Goal: Information Seeking & Learning: Find specific page/section

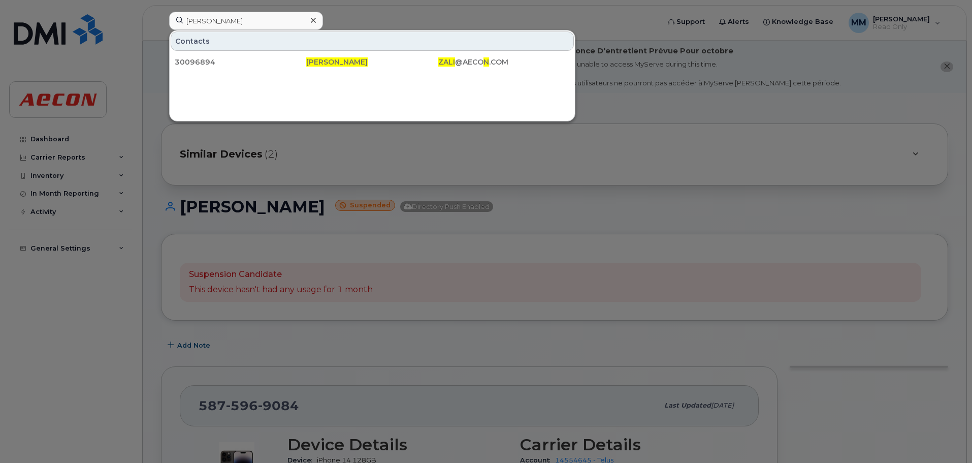
scroll to position [102, 0]
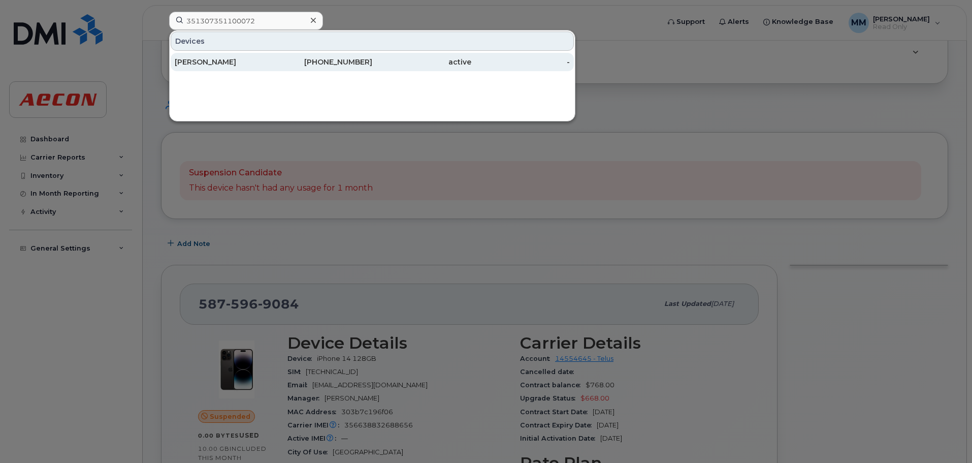
type input "351307351100072"
click at [297, 62] on div "587-589-2090" at bounding box center [323, 62] width 99 height 10
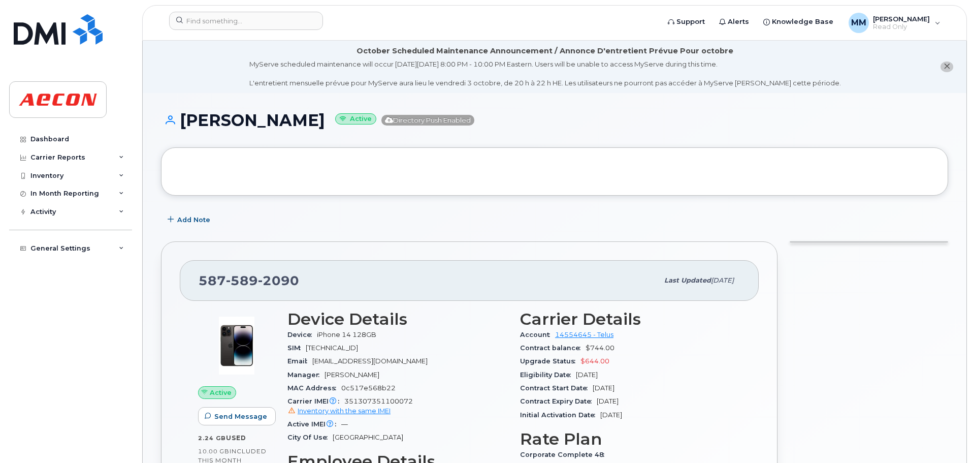
drag, startPoint x: 297, startPoint y: 125, endPoint x: 168, endPoint y: 126, distance: 128.5
click at [168, 126] on h1 "Karen Stanley Active Directory Push Enabled" at bounding box center [554, 120] width 787 height 18
copy h1 "[PERSON_NAME]"
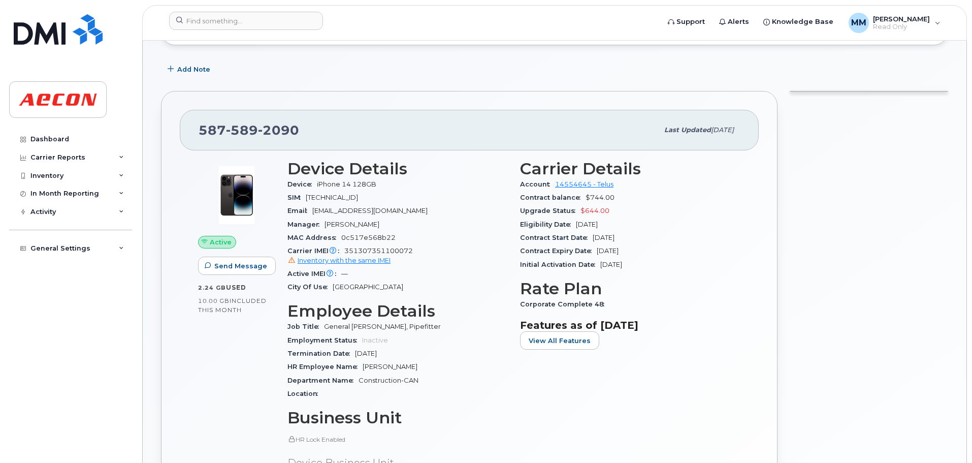
scroll to position [152, 0]
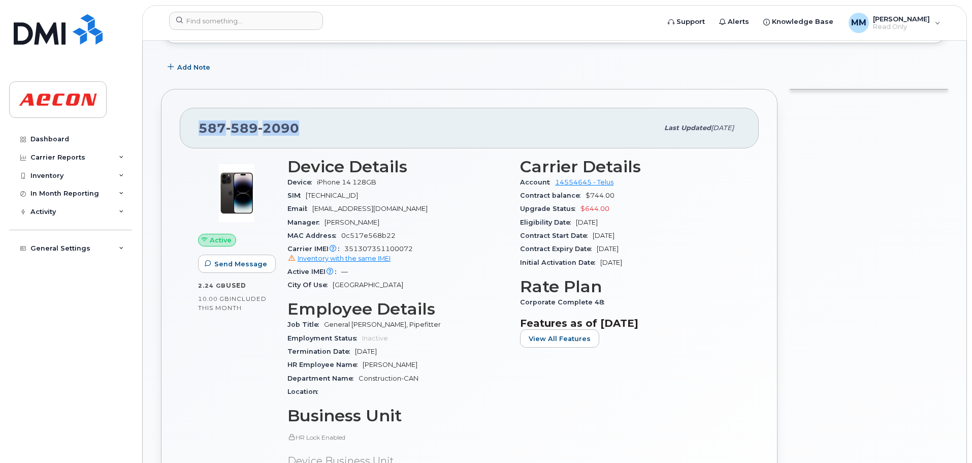
drag, startPoint x: 256, startPoint y: 131, endPoint x: 197, endPoint y: 124, distance: 59.8
click at [197, 124] on div "587 589 2090 Last updated Sep 23, 2025" at bounding box center [469, 128] width 579 height 41
copy span "587 589 2090"
click at [358, 195] on span "8912230102351471168" at bounding box center [332, 195] width 52 height 8
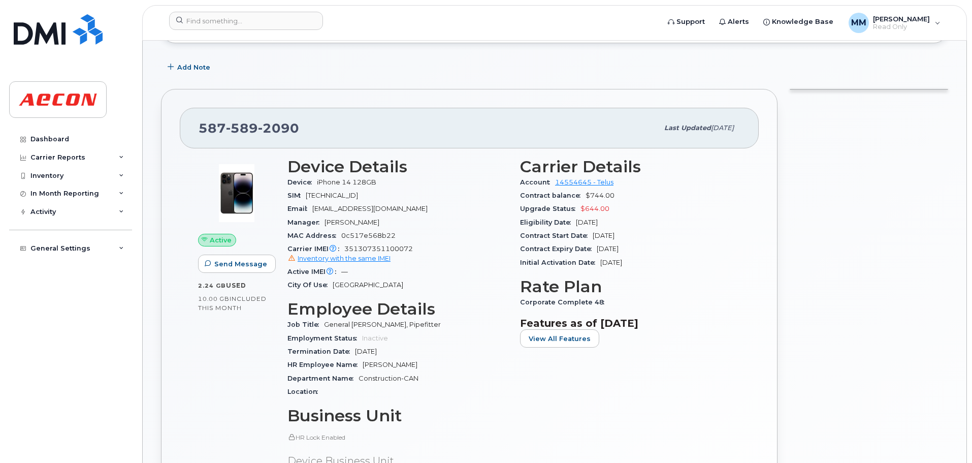
click at [380, 248] on span "351307351100072 Inventory with the same IMEI" at bounding box center [397, 254] width 220 height 18
copy span "351307351100072"
click at [381, 260] on span "Inventory with the same IMEI" at bounding box center [344, 258] width 93 height 8
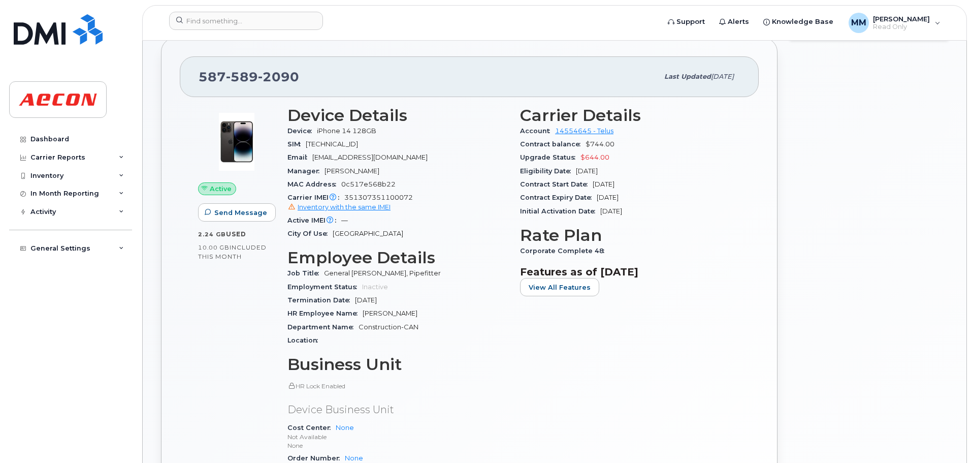
scroll to position [203, 0]
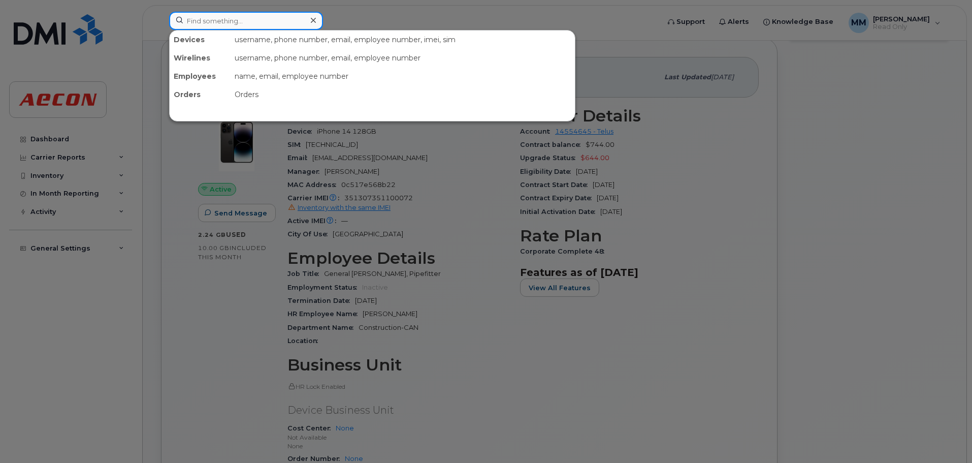
click at [266, 19] on input at bounding box center [246, 21] width 154 height 18
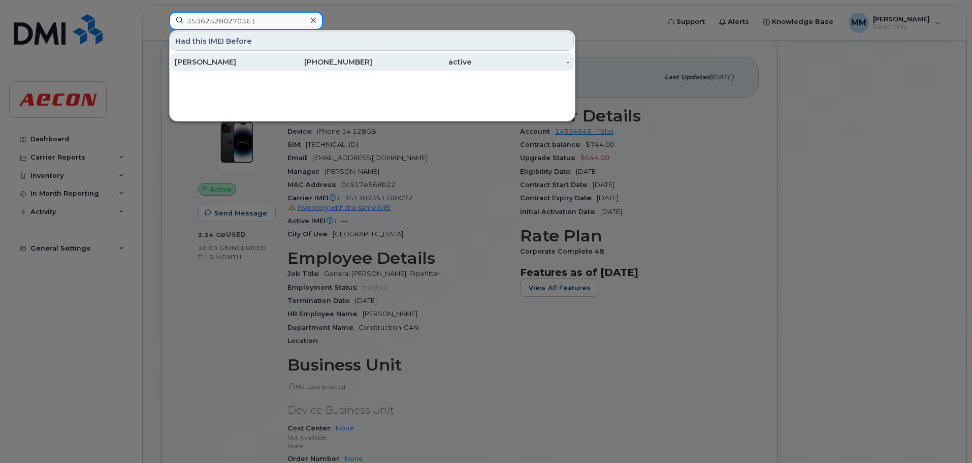
type input "353625280270361"
click at [261, 61] on div "[PERSON_NAME]" at bounding box center [224, 62] width 99 height 10
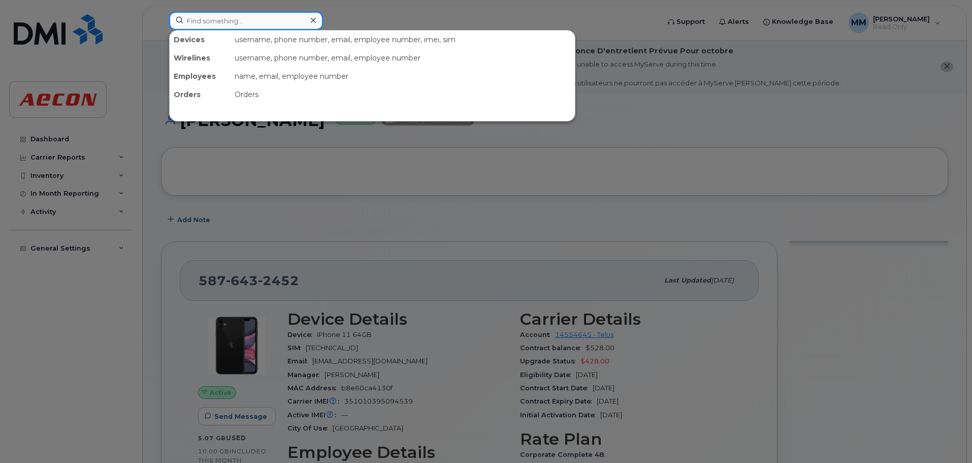
click at [199, 26] on input at bounding box center [246, 21] width 154 height 18
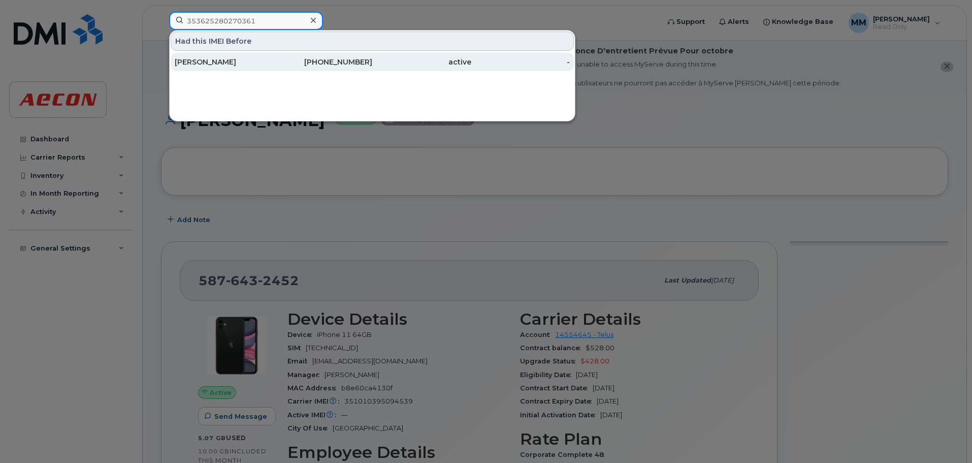
type input "353625280270361"
click at [255, 62] on div "Brayden Greenwood" at bounding box center [224, 62] width 99 height 10
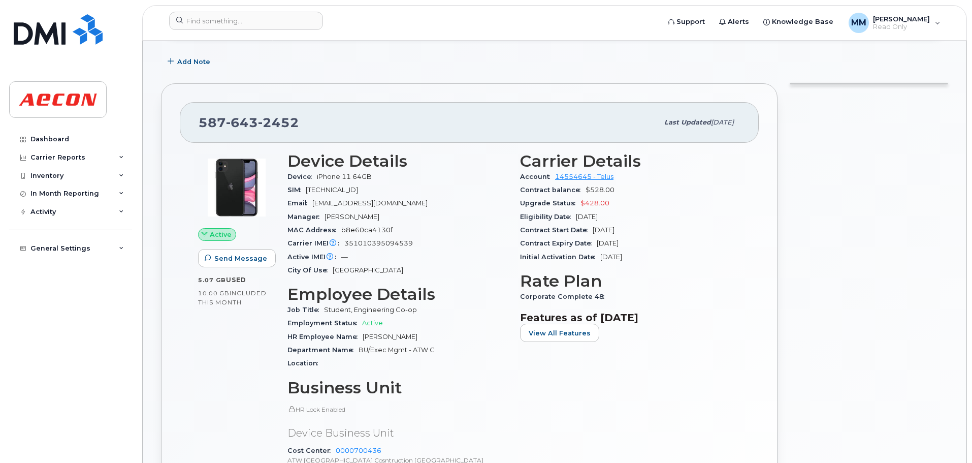
scroll to position [152, 0]
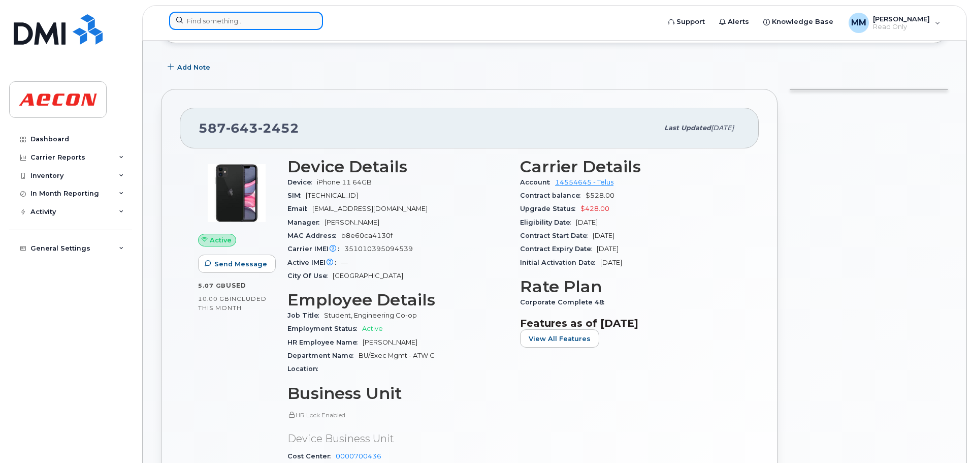
click at [247, 13] on input at bounding box center [246, 21] width 154 height 18
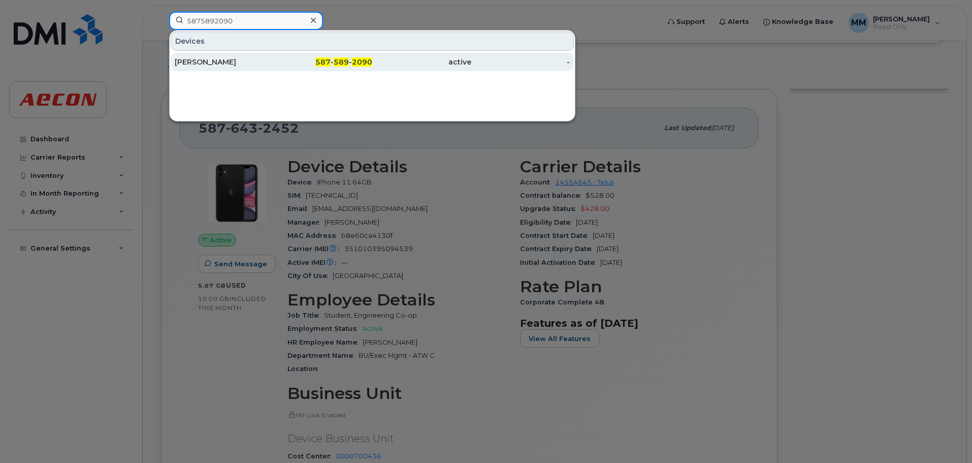
type input "5875892090"
click at [316, 57] on div "587 - 589 - 2090" at bounding box center [323, 62] width 99 height 18
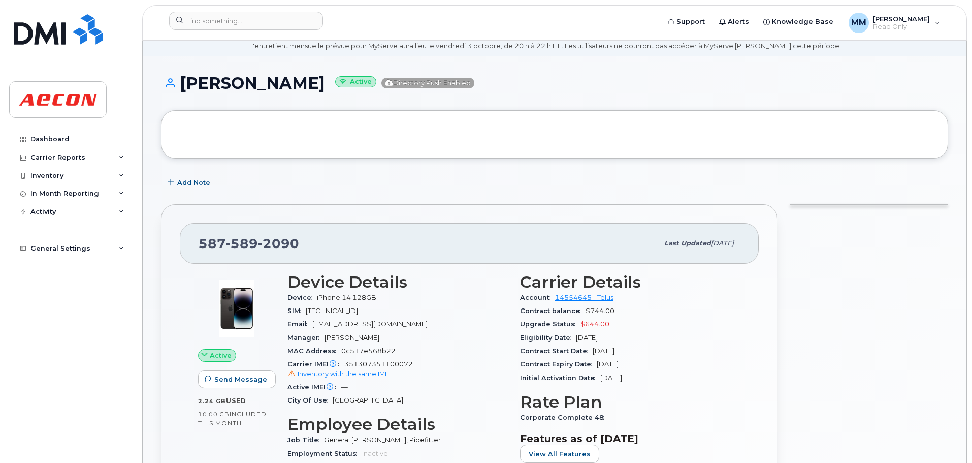
scroll to position [51, 0]
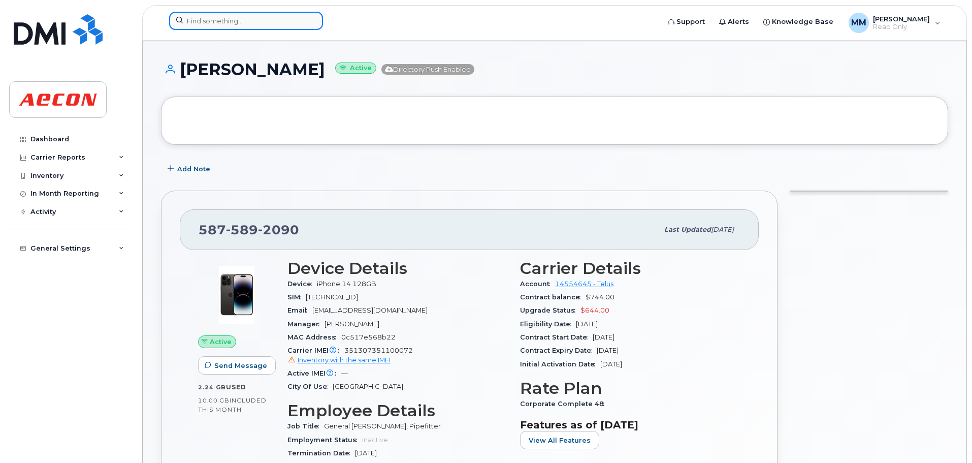
click at [226, 21] on input at bounding box center [246, 21] width 154 height 18
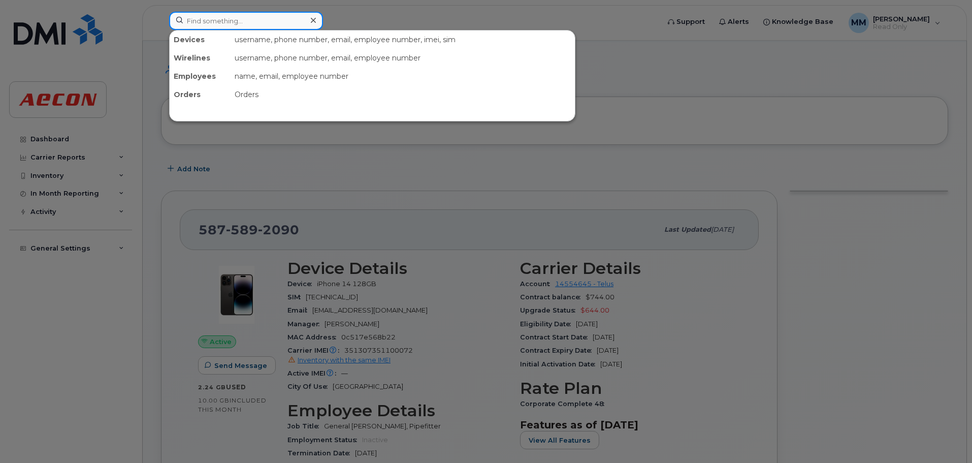
paste input "K1HDY3D9KF"
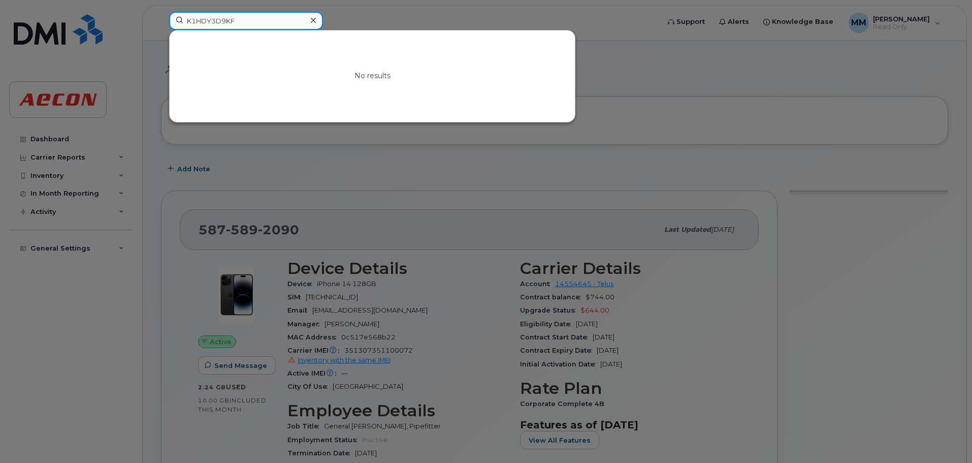
click at [288, 25] on input "K1HDY3D9KF" at bounding box center [246, 21] width 154 height 18
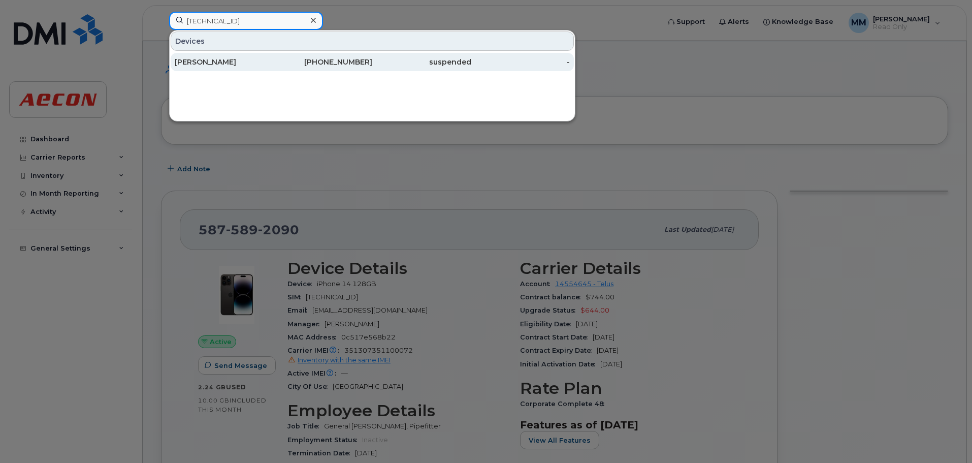
type input "8912230102351751338"
click at [231, 65] on div "Nathalie Kachur" at bounding box center [224, 62] width 99 height 10
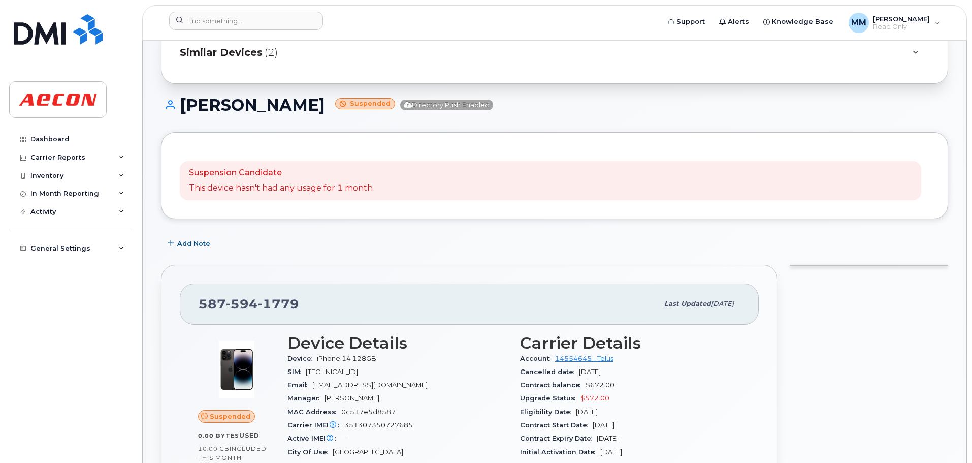
scroll to position [51, 0]
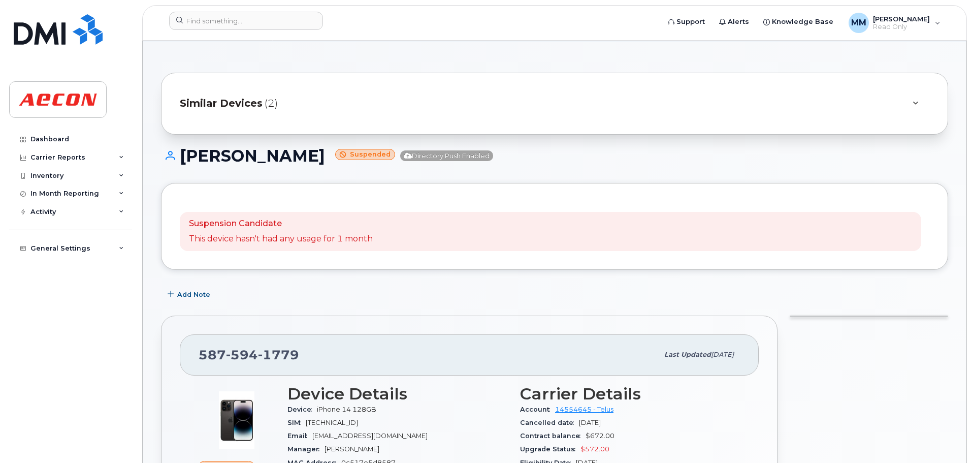
drag, startPoint x: 312, startPoint y: 161, endPoint x: 184, endPoint y: 161, distance: 128.0
click at [184, 161] on h1 "[PERSON_NAME] Suspended Directory Push Enabled" at bounding box center [554, 156] width 787 height 18
copy h1 "[PERSON_NAME]"
click at [291, 107] on div "Similar Devices (2)" at bounding box center [540, 103] width 721 height 24
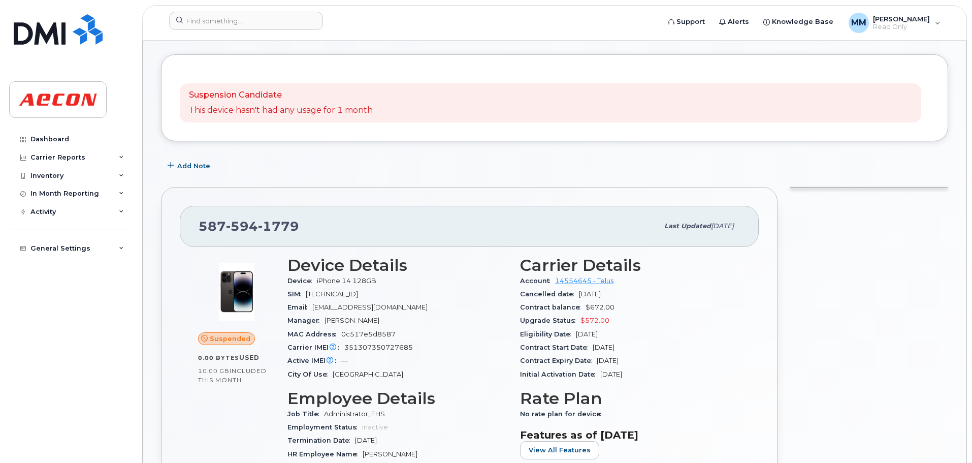
scroll to position [254, 0]
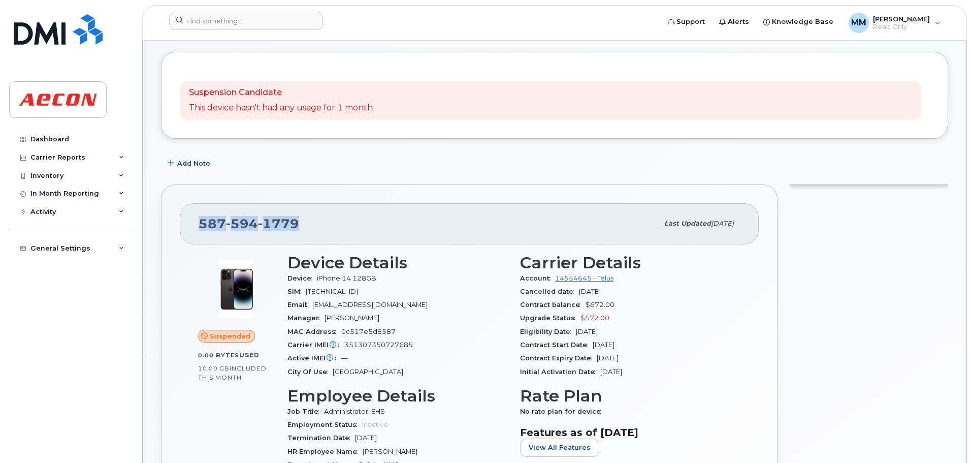
drag, startPoint x: 313, startPoint y: 225, endPoint x: 198, endPoint y: 228, distance: 115.8
click at [198, 228] on div "587 594 1779 Last updated Sep 23, 2025" at bounding box center [469, 223] width 579 height 41
copy span "587 594 1779"
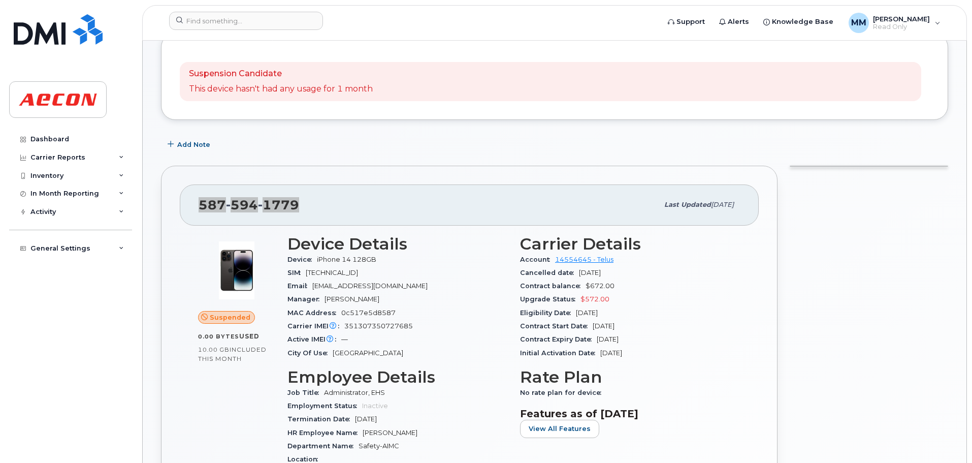
scroll to position [305, 0]
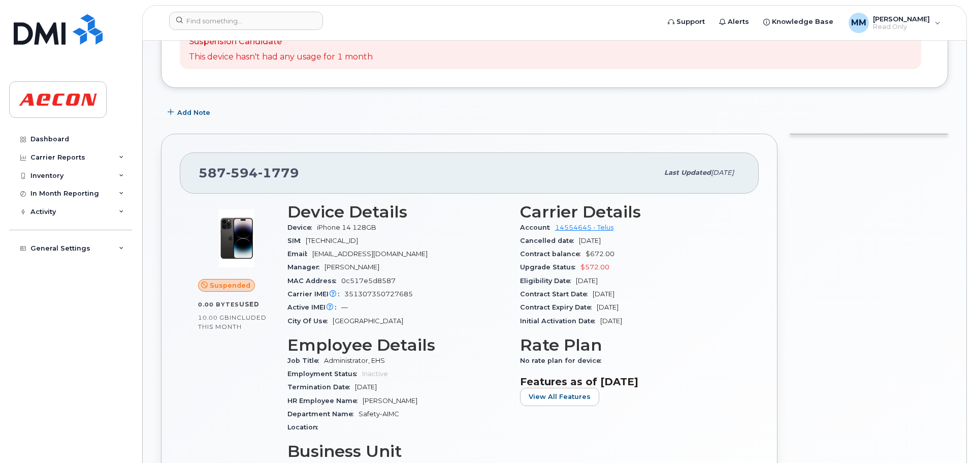
click at [385, 292] on span "351307350727685" at bounding box center [378, 294] width 69 height 8
copy span "351307350727685"
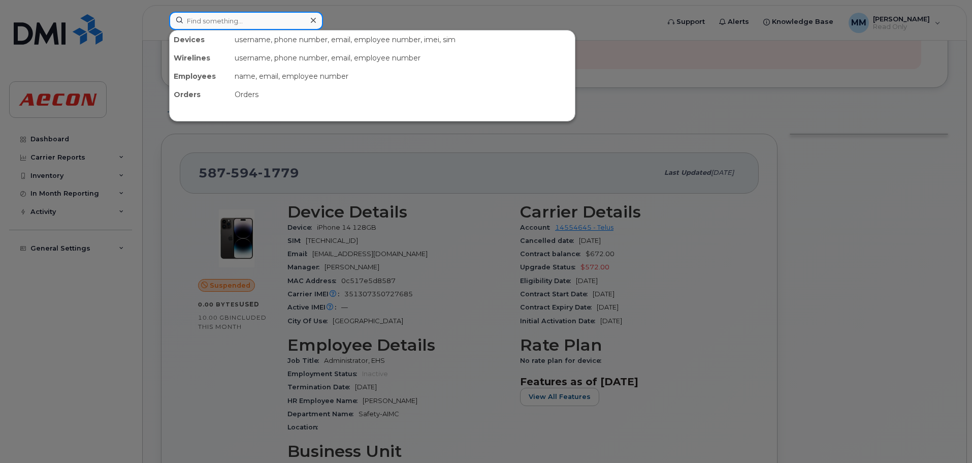
click at [284, 13] on input at bounding box center [246, 21] width 154 height 18
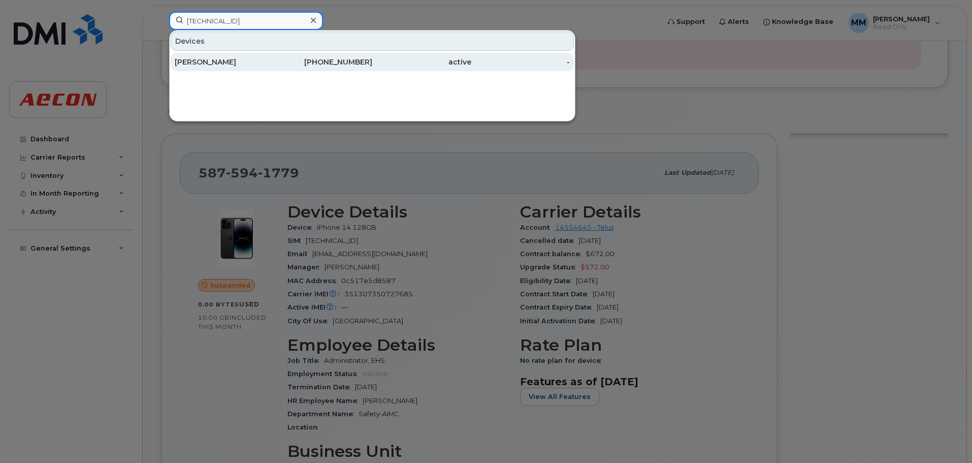
type input "8912230102342129032"
click at [261, 64] on div "Artika Singh" at bounding box center [224, 62] width 99 height 10
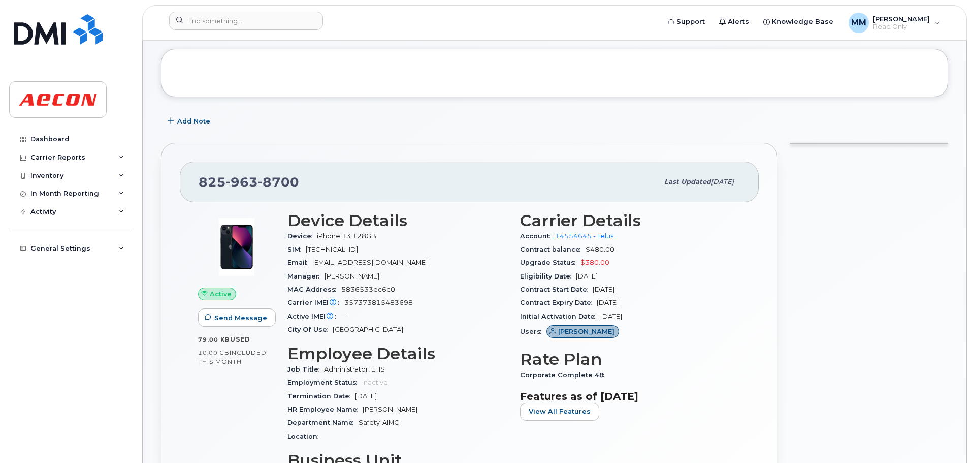
scroll to position [102, 0]
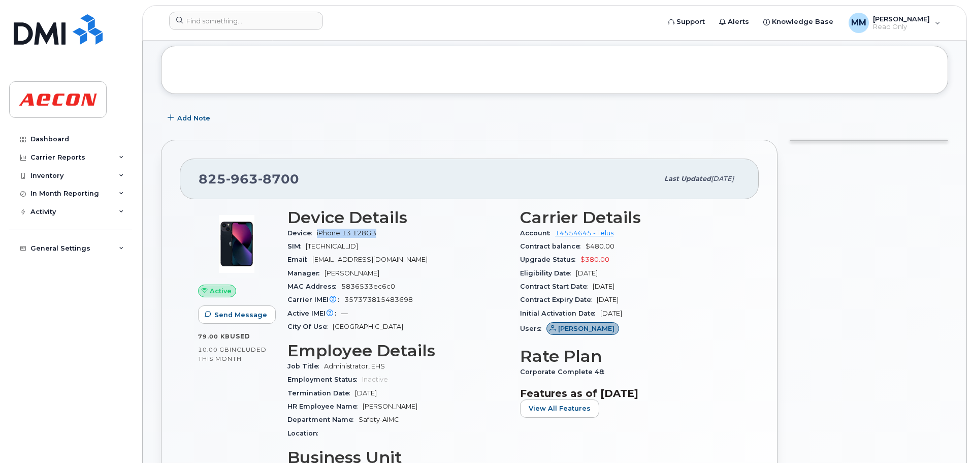
drag, startPoint x: 380, startPoint y: 232, endPoint x: 317, endPoint y: 236, distance: 62.6
click at [317, 236] on span "iPhone 13 128GB" at bounding box center [348, 233] width 63 height 8
copy span "iPhone 13 128GB"
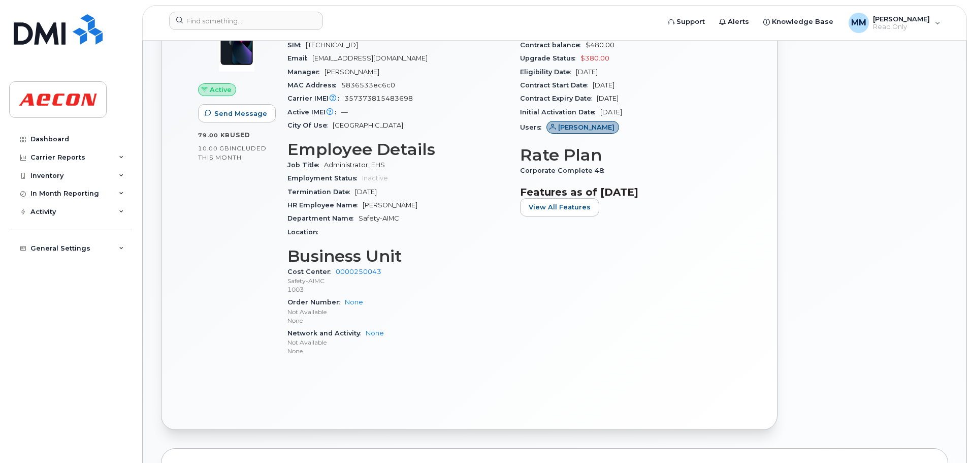
scroll to position [305, 0]
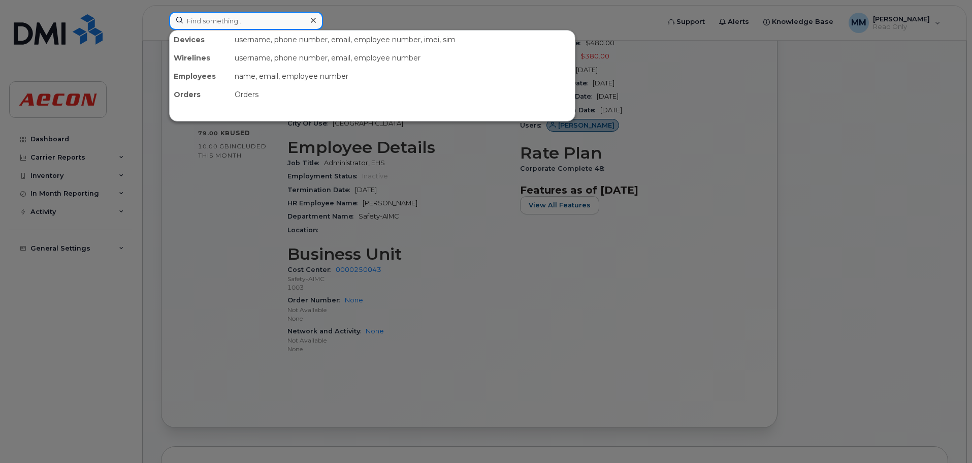
click at [282, 17] on input at bounding box center [246, 21] width 154 height 18
paste input "[PHONE_NUMBER]"
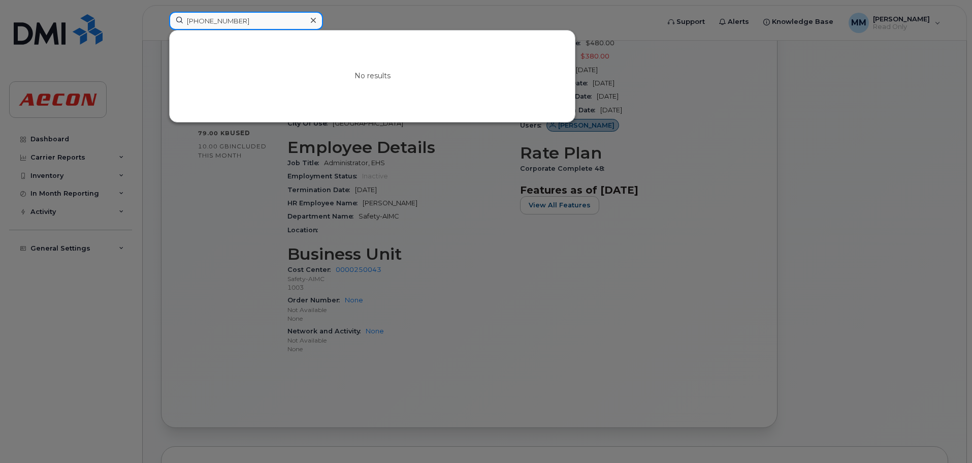
paste input "[PERSON_NAME]"
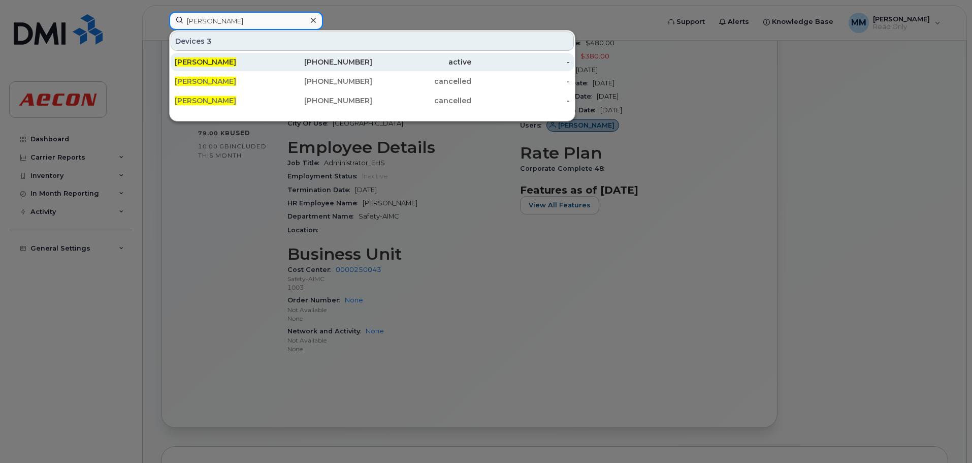
type input "[PERSON_NAME]"
click at [257, 63] on div "[PERSON_NAME]" at bounding box center [224, 62] width 99 height 10
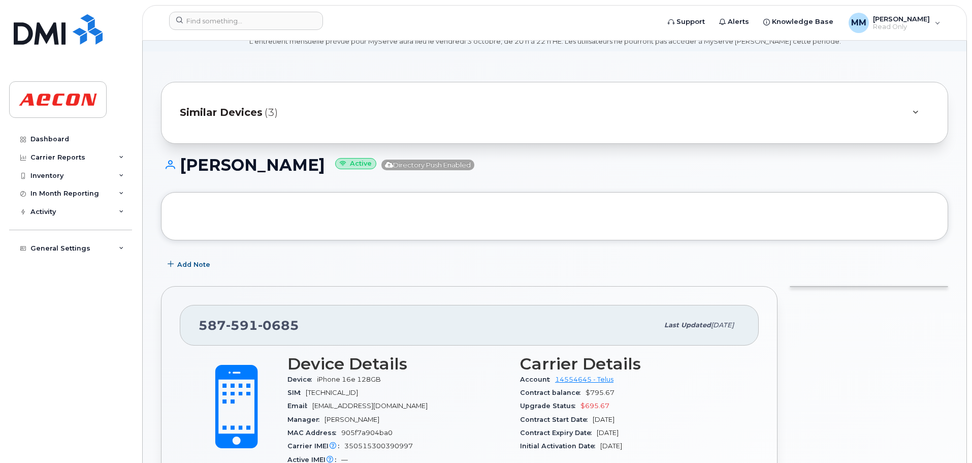
scroll to position [152, 0]
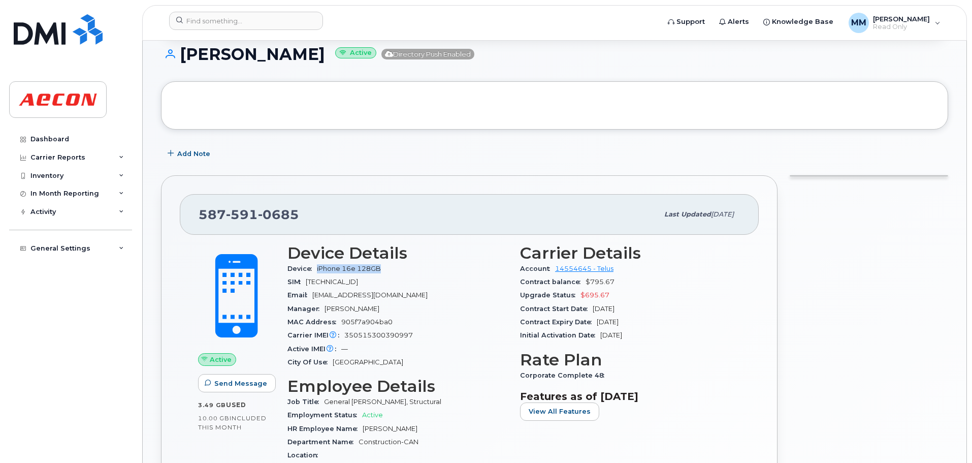
drag, startPoint x: 391, startPoint y: 272, endPoint x: 318, endPoint y: 268, distance: 73.8
click at [318, 268] on div "Device iPhone 16e 128GB" at bounding box center [397, 268] width 220 height 13
copy span "iPhone 16e 128GB"
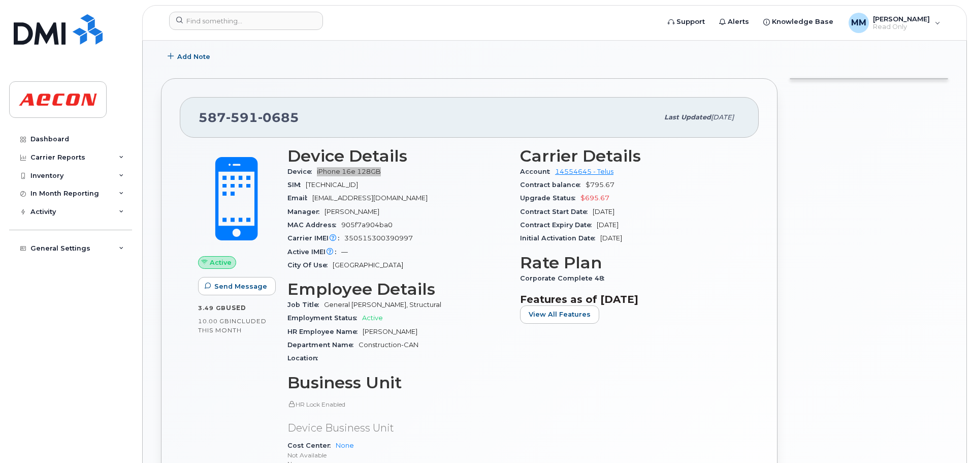
scroll to position [254, 0]
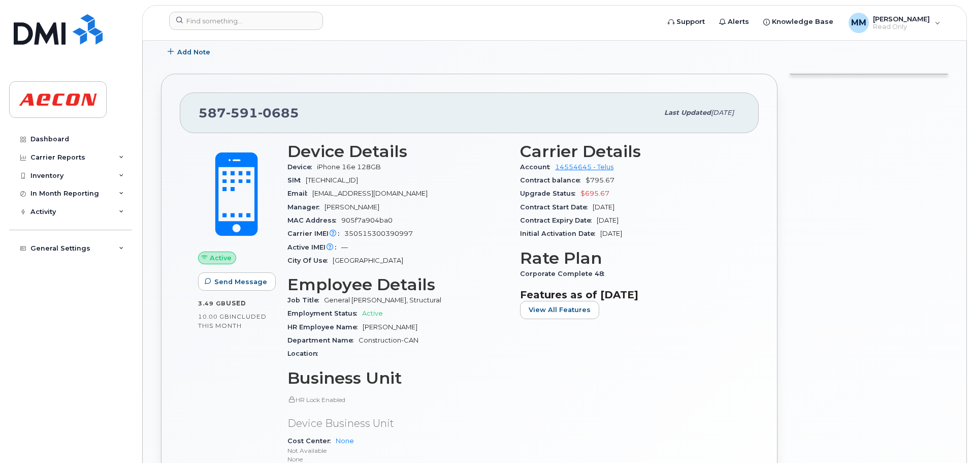
click at [389, 232] on span "350515300390997" at bounding box center [378, 234] width 69 height 8
copy span "350515300390997"
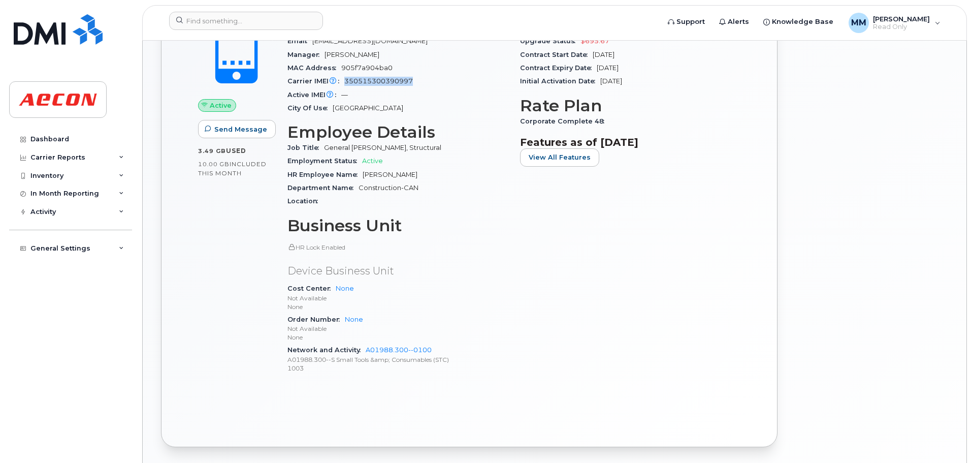
scroll to position [152, 0]
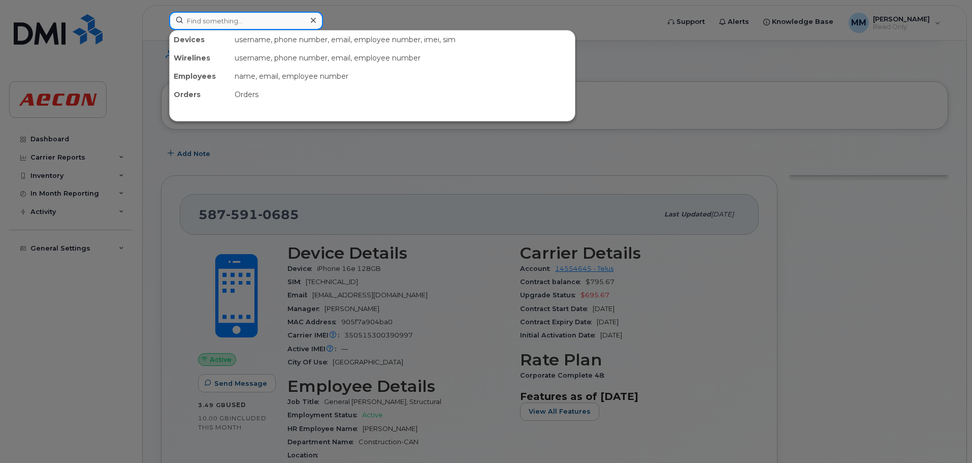
click at [271, 22] on input at bounding box center [246, 21] width 154 height 18
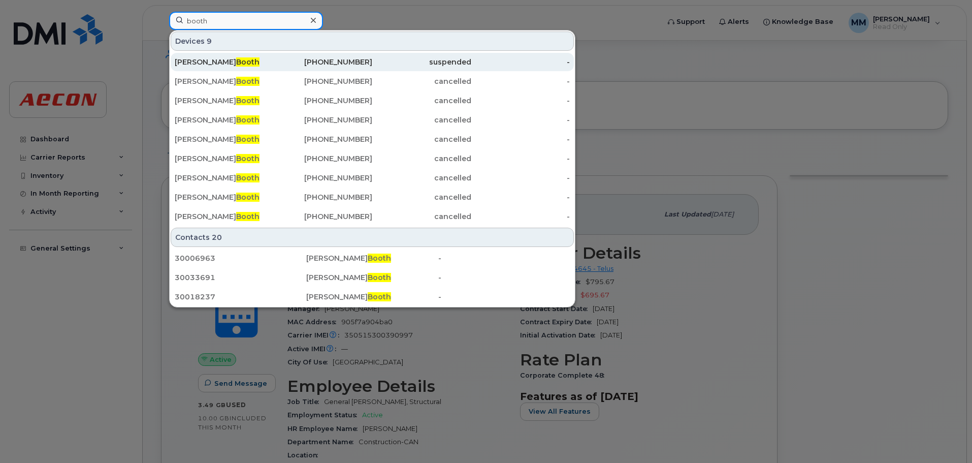
type input "booth"
click at [279, 66] on div "587-590-4771" at bounding box center [323, 62] width 99 height 10
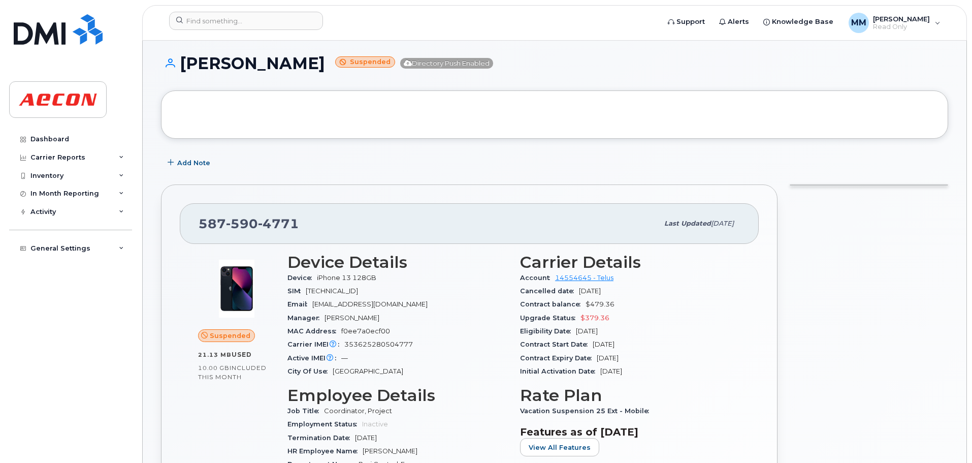
scroll to position [102, 0]
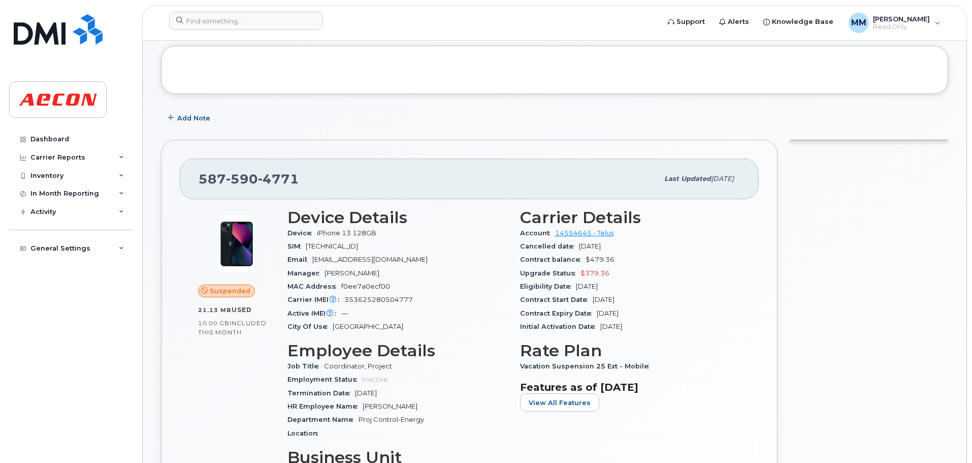
click at [412, 296] on div "Carrier IMEI Carrier IMEI is reported during the last billing cycle or change o…" at bounding box center [397, 299] width 220 height 13
click at [399, 298] on span "353625280504777" at bounding box center [378, 300] width 69 height 8
copy span "353625280504777"
click at [338, 228] on div "Device iPhone 13 128GB" at bounding box center [397, 232] width 220 height 13
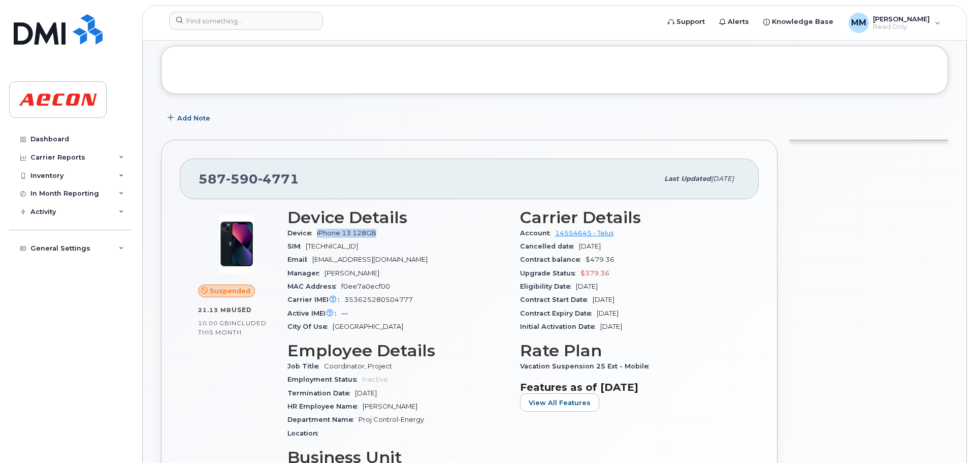
drag, startPoint x: 380, startPoint y: 236, endPoint x: 318, endPoint y: 237, distance: 62.0
click at [318, 237] on div "Device iPhone 13 128GB" at bounding box center [397, 232] width 220 height 13
copy span "iPhone 13 128GB"
drag, startPoint x: 324, startPoint y: 185, endPoint x: 163, endPoint y: 187, distance: 161.5
click at [163, 187] on div "587 590 4771 Last updated Sep 22, 2025 Suspended 21.13 MB  used 10.00 GB  inclu…" at bounding box center [469, 409] width 616 height 539
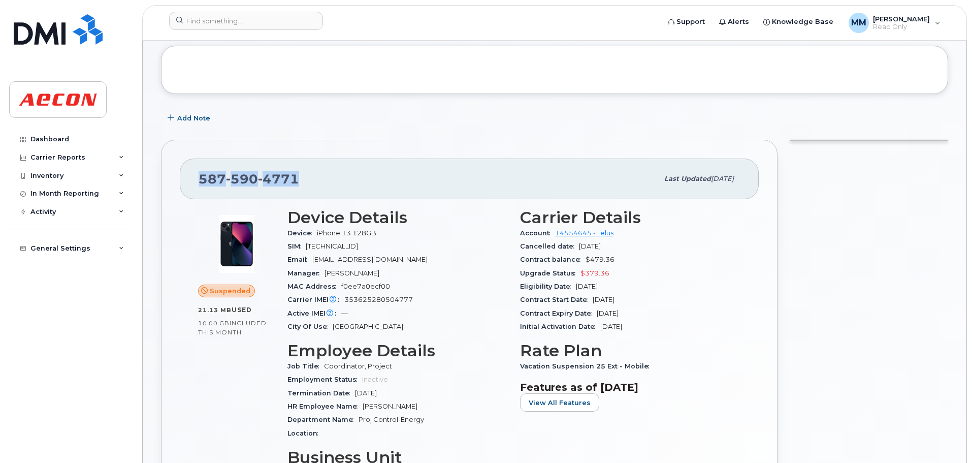
copy span "587 590 4771"
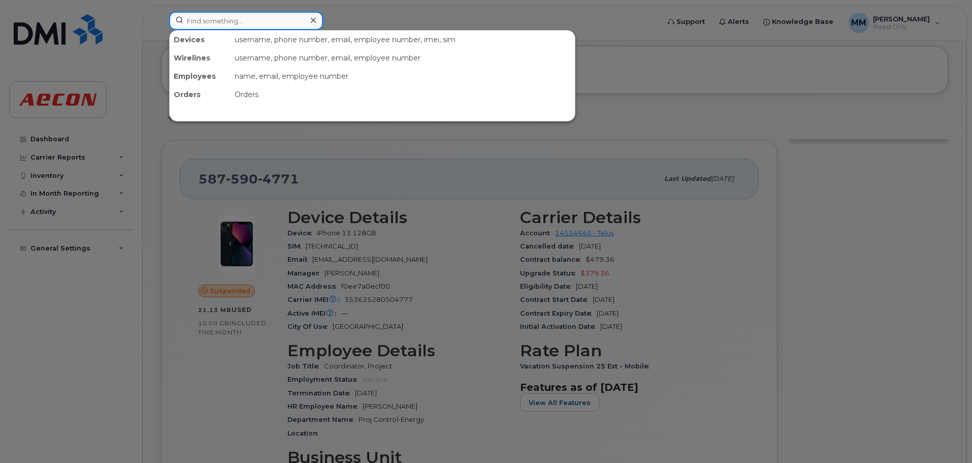
click at [256, 15] on input at bounding box center [246, 21] width 154 height 18
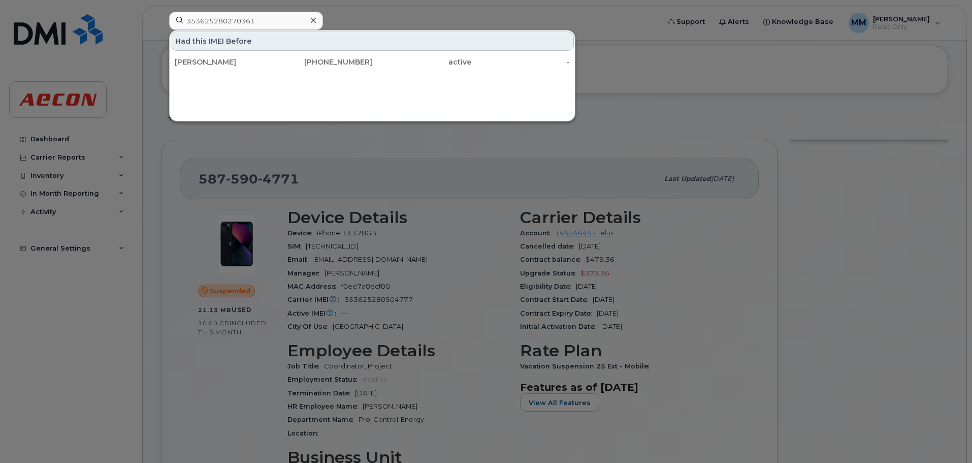
drag, startPoint x: 730, startPoint y: 297, endPoint x: 974, endPoint y: 486, distance: 309.5
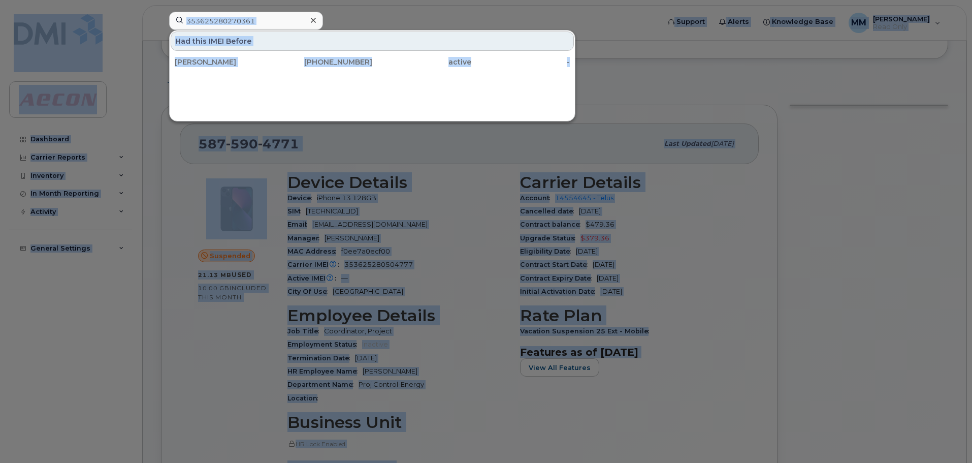
scroll to position [120, 0]
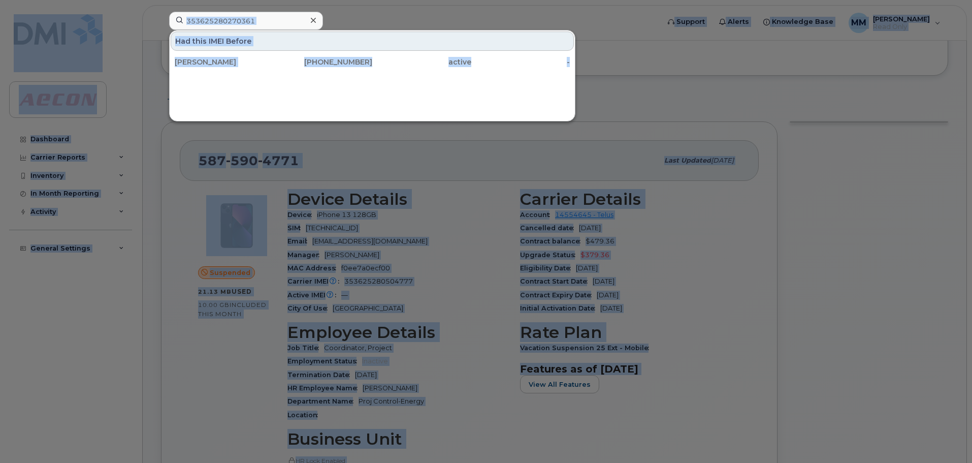
click at [752, 260] on div at bounding box center [486, 231] width 972 height 463
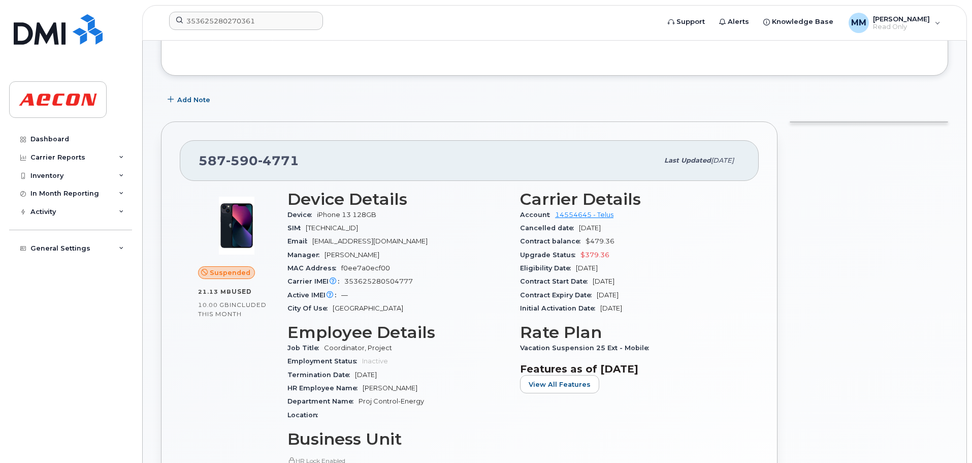
click at [826, 249] on div at bounding box center [868, 390] width 171 height 551
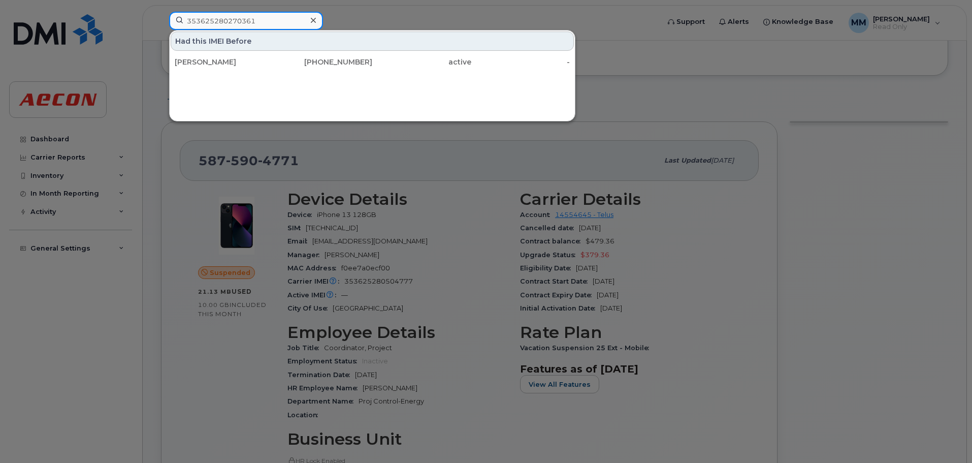
click at [222, 16] on input "353625280270361" at bounding box center [246, 21] width 154 height 18
paste input "Carley Singleton"
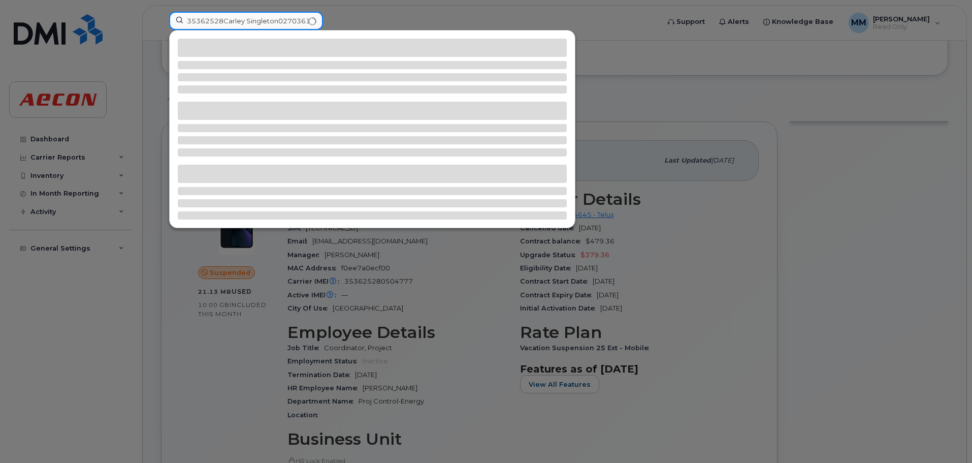
paste input "Carley Singleton"
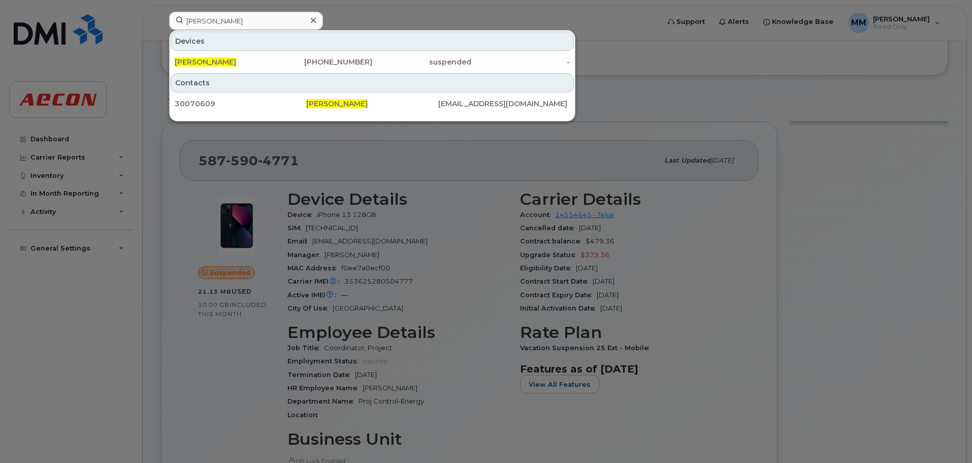
click at [815, 221] on div at bounding box center [486, 231] width 972 height 463
click at [260, 26] on input "Carley Singleton" at bounding box center [246, 21] width 154 height 18
click at [258, 27] on input "Carley Singleton" at bounding box center [246, 21] width 154 height 18
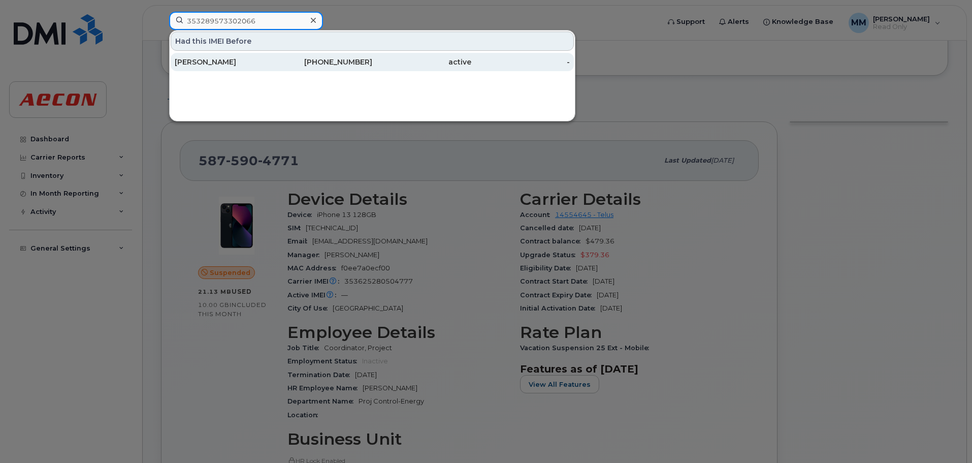
type input "353289573302066"
click at [269, 64] on div "Keri Pattenden" at bounding box center [224, 62] width 99 height 10
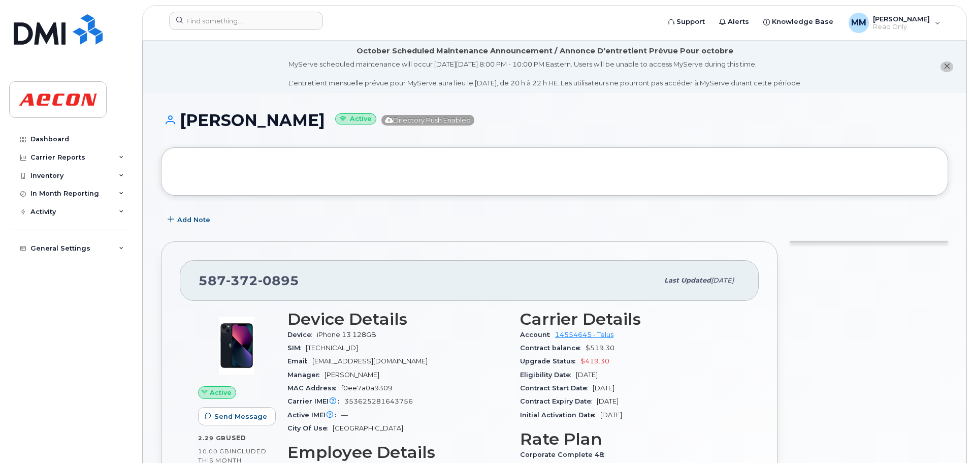
scroll to position [51, 0]
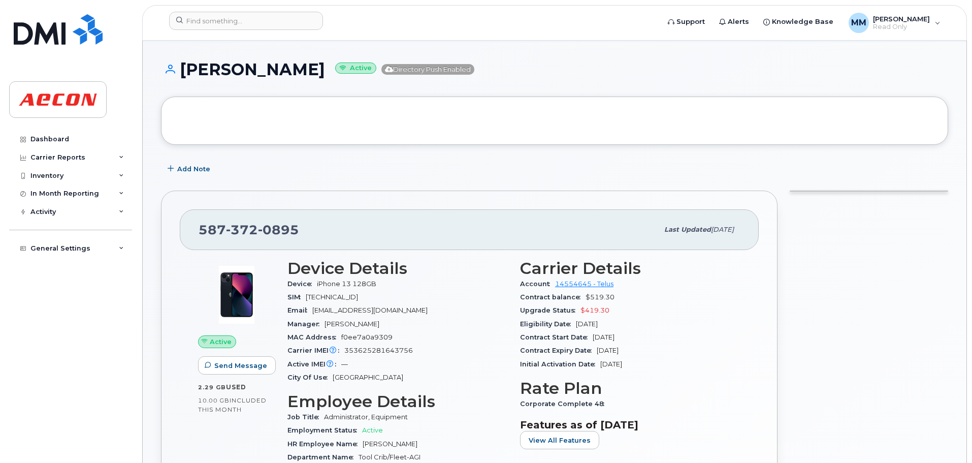
drag, startPoint x: 305, startPoint y: 70, endPoint x: 186, endPoint y: 67, distance: 118.9
click at [186, 67] on h1 "[PERSON_NAME] Active Directory Push Enabled" at bounding box center [554, 69] width 787 height 18
drag, startPoint x: 185, startPoint y: 66, endPoint x: 273, endPoint y: 70, distance: 87.4
click at [315, 69] on h1 "Keri Pattenden Active Directory Push Enabled" at bounding box center [554, 69] width 787 height 18
copy h1 "[PERSON_NAME]"
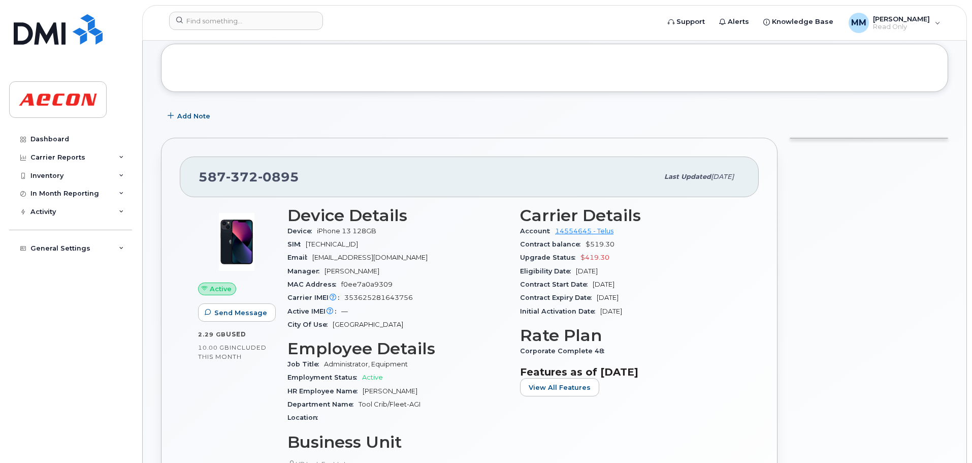
scroll to position [0, 0]
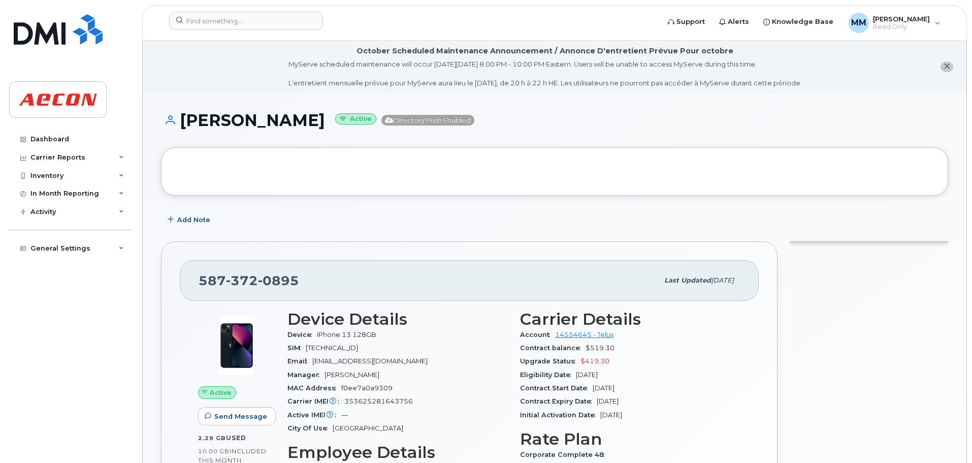
click at [239, 11] on header "Support Alerts Knowledge Base MM Maricris Molina Read Only English Français Adj…" at bounding box center [554, 23] width 825 height 36
paste input "Martin Thomas"
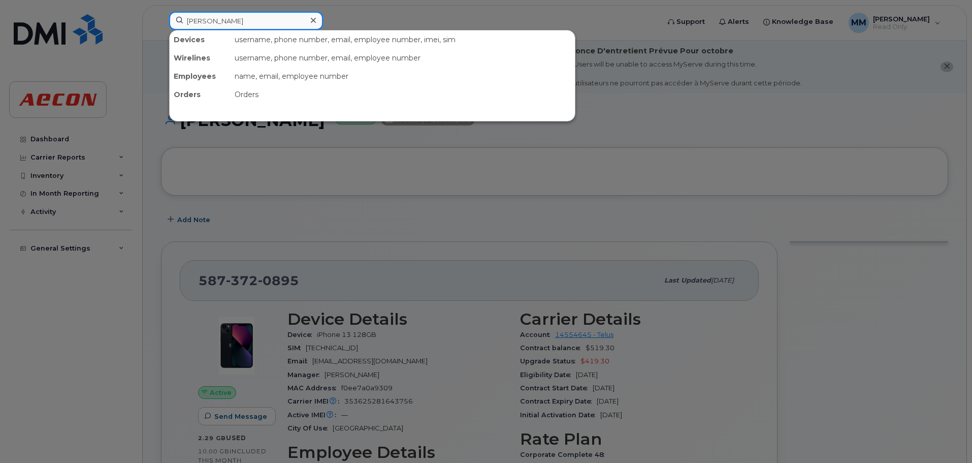
click at [236, 24] on input "Martin Thomas" at bounding box center [246, 21] width 154 height 18
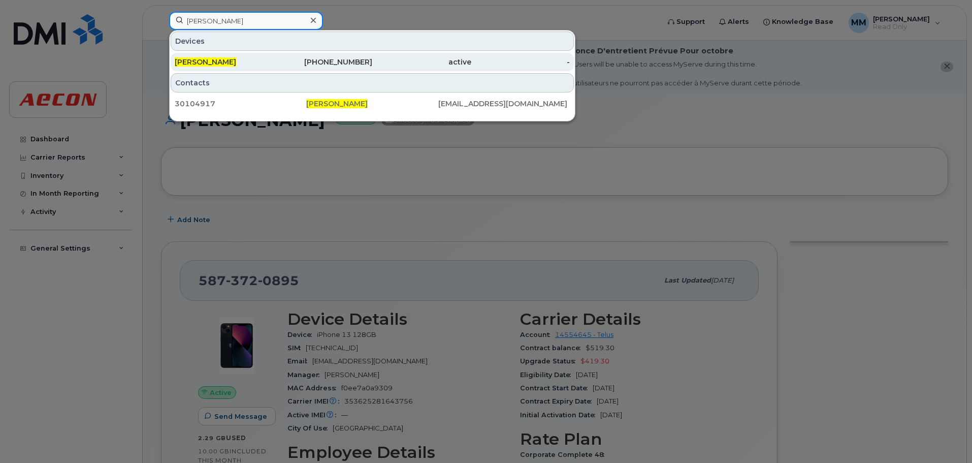
type input "Martin Thomas"
click at [233, 66] on div "Martin Thomas" at bounding box center [224, 62] width 99 height 10
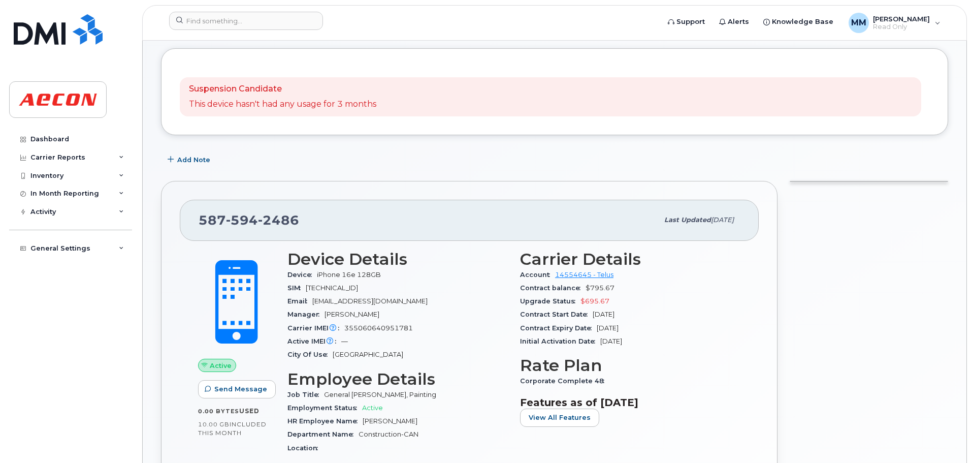
scroll to position [102, 0]
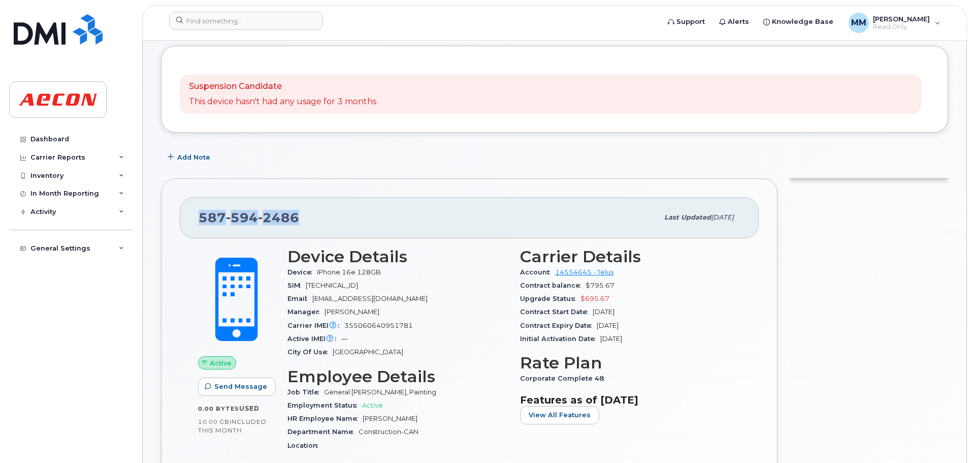
drag, startPoint x: 302, startPoint y: 215, endPoint x: 168, endPoint y: 228, distance: 134.7
click at [168, 228] on div "[PHONE_NUMBER] Last updated [DATE] Active Send Message 0.00 Bytes  used 10.00 G…" at bounding box center [469, 434] width 616 height 512
copy span "[PHONE_NUMBER]"
click at [472, 220] on div "[PHONE_NUMBER]" at bounding box center [429, 217] width 460 height 21
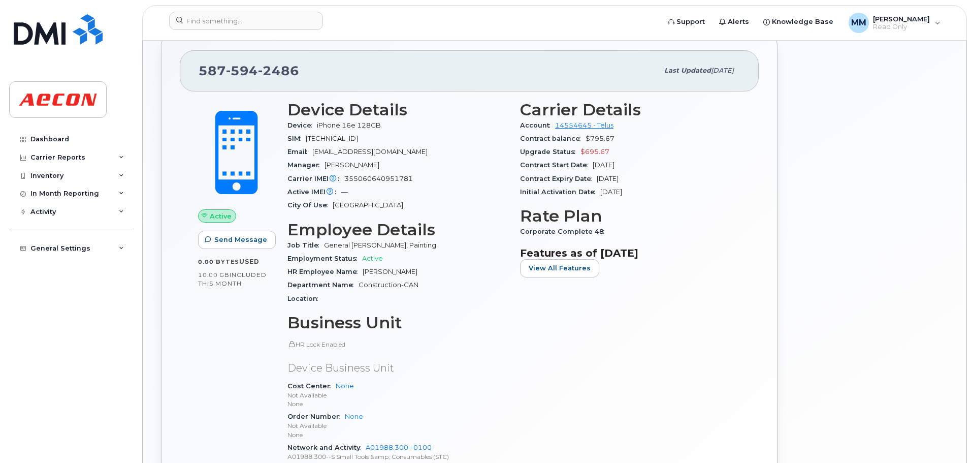
scroll to position [305, 0]
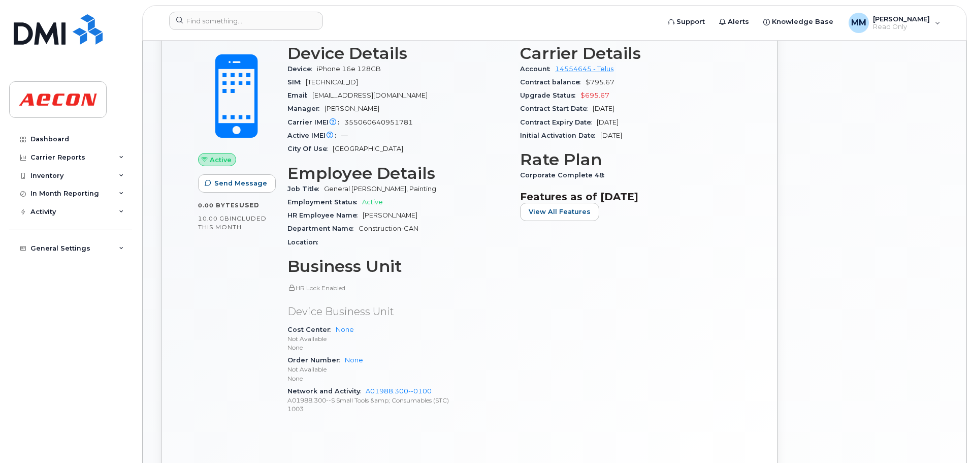
click at [472, 220] on div "HR Employee Name [PERSON_NAME]" at bounding box center [397, 215] width 220 height 13
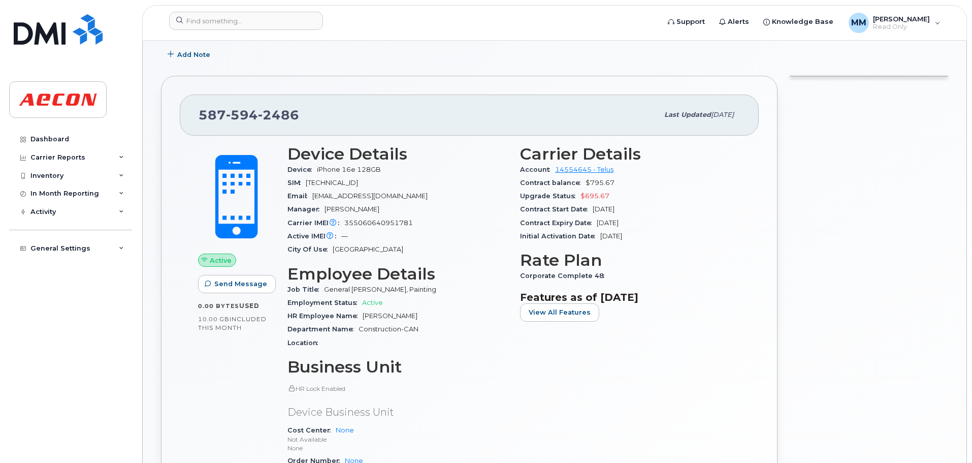
scroll to position [203, 0]
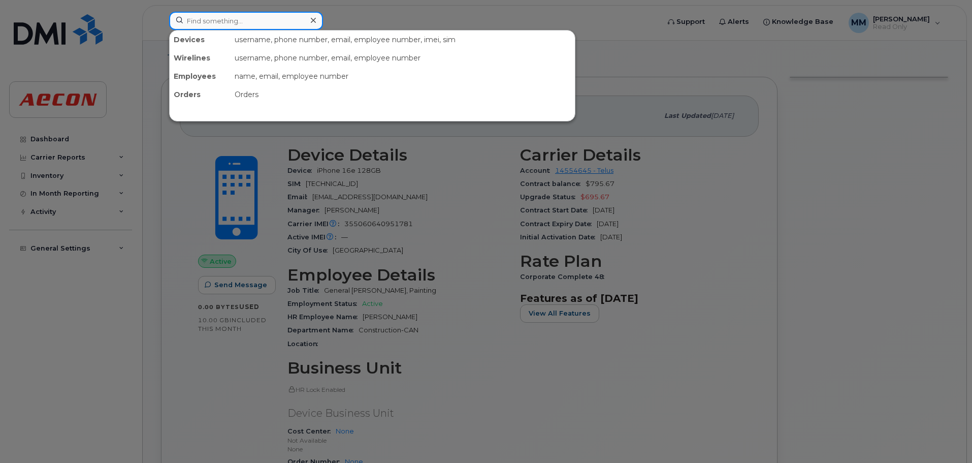
click at [310, 22] on div at bounding box center [246, 21] width 154 height 18
paste input "M9VRP92M3W"
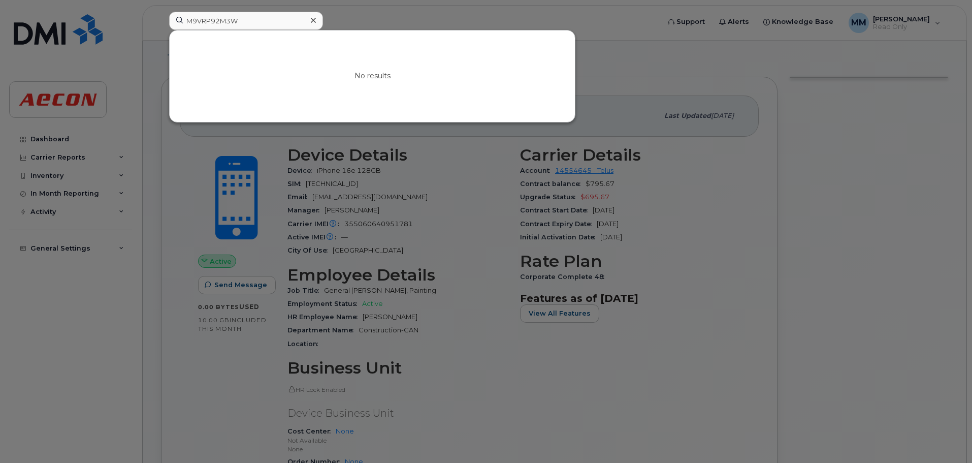
drag, startPoint x: 238, startPoint y: 31, endPoint x: 241, endPoint y: 27, distance: 5.4
click at [238, 31] on div "No results" at bounding box center [372, 75] width 405 height 91
click at [244, 24] on input "M9VRP92M3W" at bounding box center [246, 21] width 154 height 18
paste input "Denver [PERSON_NAME]"
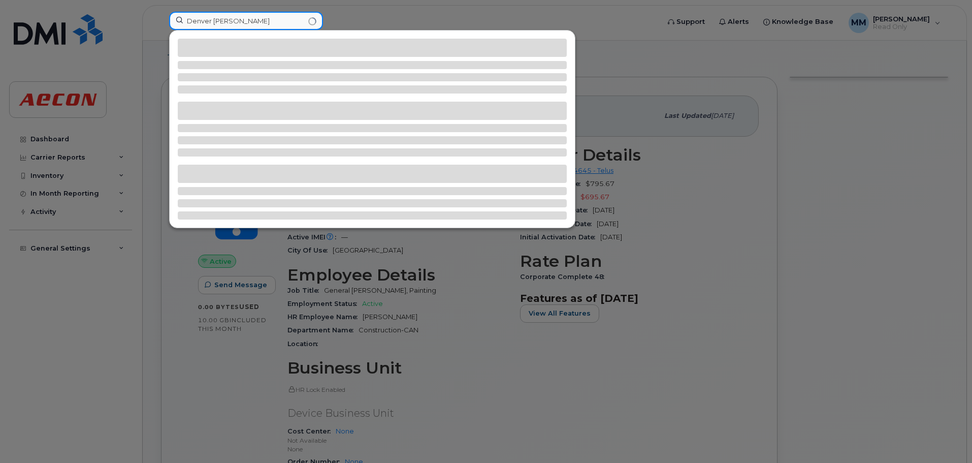
type input "Denver [PERSON_NAME]"
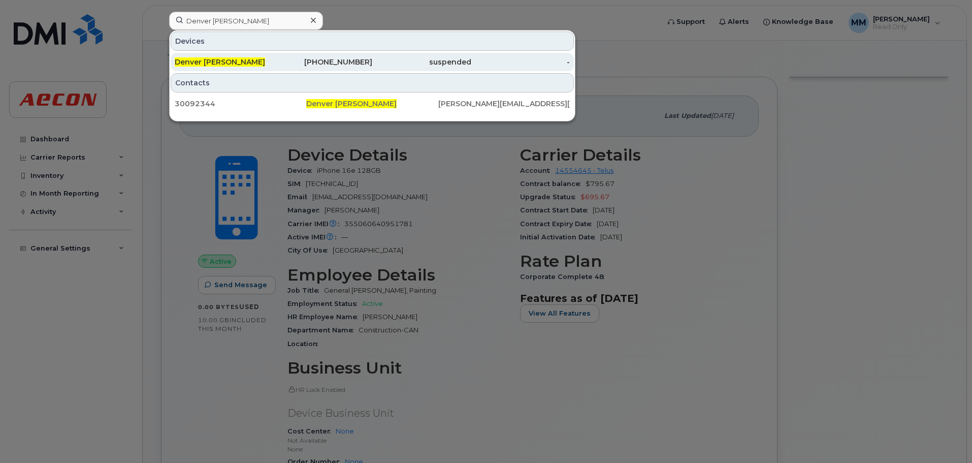
click at [318, 58] on div "587-596-0584" at bounding box center [323, 62] width 99 height 10
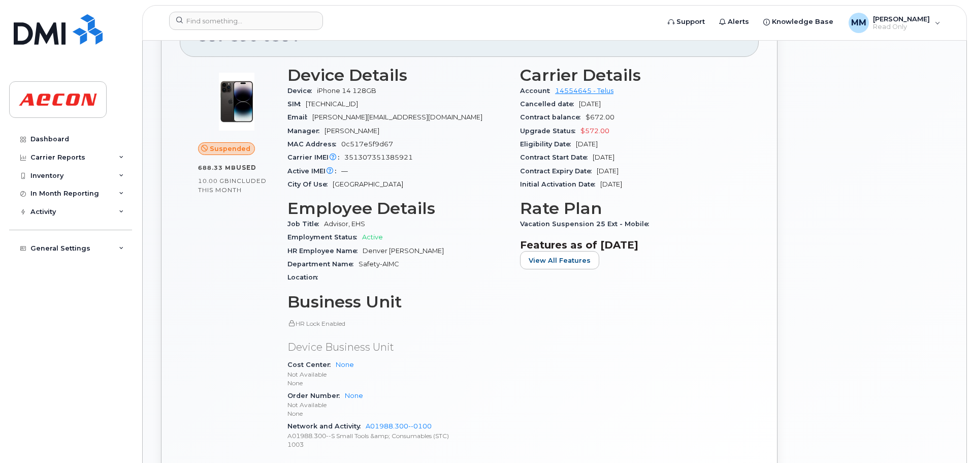
scroll to position [254, 0]
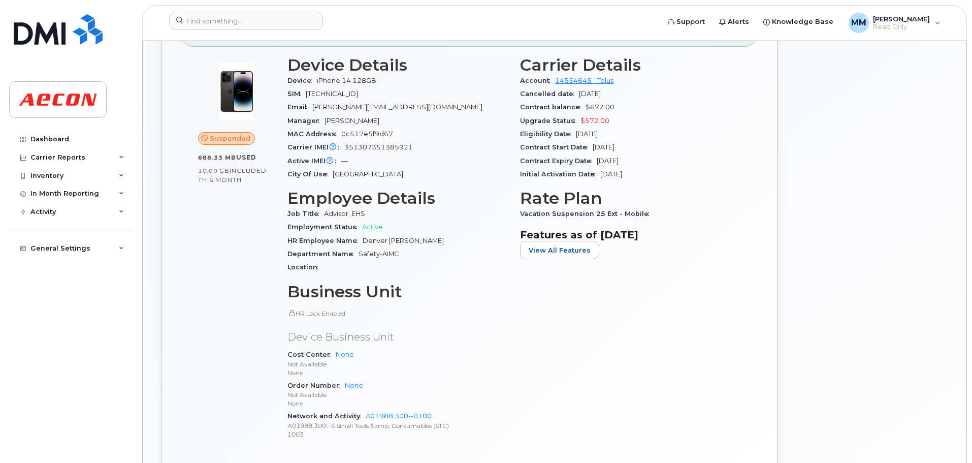
click at [367, 144] on span "351307351385921" at bounding box center [378, 147] width 69 height 8
copy span "351307351385921"
drag, startPoint x: 382, startPoint y: 82, endPoint x: 317, endPoint y: 84, distance: 65.0
click at [317, 84] on div "Device iPhone 14 128GB" at bounding box center [397, 80] width 220 height 13
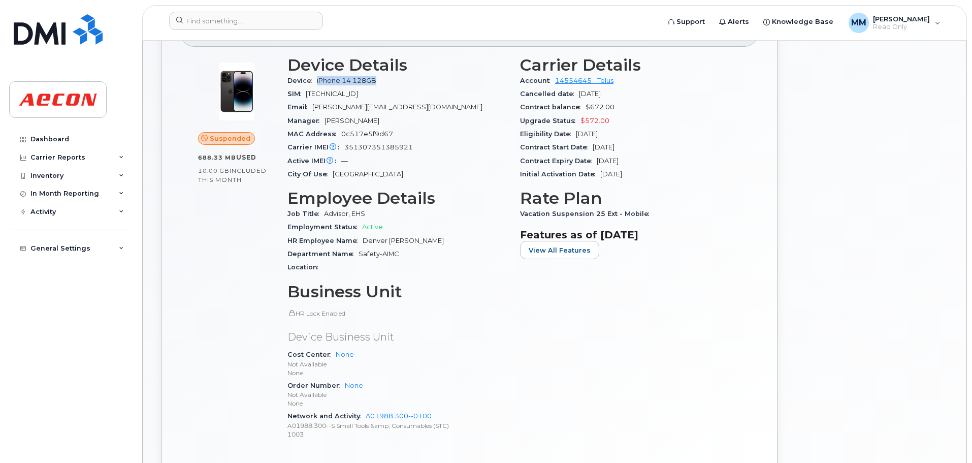
copy span "iPhone 14 128GB"
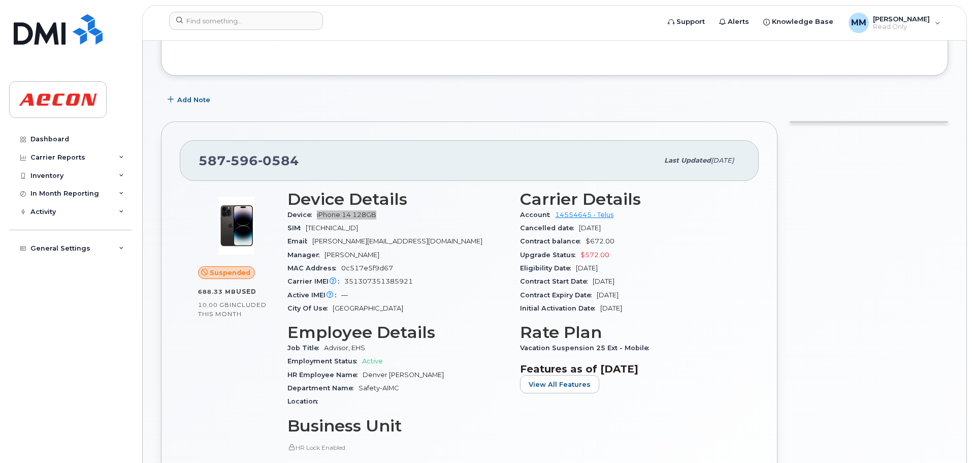
scroll to position [102, 0]
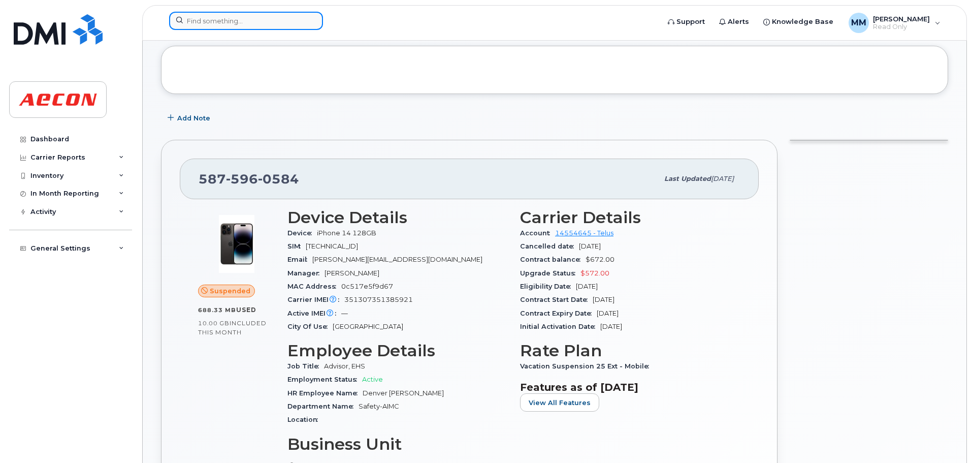
click at [245, 22] on input at bounding box center [246, 21] width 154 height 18
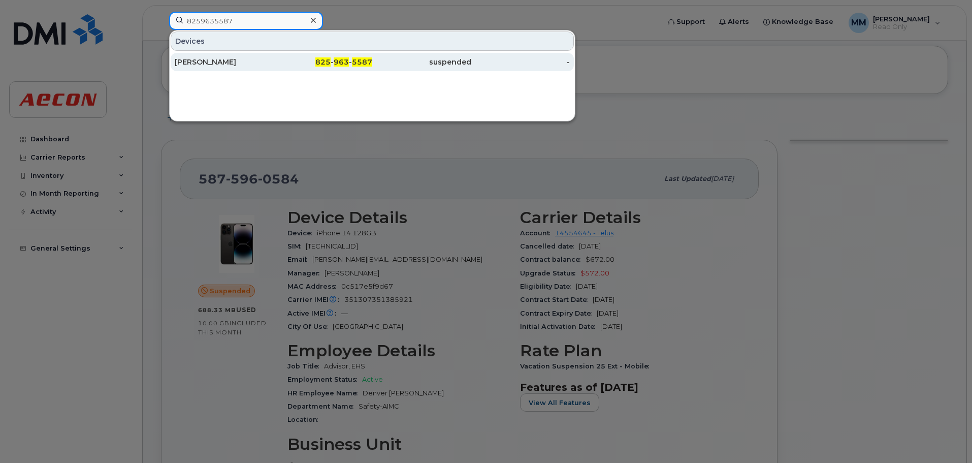
type input "8259635587"
click at [270, 66] on div "[PERSON_NAME]" at bounding box center [224, 62] width 99 height 10
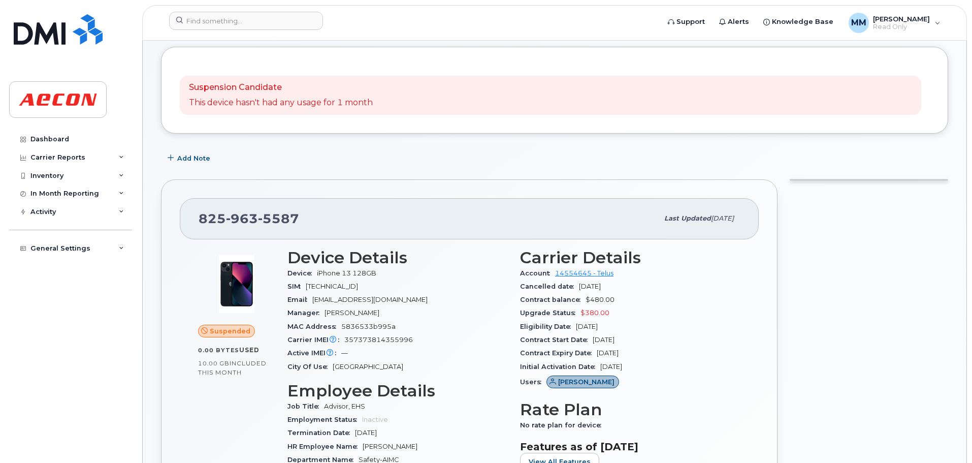
scroll to position [102, 0]
click at [260, 217] on span "5587" at bounding box center [278, 217] width 41 height 15
click at [310, 214] on div "[PHONE_NUMBER]" at bounding box center [429, 217] width 460 height 21
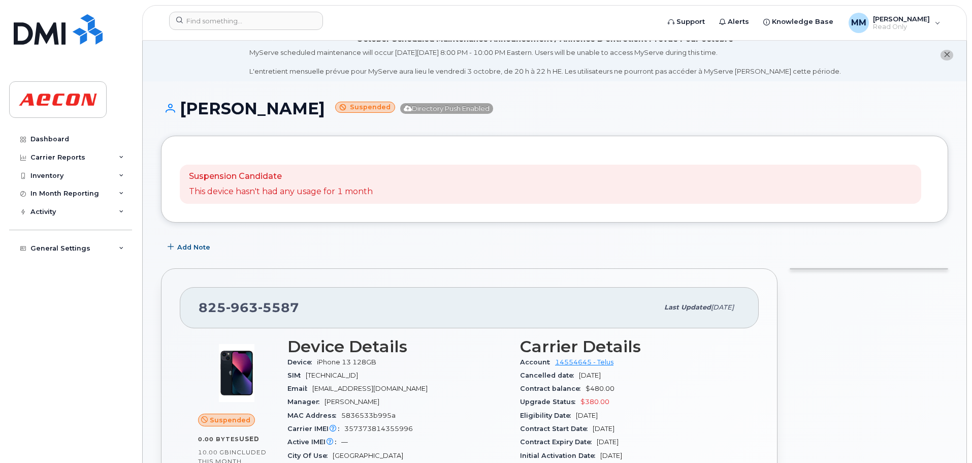
scroll to position [0, 0]
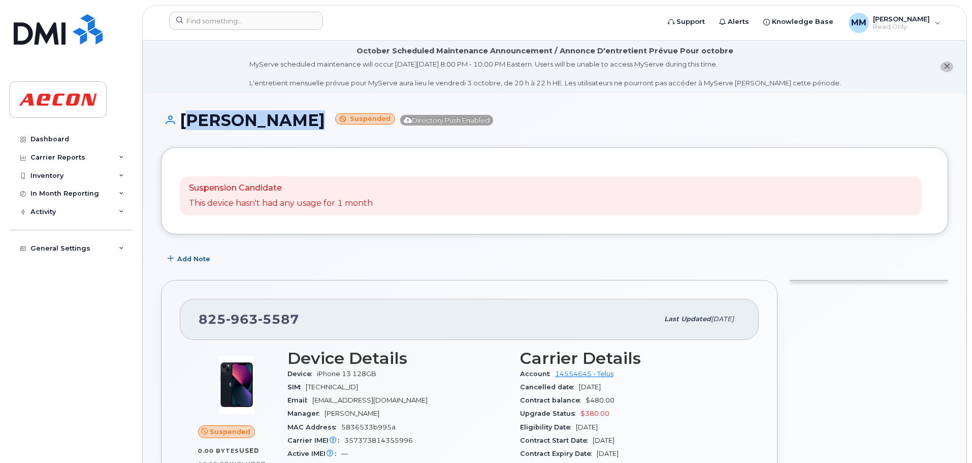
drag, startPoint x: 249, startPoint y: 130, endPoint x: 149, endPoint y: 20, distance: 148.1
click at [183, 119] on h1 "[PERSON_NAME] Suspended Directory Push Enabled" at bounding box center [554, 120] width 787 height 18
copy h1 "[PERSON_NAME]"
click at [350, 375] on span "iPhone 13 128GB" at bounding box center [346, 374] width 59 height 8
drag, startPoint x: 384, startPoint y: 369, endPoint x: 317, endPoint y: 377, distance: 67.5
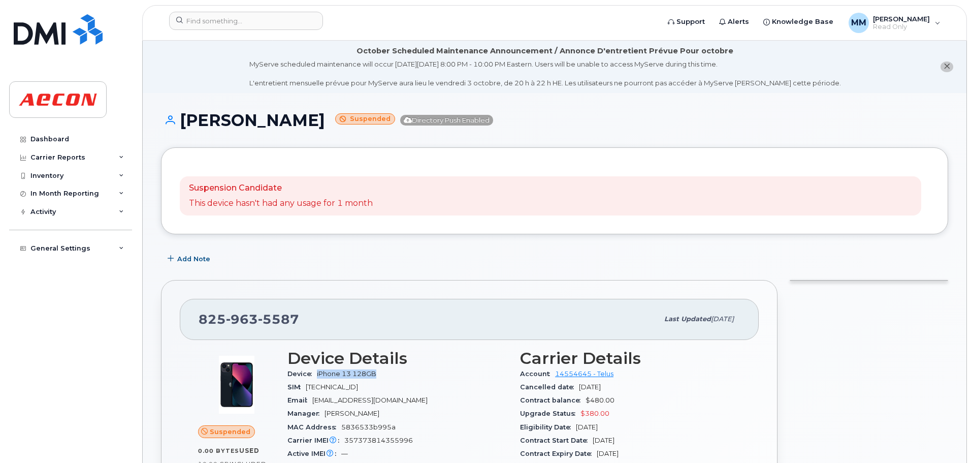
click at [317, 377] on div "Device iPhone 13 128GB" at bounding box center [397, 373] width 220 height 13
copy span "iPhone 13 128GB"
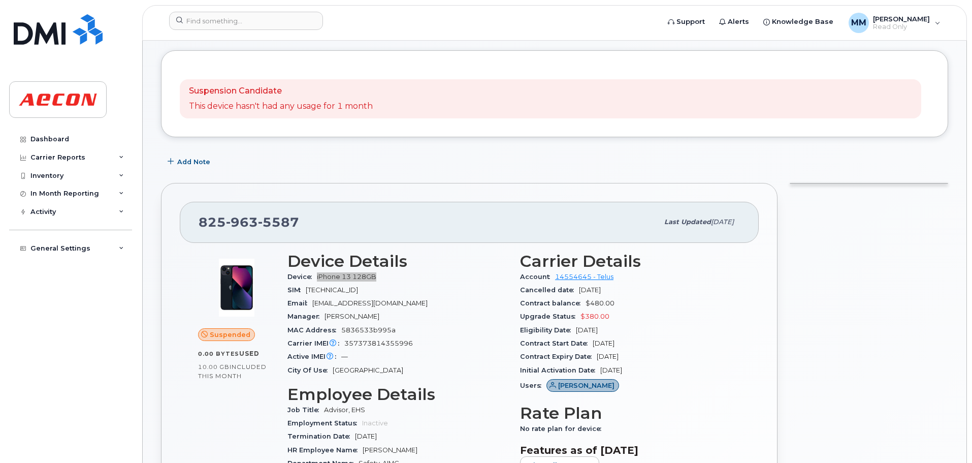
scroll to position [102, 0]
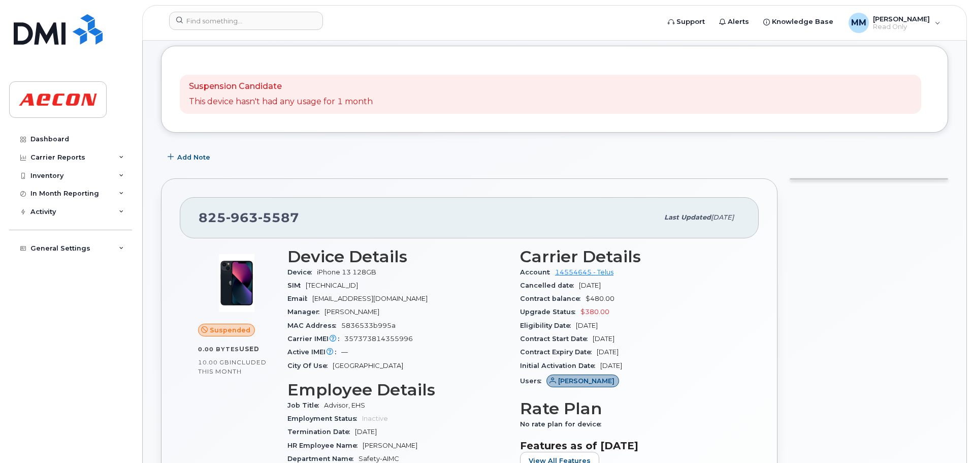
click at [369, 334] on div "Carrier IMEI Carrier IMEI is reported during the last billing cycle or change o…" at bounding box center [397, 338] width 220 height 13
copy span "357373814355996"
click at [288, 13] on input at bounding box center [246, 21] width 154 height 18
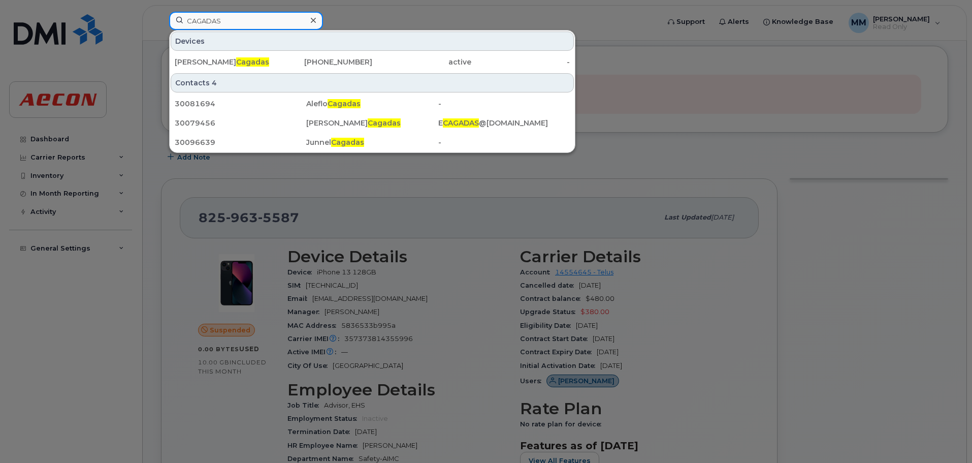
type input "CAGADAS"
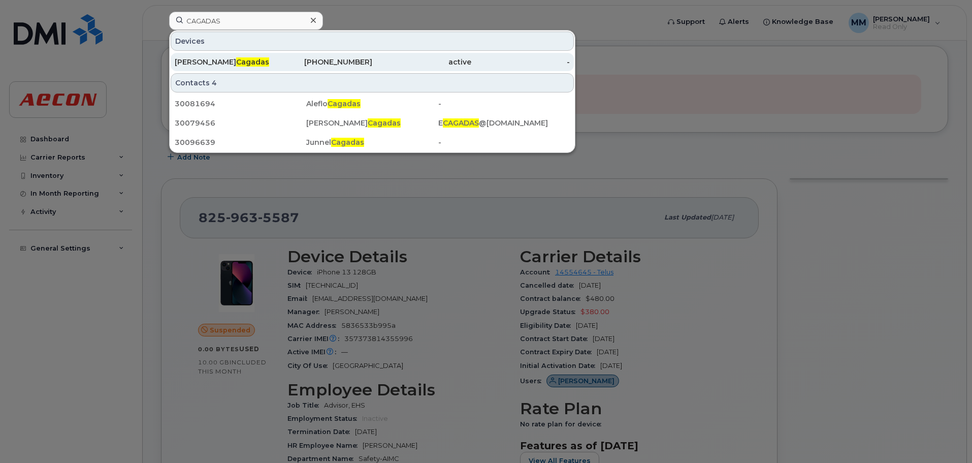
click at [271, 56] on div "Emelio Cagadas" at bounding box center [224, 62] width 99 height 18
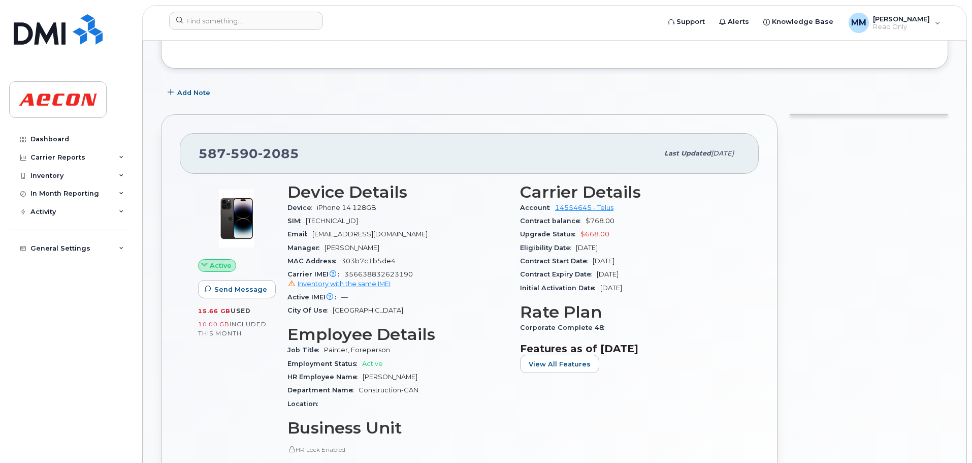
scroll to position [152, 0]
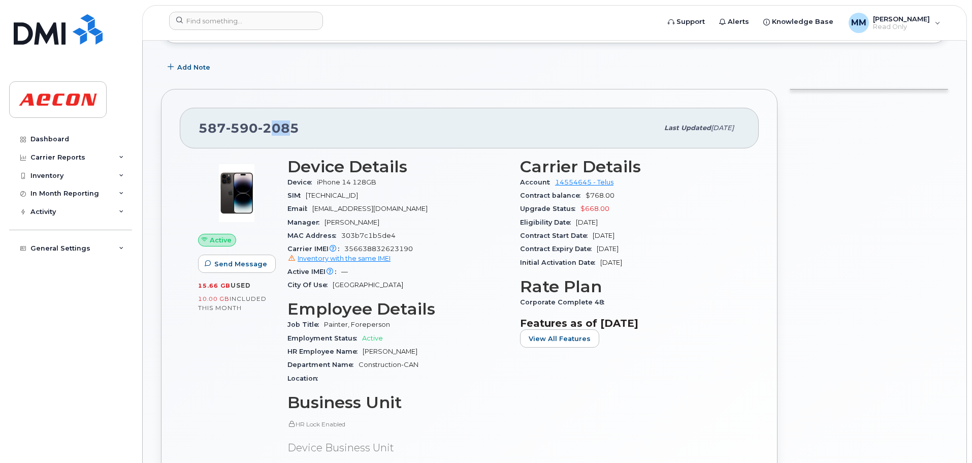
drag, startPoint x: 286, startPoint y: 127, endPoint x: 399, endPoint y: 132, distance: 112.8
click at [380, 121] on div "587 590 2085" at bounding box center [429, 127] width 460 height 21
click at [380, 131] on div "587 590 2085" at bounding box center [429, 127] width 460 height 21
click at [354, 130] on div "587 590 2085" at bounding box center [429, 127] width 460 height 21
drag, startPoint x: 314, startPoint y: 128, endPoint x: 656, endPoint y: 118, distance: 341.9
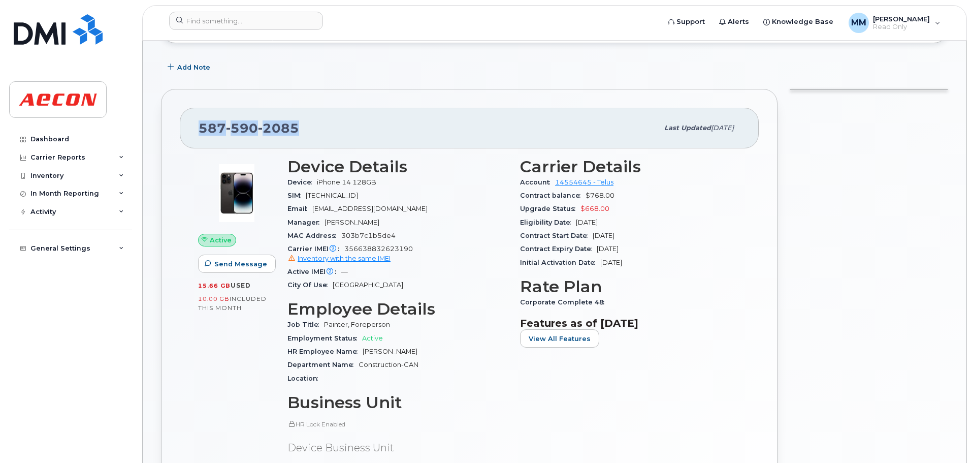
click at [192, 131] on div "587 590 2085 Last updated Sep 23, 2025" at bounding box center [469, 128] width 579 height 41
copy span "587 590 2085"
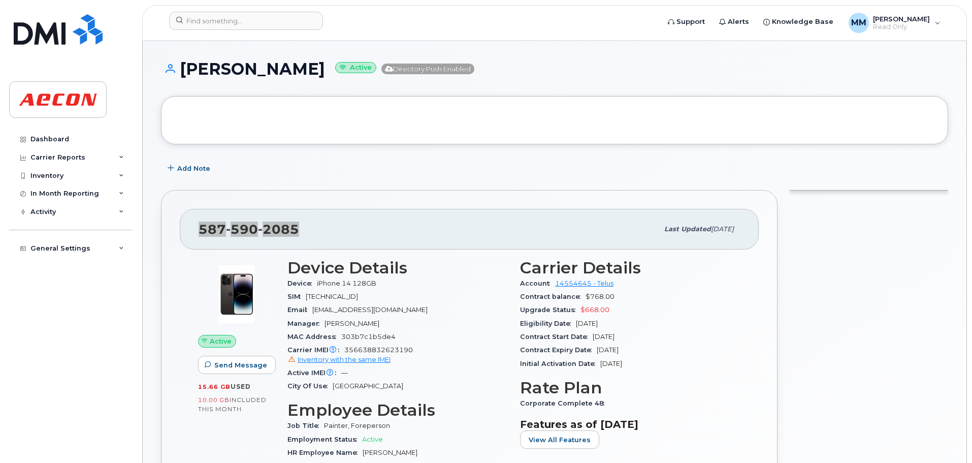
scroll to position [51, 0]
drag, startPoint x: 292, startPoint y: 78, endPoint x: 181, endPoint y: 82, distance: 111.3
click at [181, 82] on div "Emelio Cagadas Active Directory Push Enabled" at bounding box center [554, 78] width 787 height 36
copy h1 "Emelio Cagadas"
click at [358, 295] on span "8912230200217720297" at bounding box center [332, 297] width 52 height 8
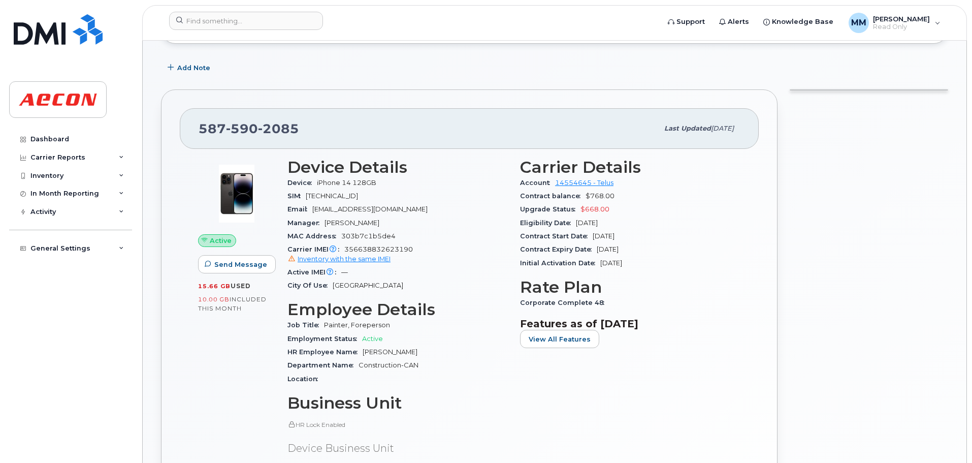
scroll to position [152, 0]
click at [397, 245] on span "356638832623190 Inventory with the same IMEI" at bounding box center [397, 254] width 220 height 18
copy span "356638832623190"
drag, startPoint x: 385, startPoint y: 181, endPoint x: 380, endPoint y: 182, distance: 5.2
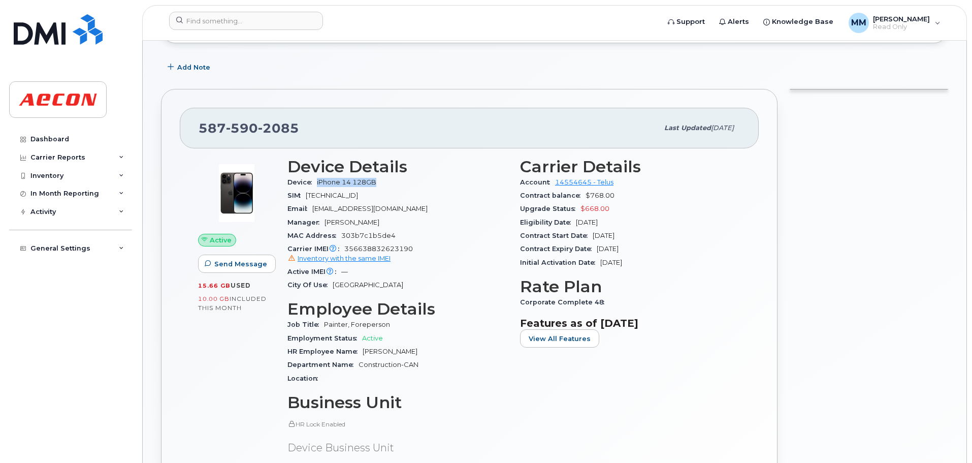
click at [317, 182] on div "Device iPhone 14 128GB" at bounding box center [397, 182] width 220 height 13
copy span "iPhone 14 128GB"
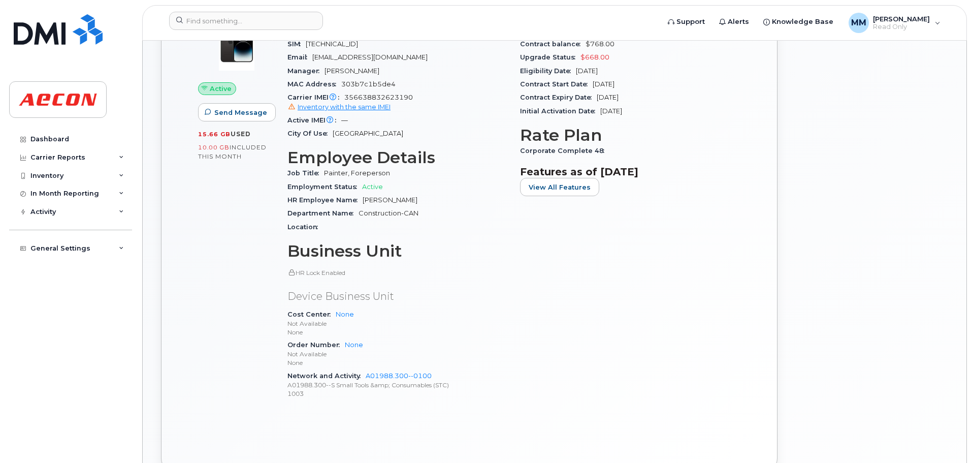
scroll to position [305, 0]
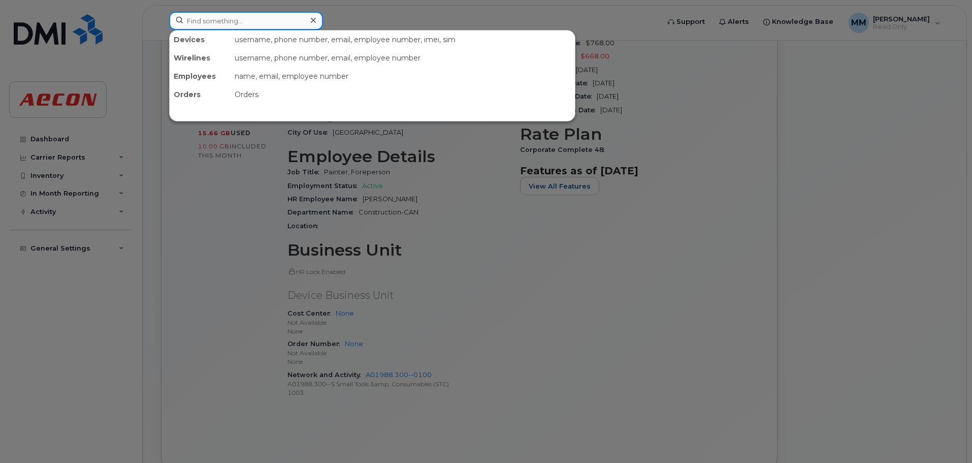
paste input "Kevin Dobler"
click at [274, 15] on input "Kevin Dobler" at bounding box center [246, 21] width 154 height 18
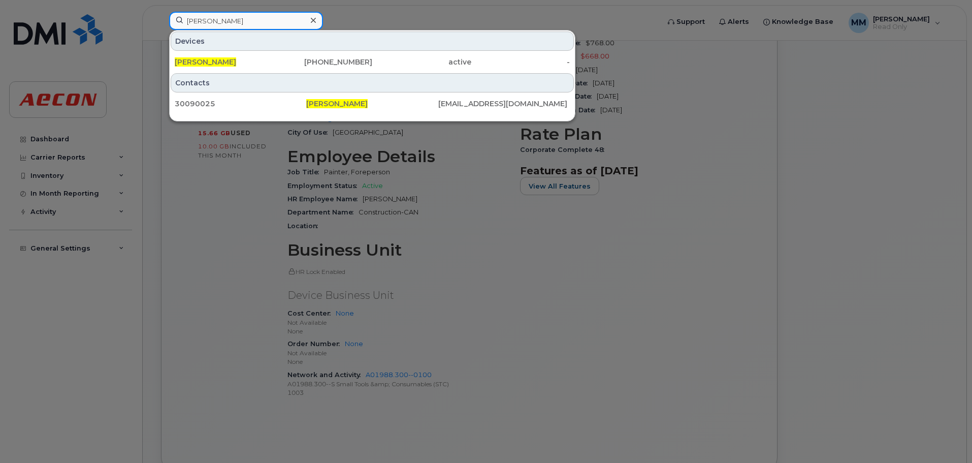
type input "Kevin Dobler"
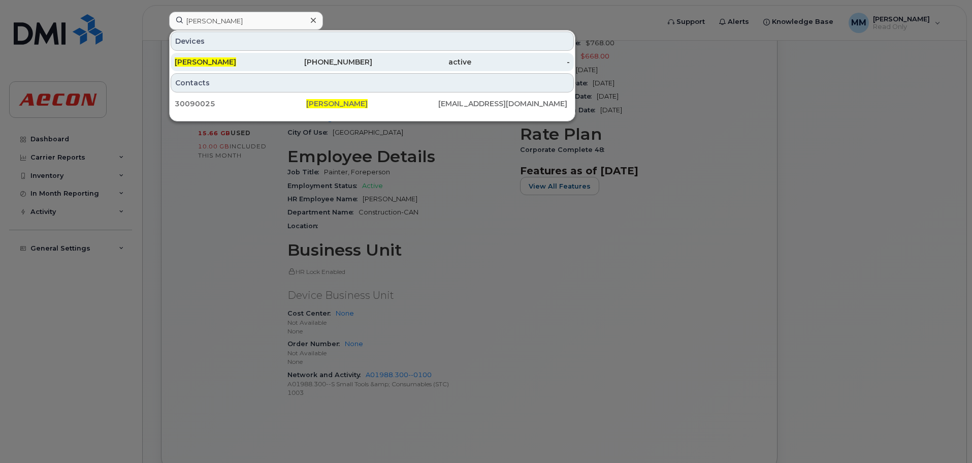
click at [270, 56] on div "Kevin Dobler" at bounding box center [224, 62] width 99 height 18
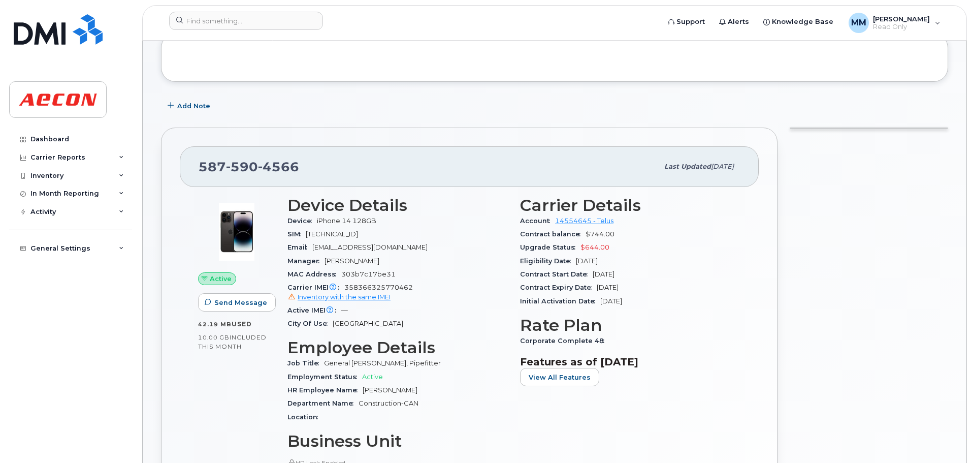
scroll to position [152, 0]
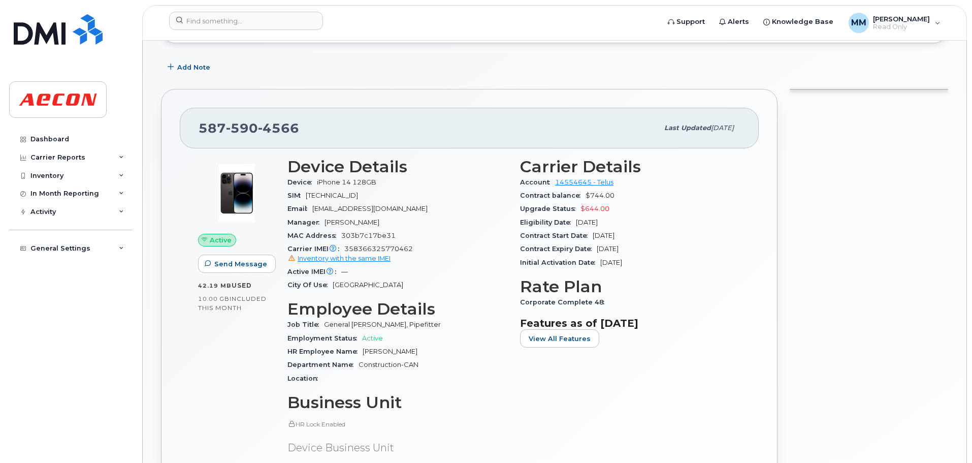
click at [394, 245] on span "358366325770462 Inventory with the same IMEI" at bounding box center [397, 254] width 220 height 18
copy span "358366325770462"
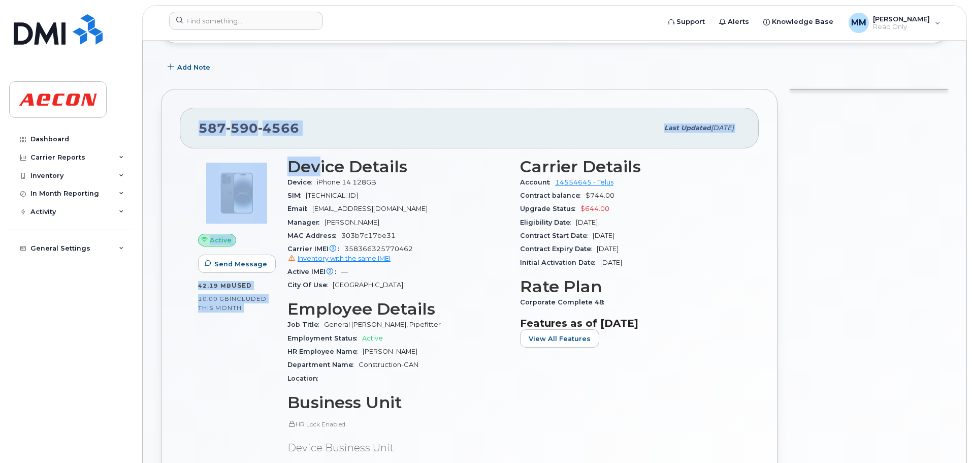
drag, startPoint x: 321, startPoint y: 148, endPoint x: 250, endPoint y: 133, distance: 72.6
click at [179, 136] on div "[PHONE_NUMBER] Last updated [DATE] Active Send Message 42.19 MB  used 10.00 GB …" at bounding box center [469, 356] width 616 height 535
click at [319, 140] on div "[PHONE_NUMBER] Last updated [DATE]" at bounding box center [469, 128] width 579 height 41
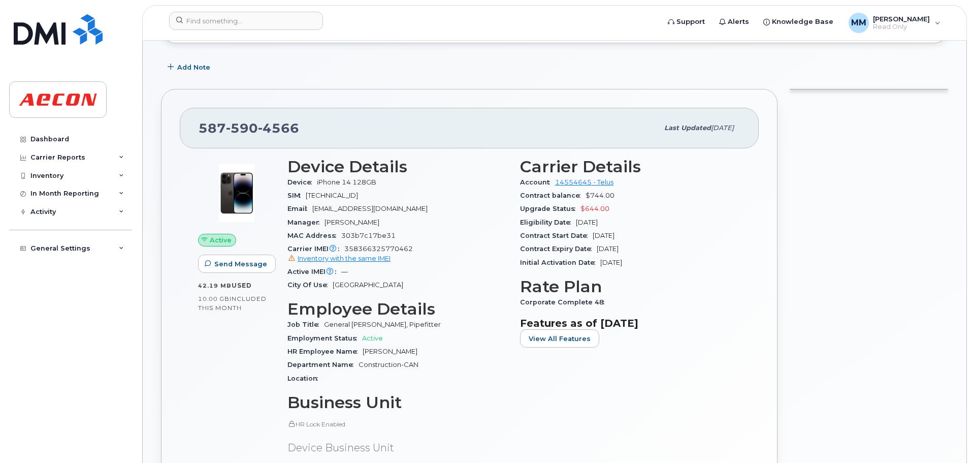
drag, startPoint x: 319, startPoint y: 140, endPoint x: 168, endPoint y: 104, distance: 156.0
click at [235, 125] on div "587 590 4566 Last updated Sep 23, 2025" at bounding box center [469, 128] width 579 height 41
click at [168, 104] on div "587 590 4566 Last updated Sep 23, 2025 Active Send Message 42.19 MB  used 10.00…" at bounding box center [469, 356] width 616 height 535
click at [238, 123] on span "590" at bounding box center [242, 127] width 32 height 15
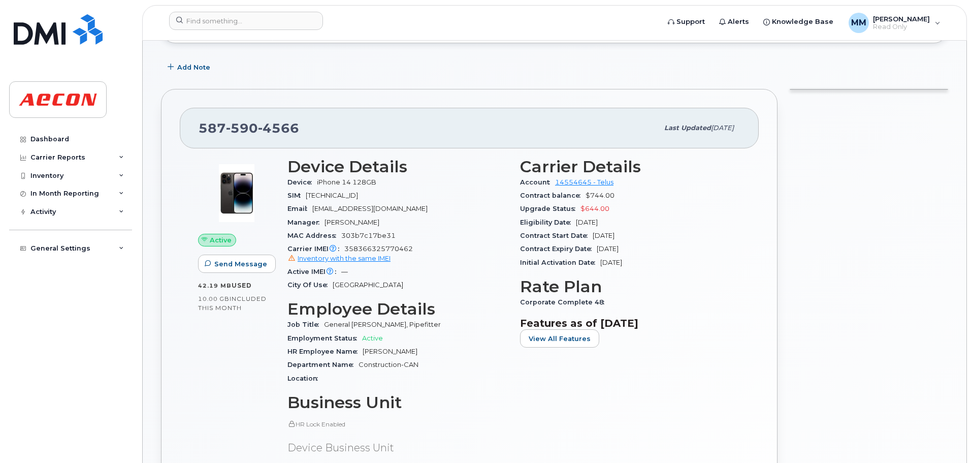
click at [780, 266] on div "587 590 4566 Last updated Sep 23, 2025 Active Send Message 42.19 MB  used 10.00…" at bounding box center [469, 356] width 629 height 547
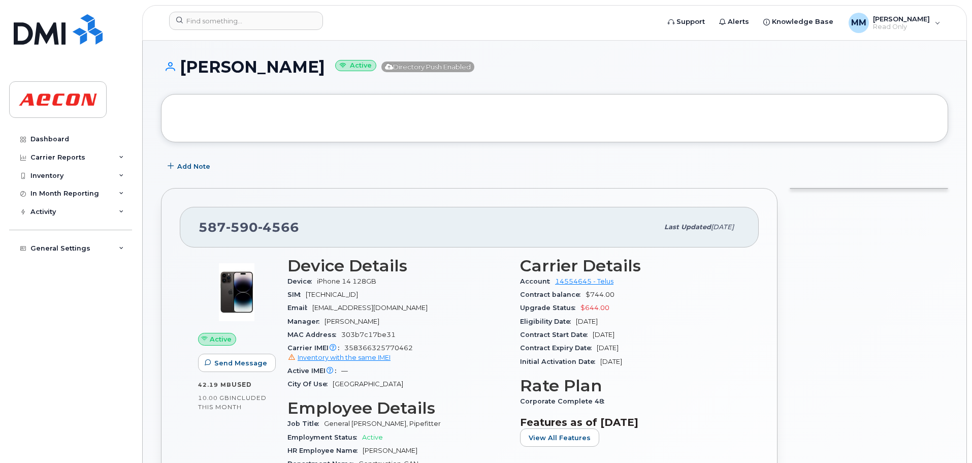
scroll to position [51, 0]
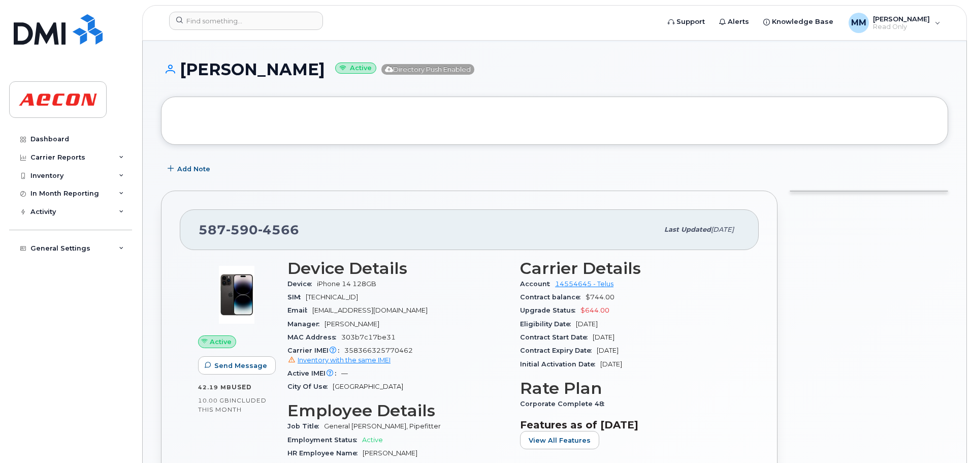
click at [474, 172] on div "Add Note" at bounding box center [554, 169] width 787 height 18
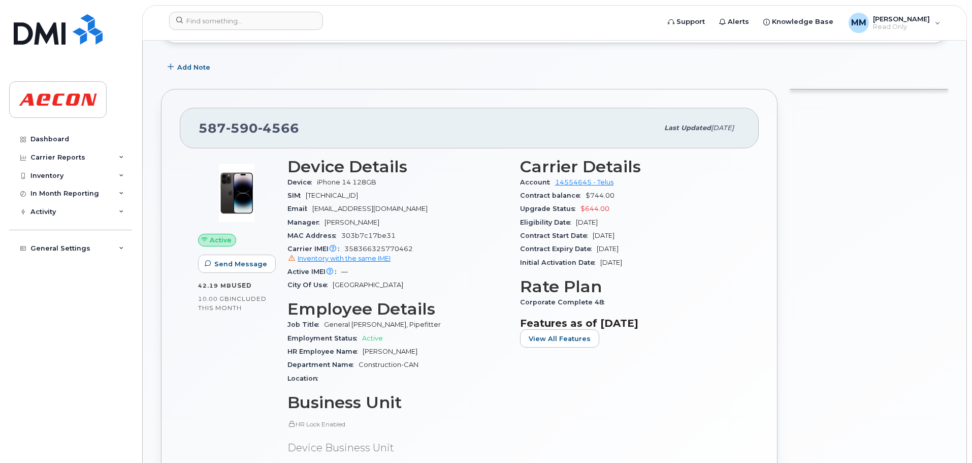
scroll to position [203, 0]
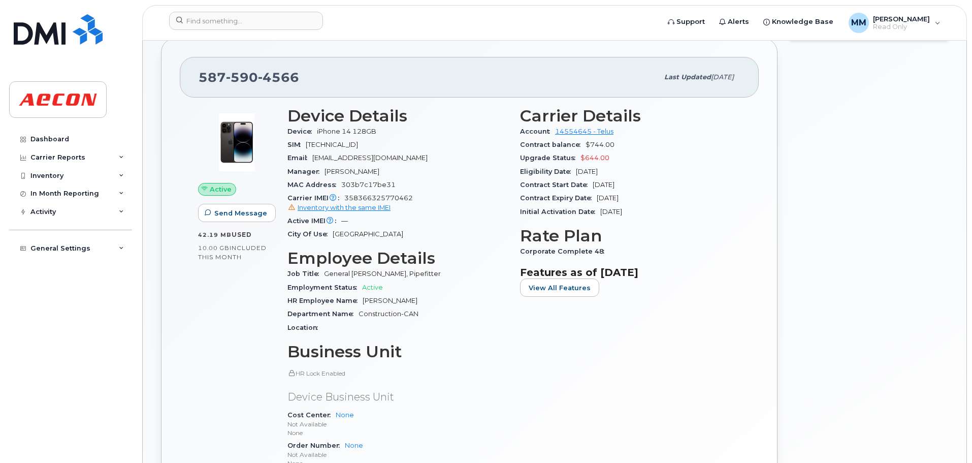
click at [726, 251] on div "Corporate Complete 48" at bounding box center [630, 251] width 220 height 13
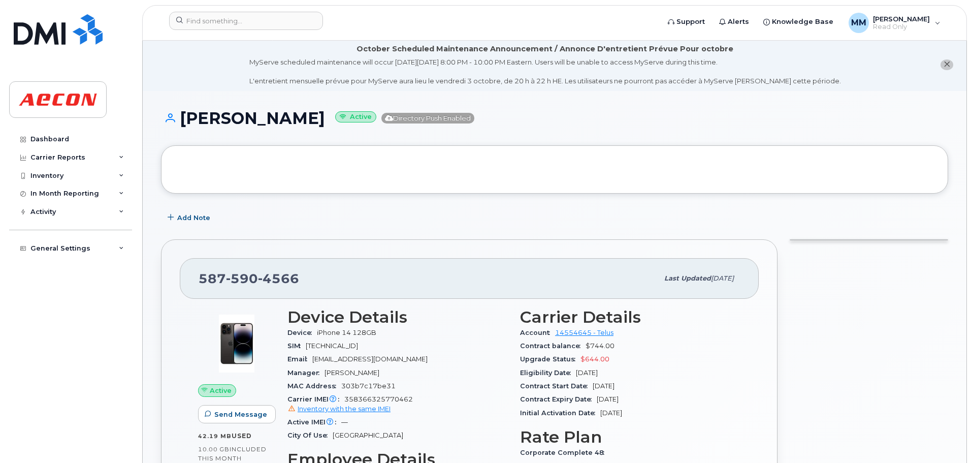
scroll to position [0, 0]
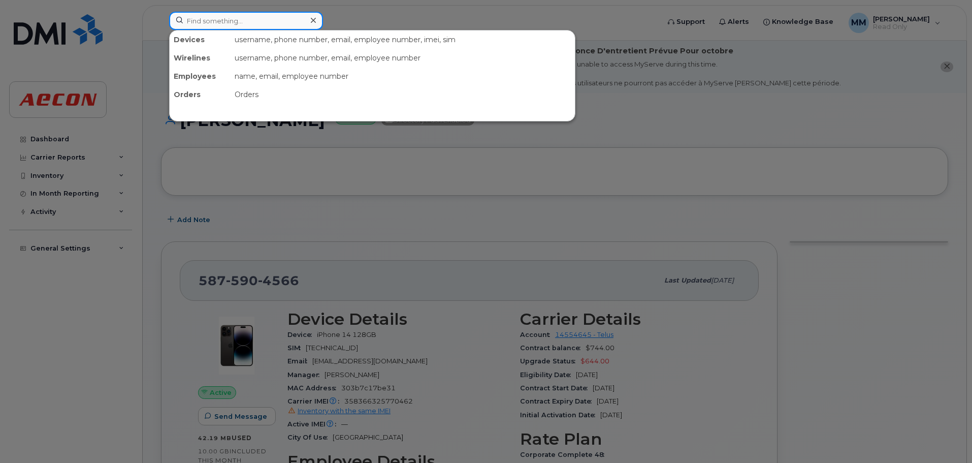
click at [307, 26] on div at bounding box center [246, 21] width 154 height 18
paste input "LORNE"
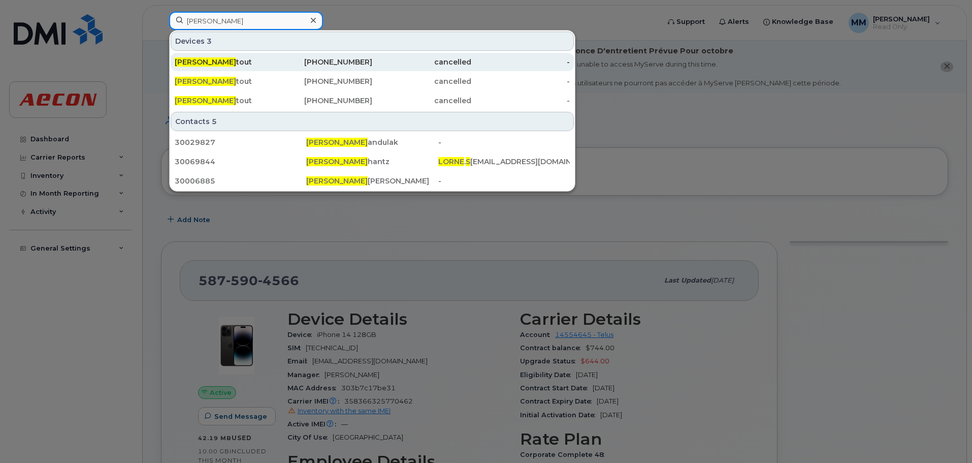
type input "LORNE S"
click at [270, 59] on div "Lorne S tout" at bounding box center [224, 62] width 99 height 10
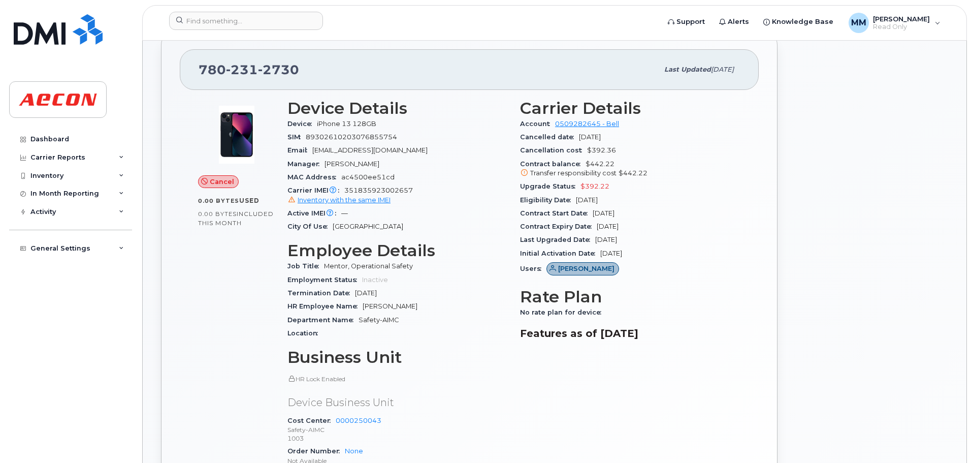
scroll to position [305, 0]
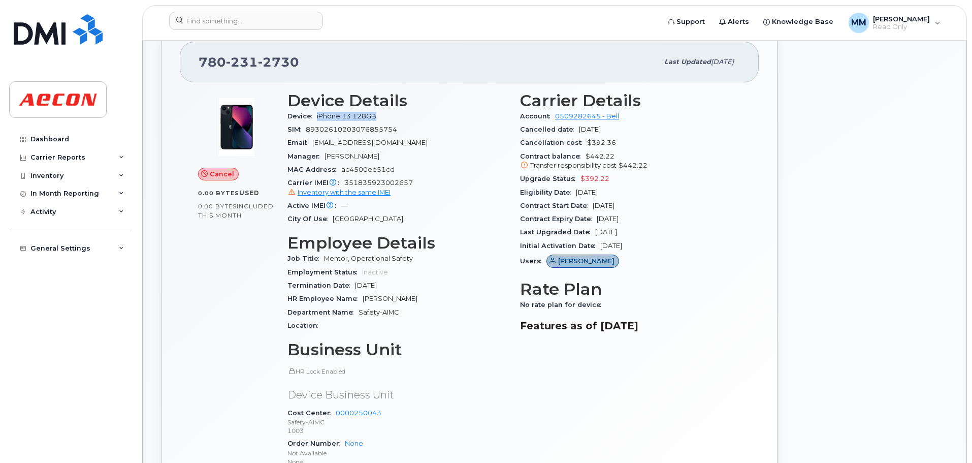
drag, startPoint x: 381, startPoint y: 119, endPoint x: 317, endPoint y: 118, distance: 64.0
click at [317, 118] on div "Device iPhone 13 128GB" at bounding box center [397, 116] width 220 height 13
copy span "iPhone 13 128GB"
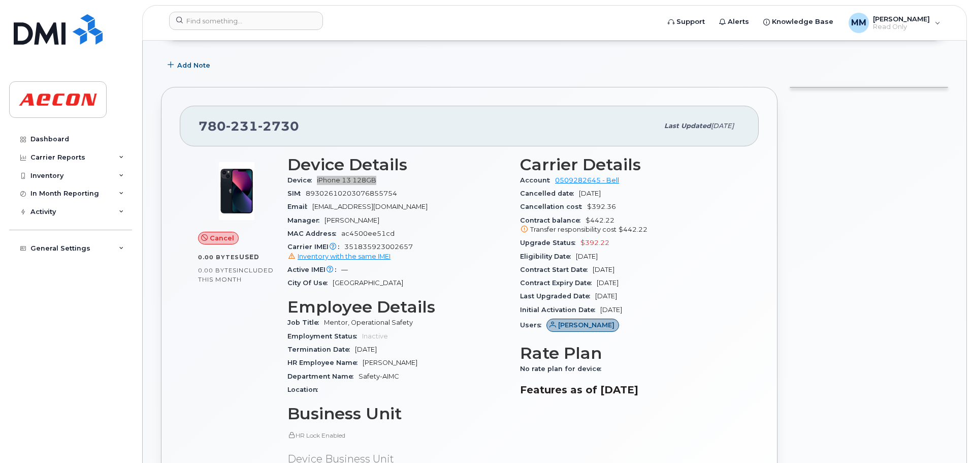
scroll to position [203, 0]
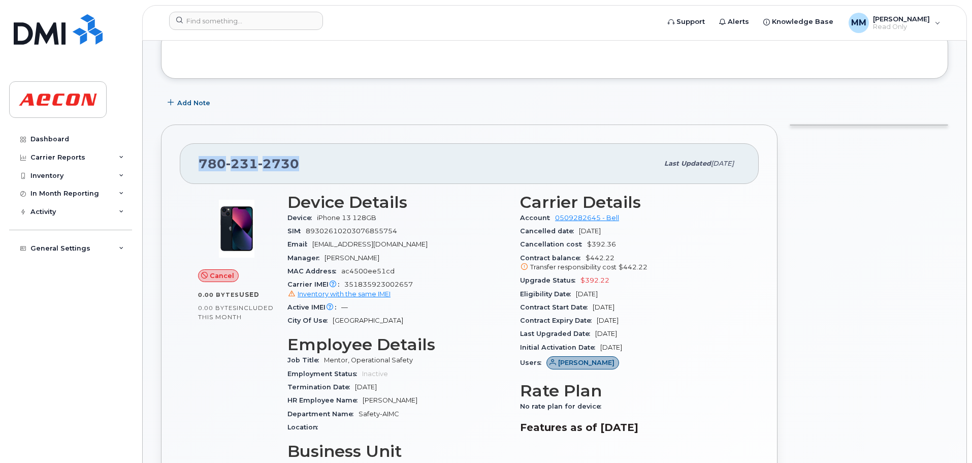
drag, startPoint x: 313, startPoint y: 172, endPoint x: 199, endPoint y: 170, distance: 113.8
click at [199, 170] on div "[PHONE_NUMBER]" at bounding box center [429, 163] width 460 height 21
copy span "[PHONE_NUMBER]"
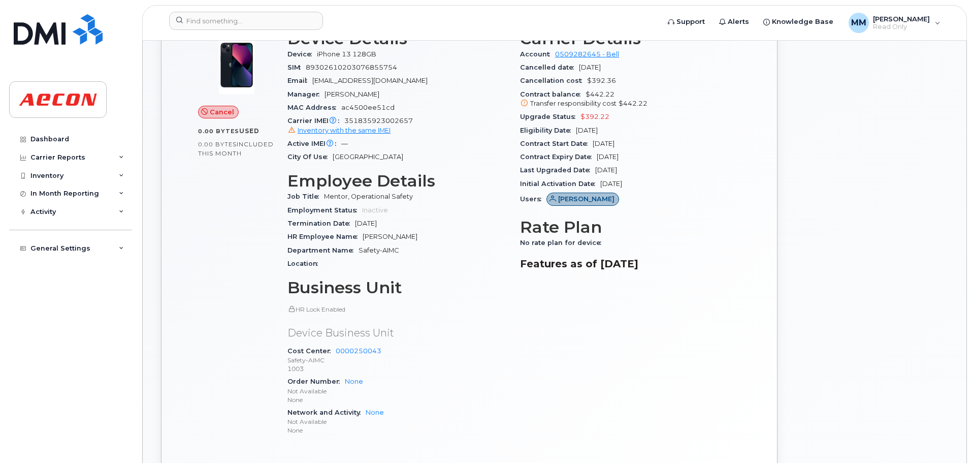
scroll to position [305, 0]
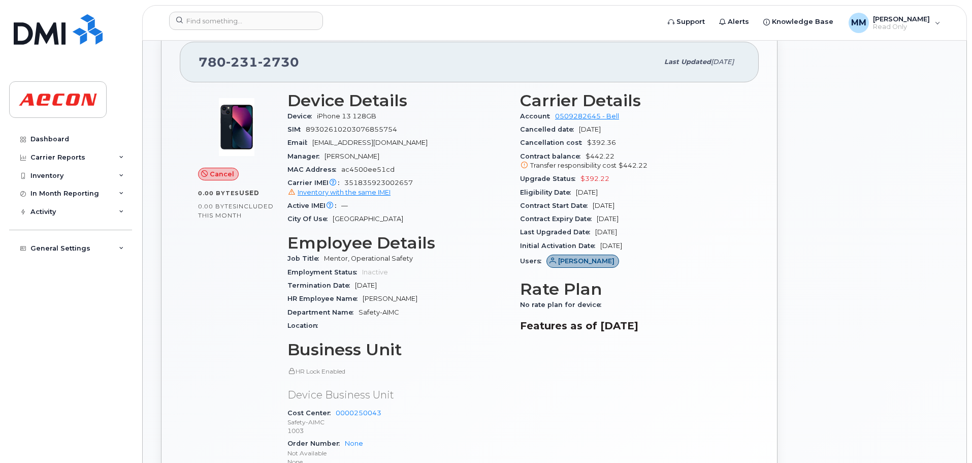
click at [377, 179] on span "351835923002657 Inventory with the same IMEI" at bounding box center [397, 188] width 220 height 18
copy span "351835923002657"
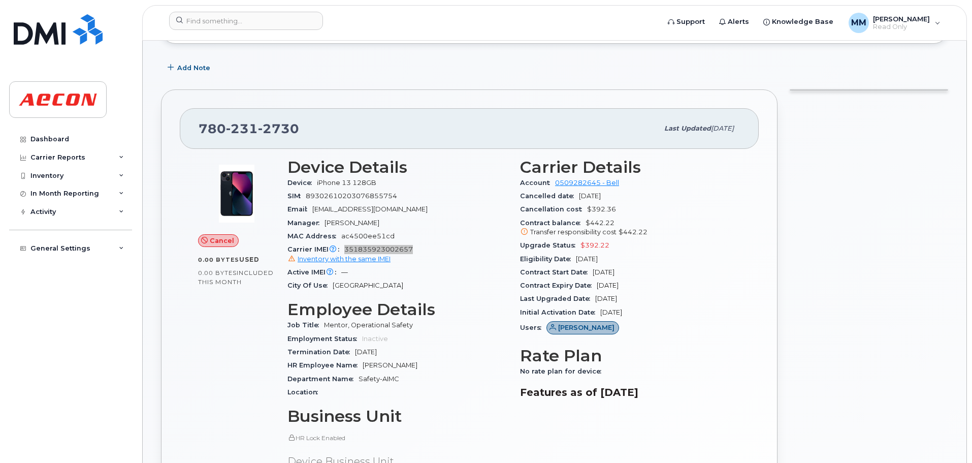
scroll to position [152, 0]
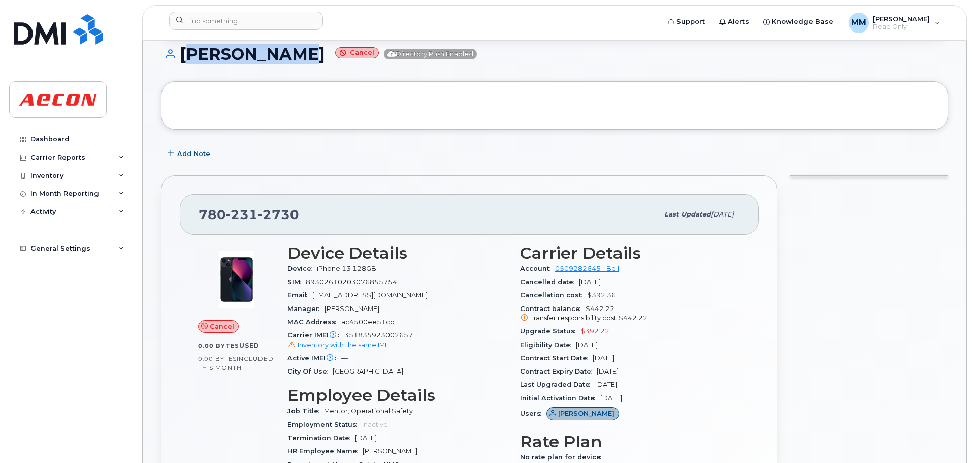
drag, startPoint x: 279, startPoint y: 64, endPoint x: 183, endPoint y: 67, distance: 96.5
click at [183, 67] on div "Lorne Stout Cancel Directory Push Enabled" at bounding box center [554, 63] width 787 height 36
copy h1 "Lorne Stout"
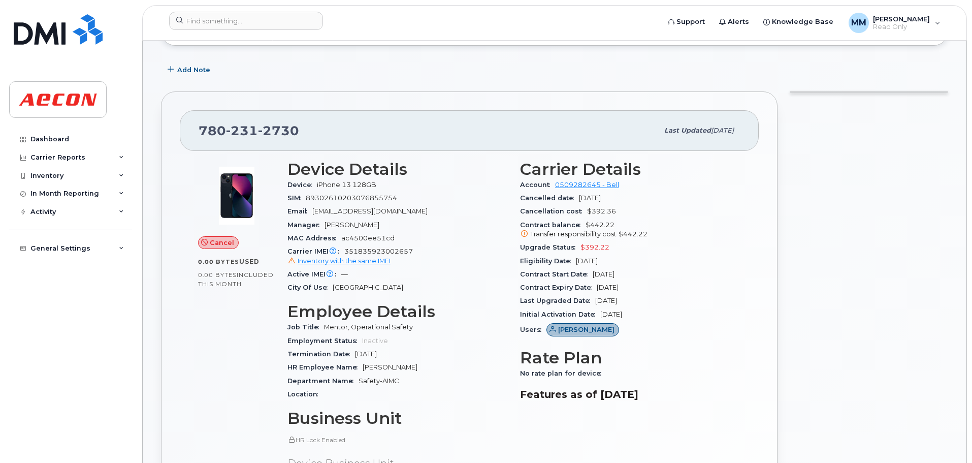
scroll to position [254, 0]
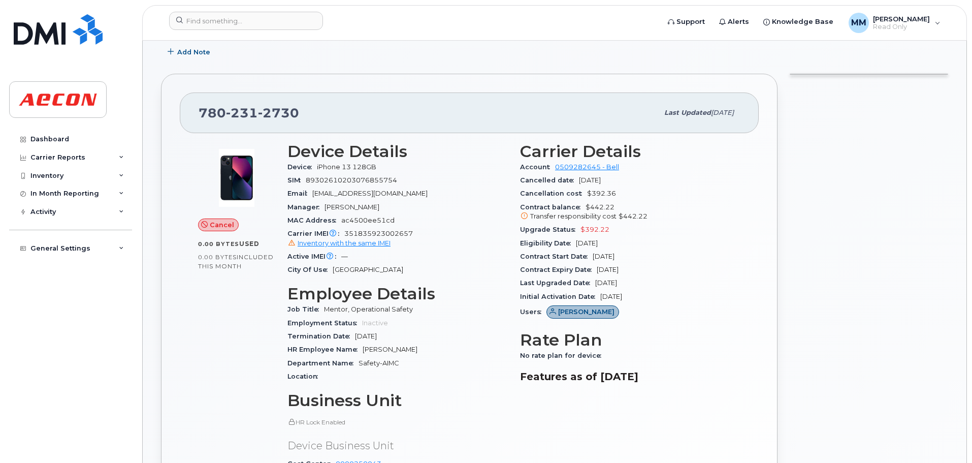
click at [401, 234] on span "351835923002657 Inventory with the same IMEI" at bounding box center [397, 239] width 220 height 18
copy span "351835923002657"
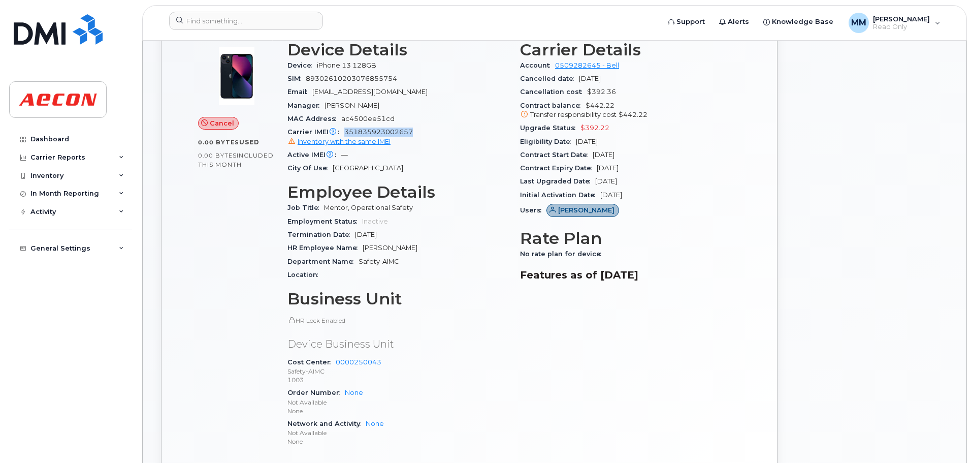
scroll to position [609, 0]
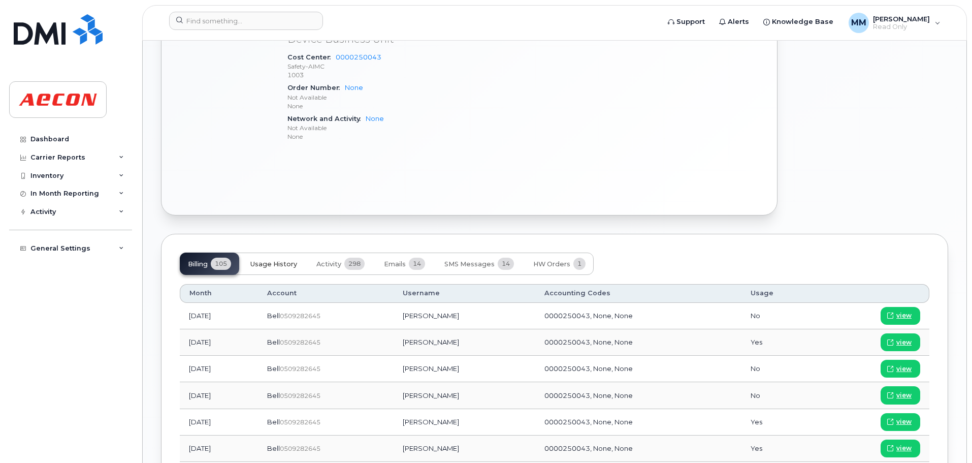
click at [293, 265] on span "Usage History" at bounding box center [273, 264] width 47 height 8
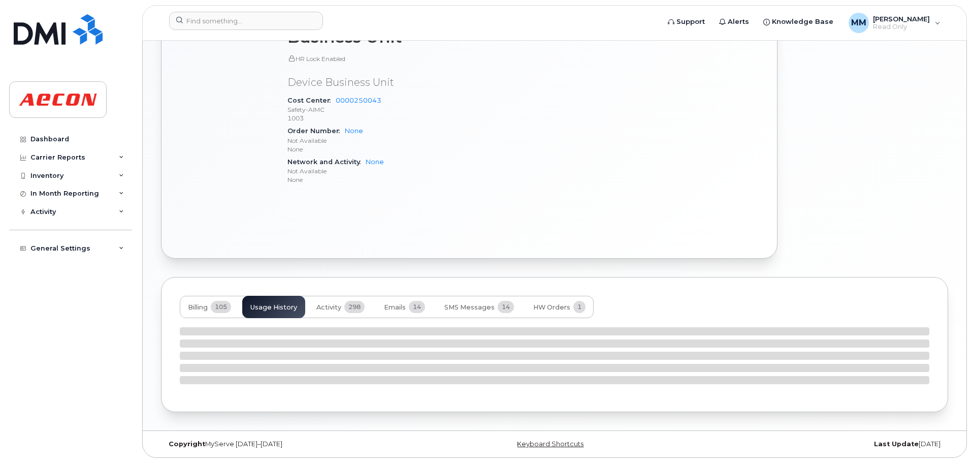
scroll to position [617, 0]
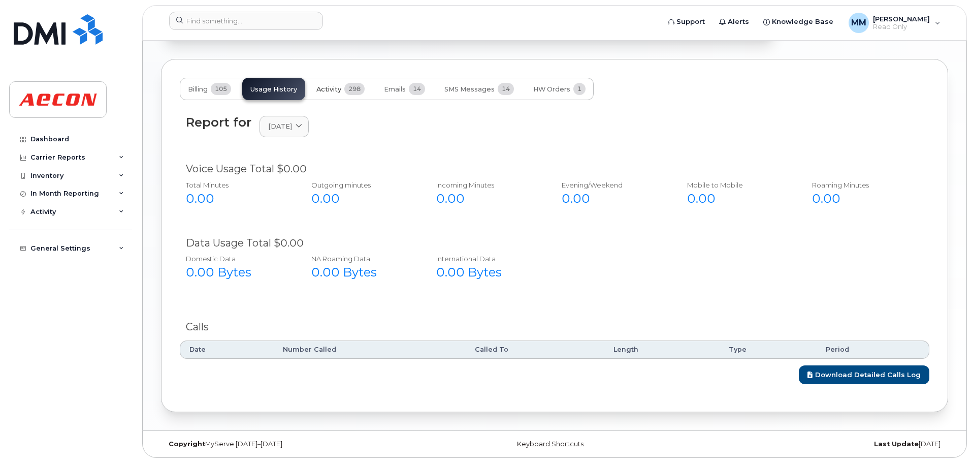
click at [337, 92] on span "Activity" at bounding box center [328, 89] width 25 height 8
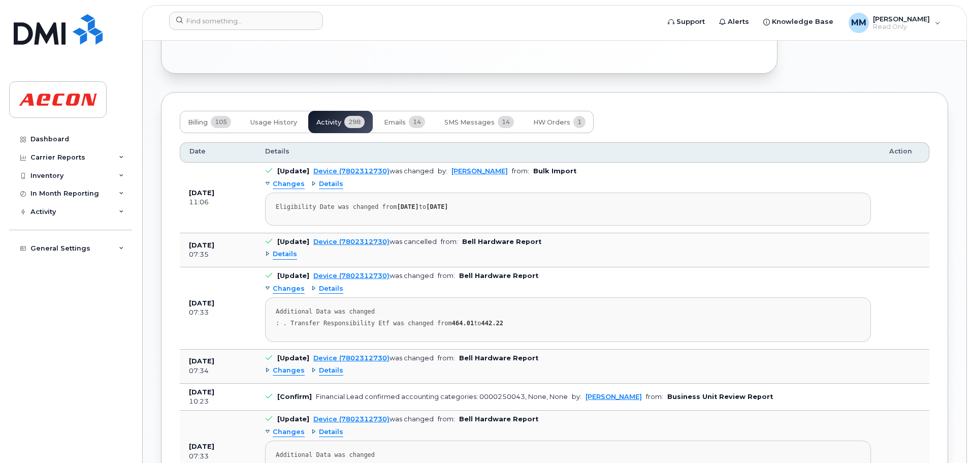
scroll to position [784, 0]
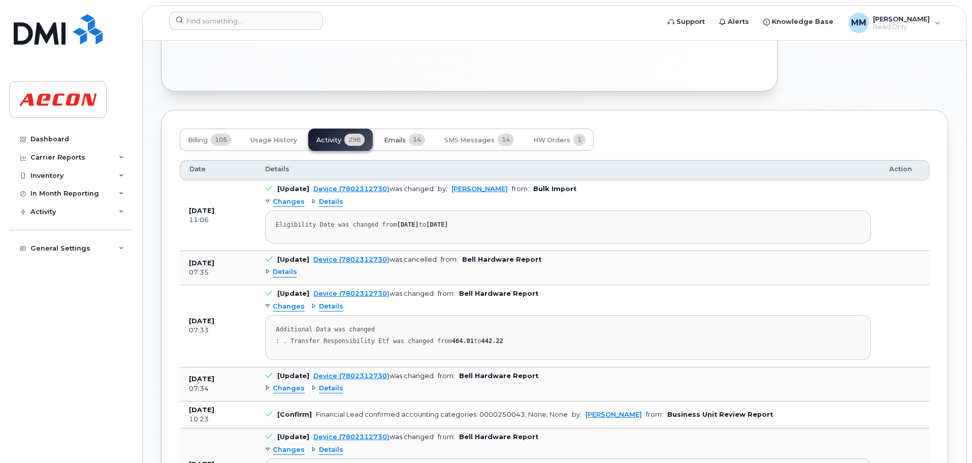
click at [414, 147] on button "Emails 14" at bounding box center [404, 139] width 57 height 22
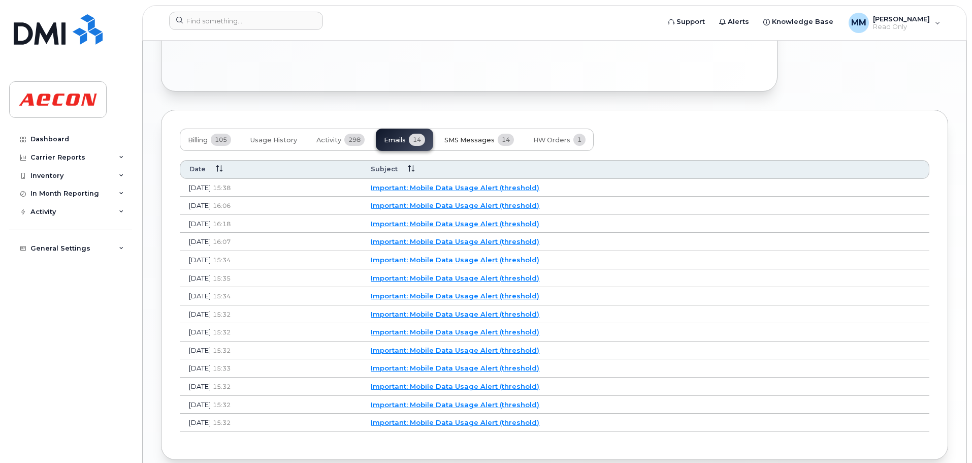
click at [493, 140] on span "SMS Messages" at bounding box center [469, 140] width 50 height 8
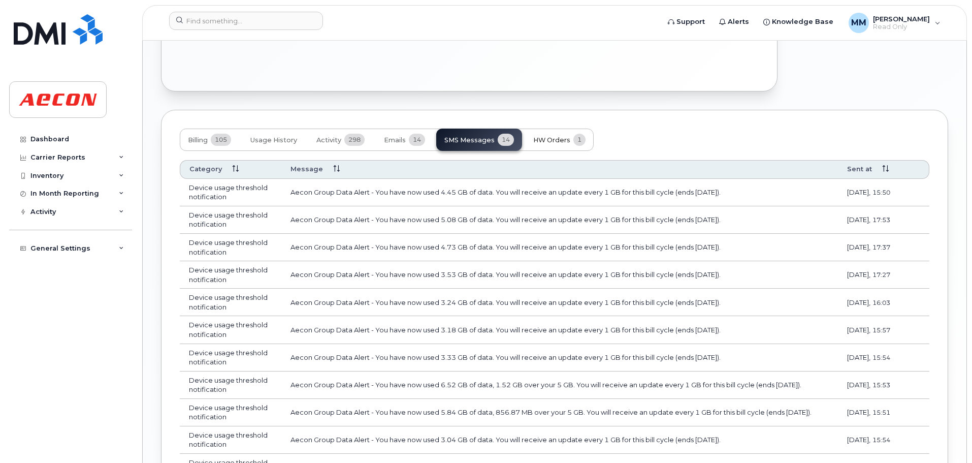
click at [547, 146] on button "HW Orders 1" at bounding box center [559, 139] width 69 height 22
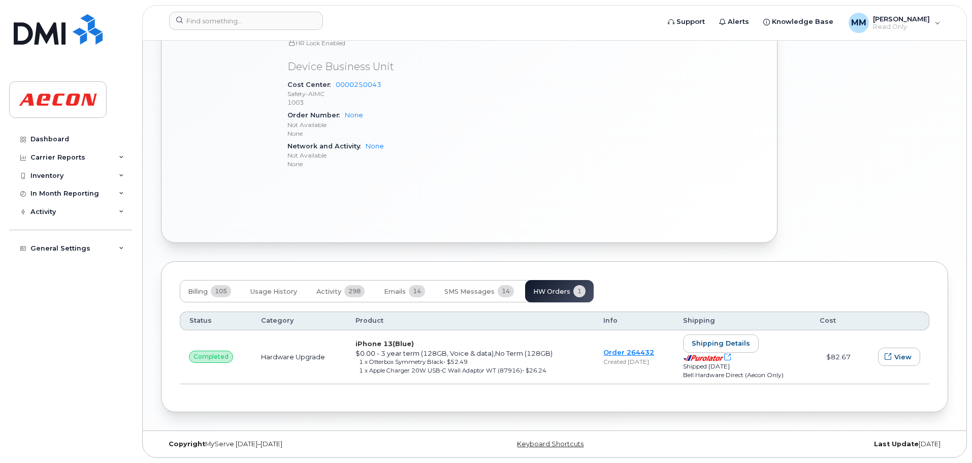
scroll to position [633, 0]
click at [430, 363] on div "1 x Otterbox Symmetry Black  - $52.49" at bounding box center [472, 361] width 226 height 8
click at [891, 358] on icon "button" at bounding box center [888, 356] width 7 height 7
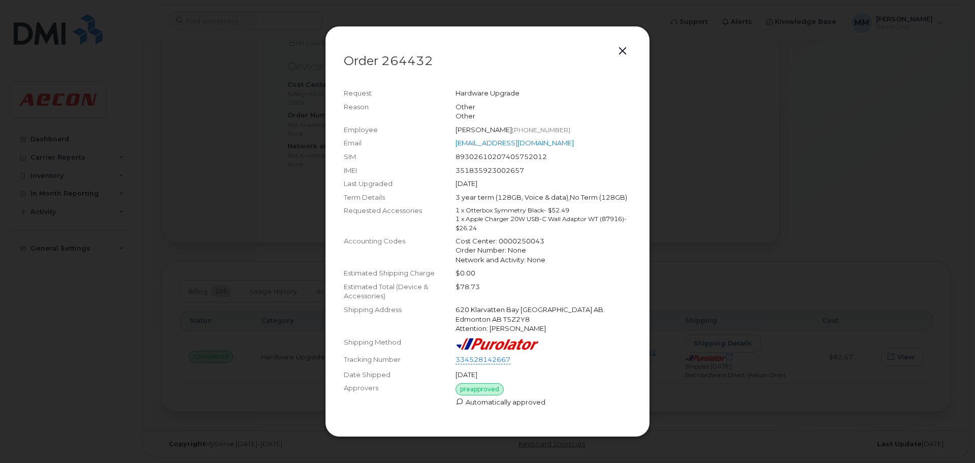
click at [738, 296] on div at bounding box center [487, 231] width 975 height 463
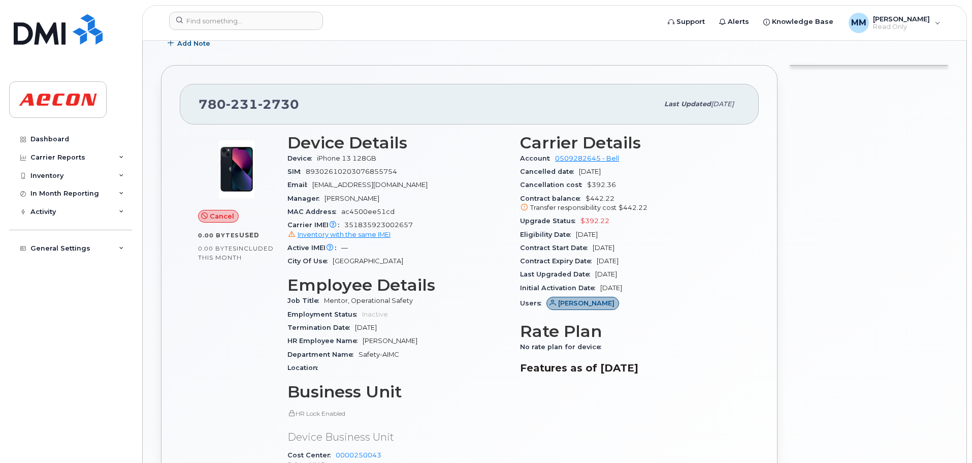
scroll to position [125, 0]
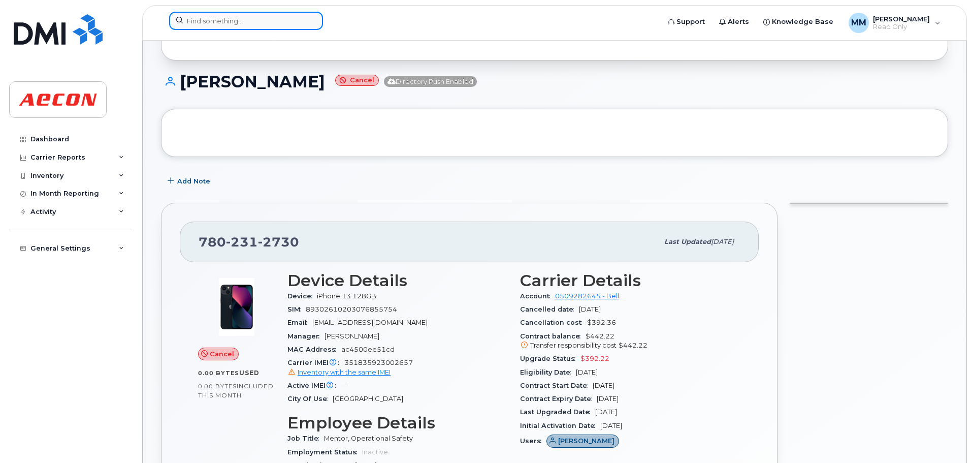
click at [286, 24] on input at bounding box center [246, 21] width 154 height 18
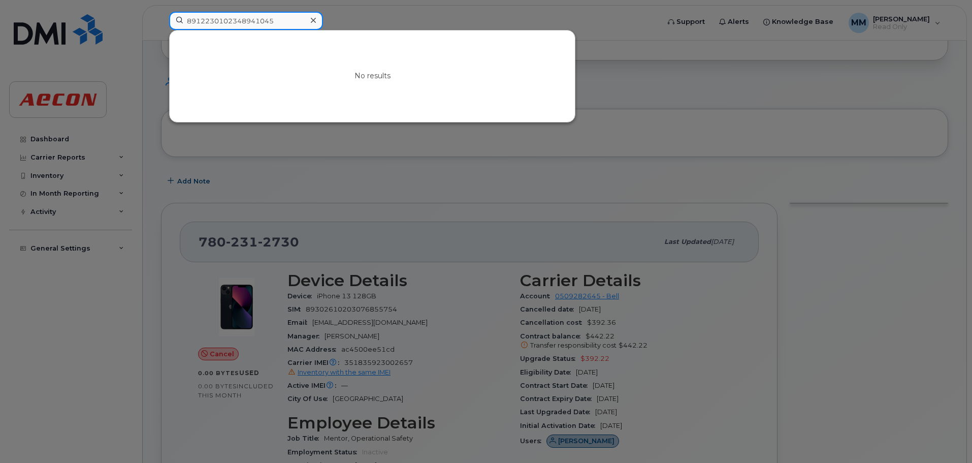
click at [215, 24] on input "8912230102348941045" at bounding box center [246, 21] width 154 height 18
click at [223, 22] on input "8912230102348941045" at bounding box center [246, 21] width 154 height 18
click at [229, 23] on input "8912230102348941045" at bounding box center [246, 21] width 154 height 18
click at [231, 23] on input "8912230102348941045" at bounding box center [246, 21] width 154 height 18
click at [241, 24] on input "8912230102348941045" at bounding box center [246, 21] width 154 height 18
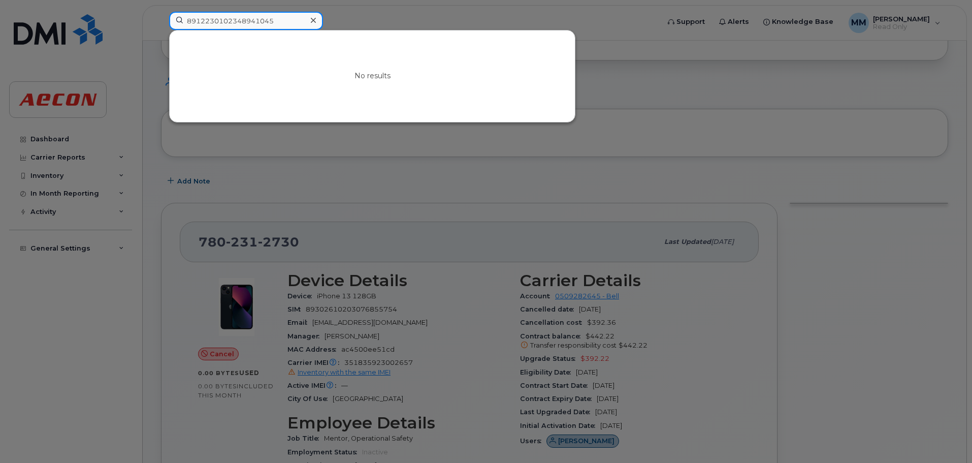
drag, startPoint x: 252, startPoint y: 23, endPoint x: 246, endPoint y: 24, distance: 6.3
click at [246, 24] on input "8912230102348941045" at bounding box center [246, 21] width 154 height 18
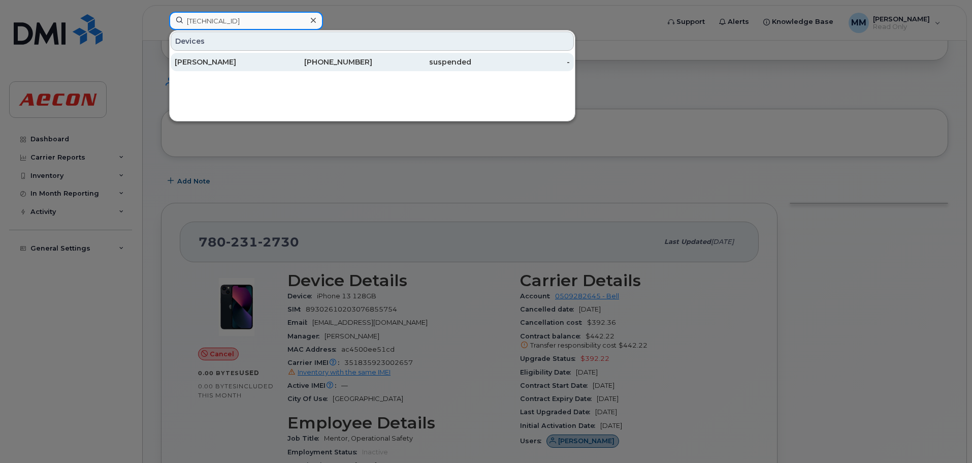
type input "8912230102348341045"
click at [246, 63] on div "Pamela Berrios" at bounding box center [224, 62] width 99 height 10
click at [267, 60] on div "Pamela Berrios" at bounding box center [224, 62] width 99 height 10
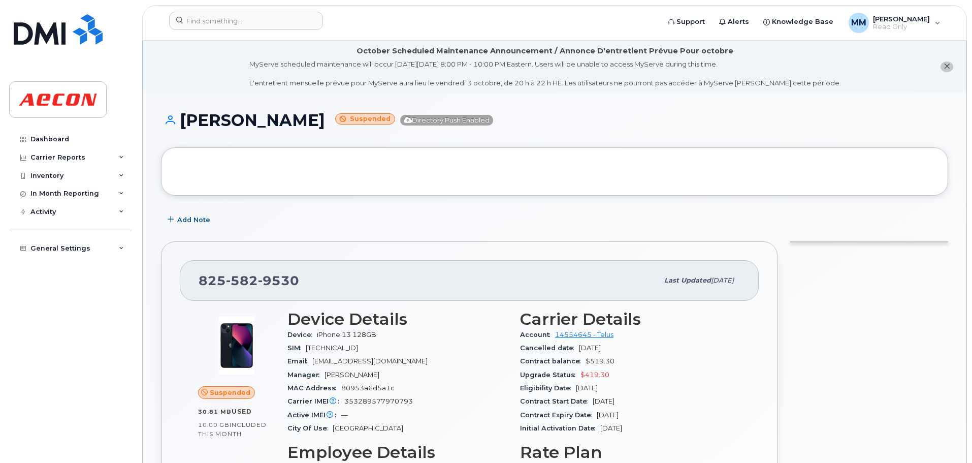
drag, startPoint x: 309, startPoint y: 121, endPoint x: 185, endPoint y: 122, distance: 124.4
click at [185, 122] on h1 "[PERSON_NAME] Suspended Directory Push Enabled" at bounding box center [554, 120] width 787 height 18
copy h1 "[PERSON_NAME]"
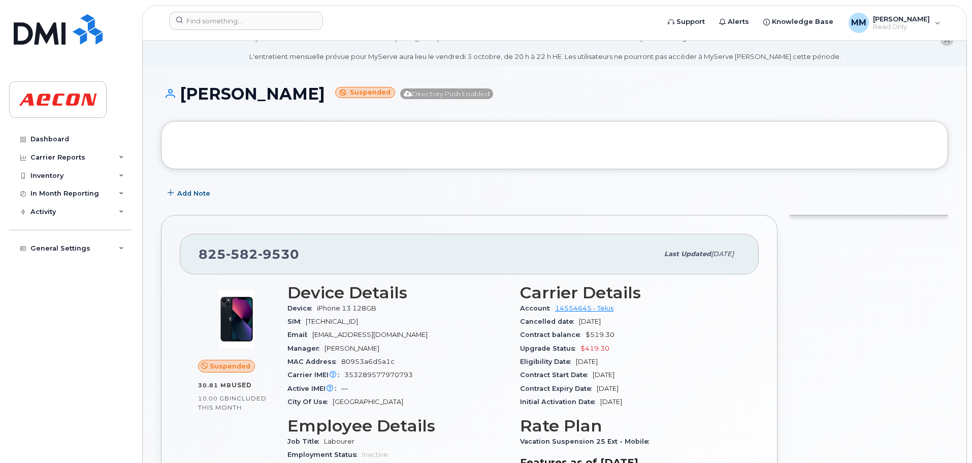
scroll to position [51, 0]
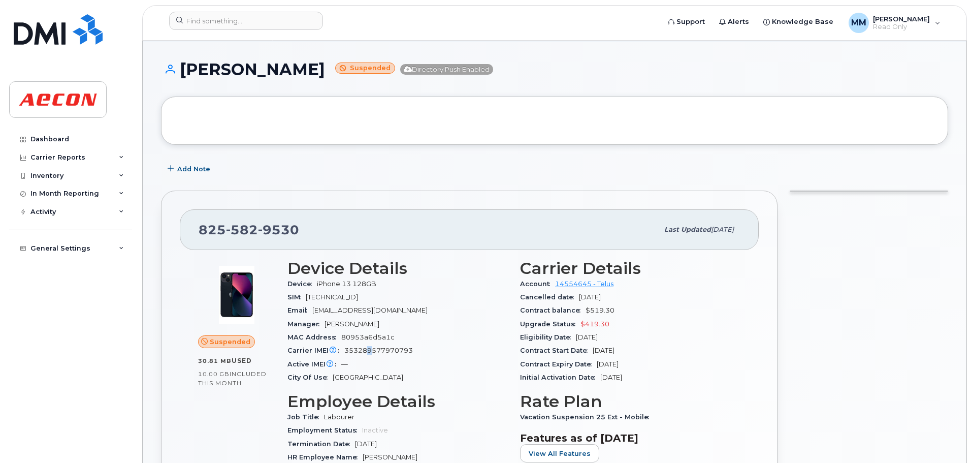
click at [370, 351] on span "353289577970793" at bounding box center [378, 350] width 69 height 8
click at [370, 350] on span "353289577970793" at bounding box center [378, 350] width 69 height 8
click at [390, 354] on div "Carrier IMEI Carrier IMEI is reported during the last billing cycle or change o…" at bounding box center [397, 350] width 220 height 13
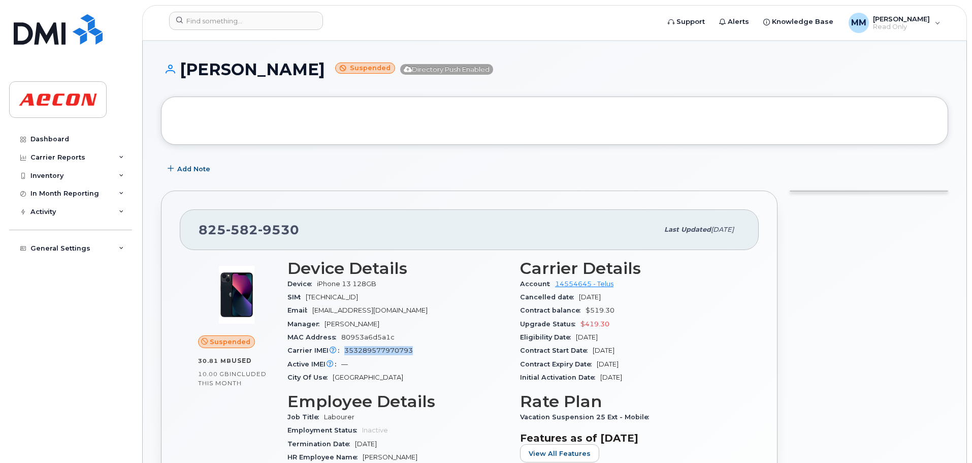
click at [398, 347] on span "353289577970793" at bounding box center [378, 350] width 69 height 8
click at [398, 346] on span "353289577970793" at bounding box center [378, 350] width 69 height 8
click at [367, 348] on span "353289577970793" at bounding box center [378, 350] width 69 height 8
drag, startPoint x: 358, startPoint y: 243, endPoint x: 203, endPoint y: 246, distance: 155.9
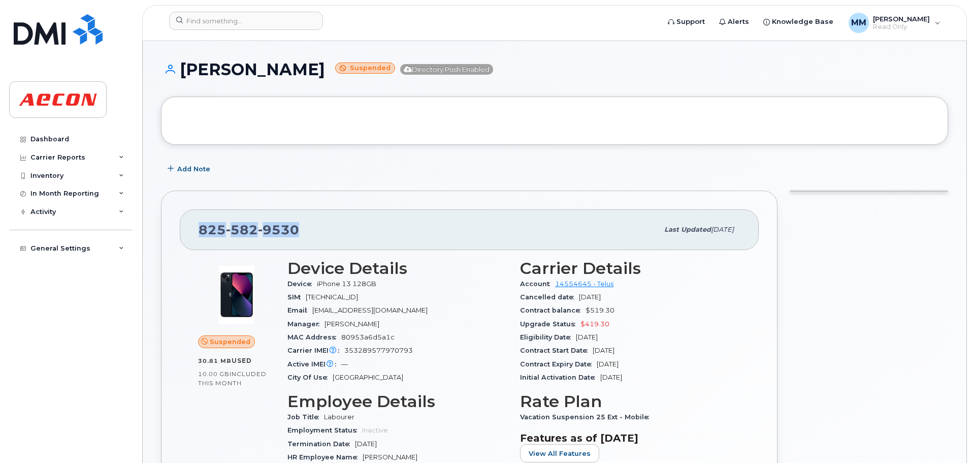
click at [203, 246] on div "825 582 9530 Last updated Sep 22, 2025" at bounding box center [469, 229] width 579 height 41
copy span "825 582 9530"
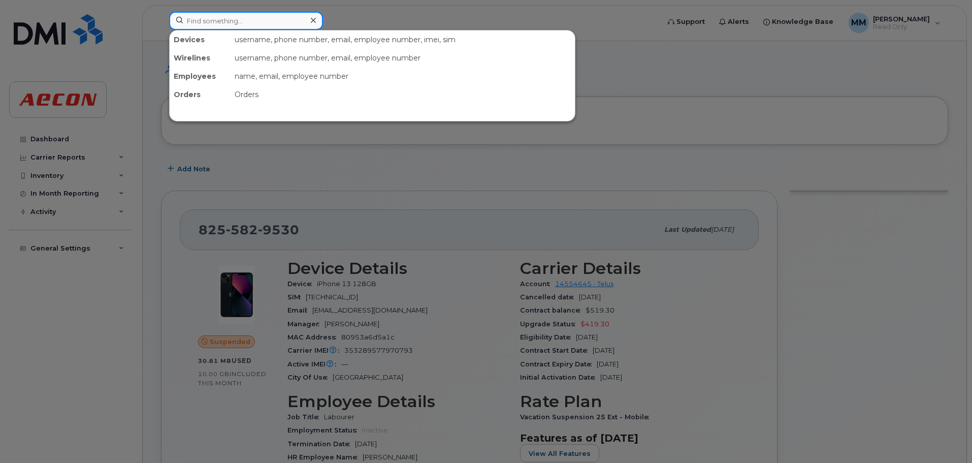
click at [266, 12] on input at bounding box center [246, 21] width 154 height 18
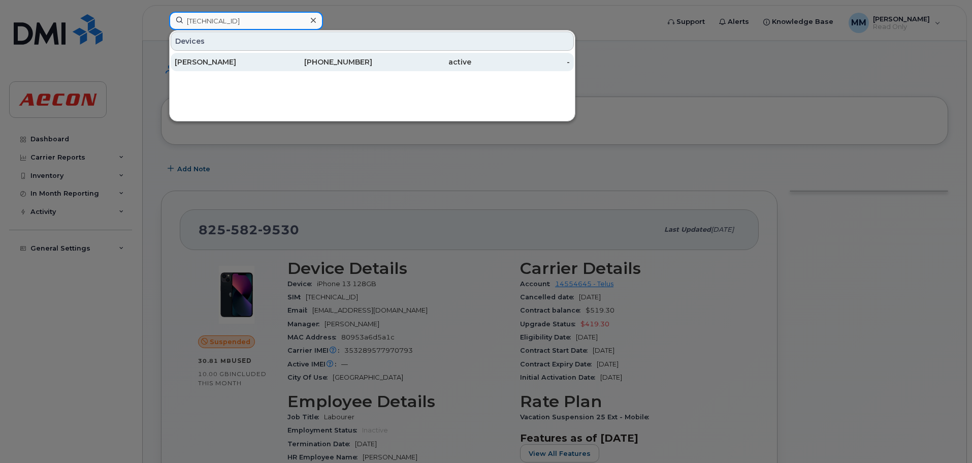
type input "8912230102340723620"
click at [276, 64] on div "825-966-7640" at bounding box center [323, 62] width 99 height 10
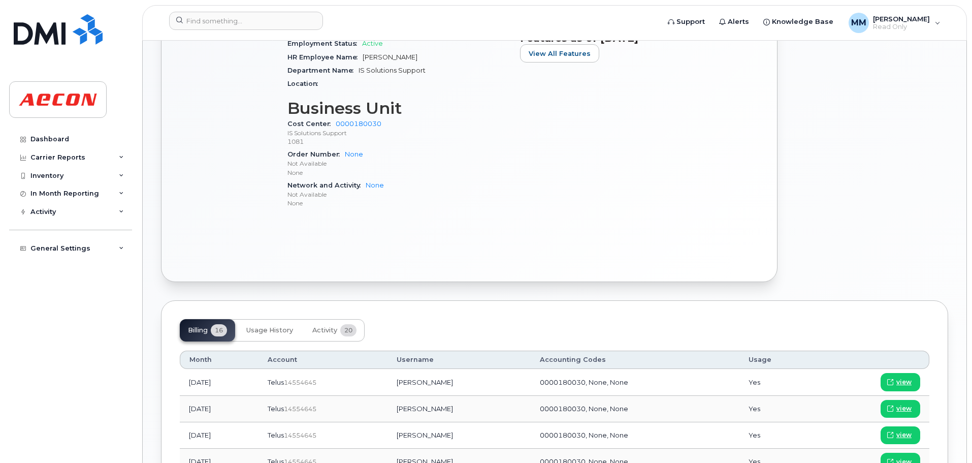
scroll to position [559, 0]
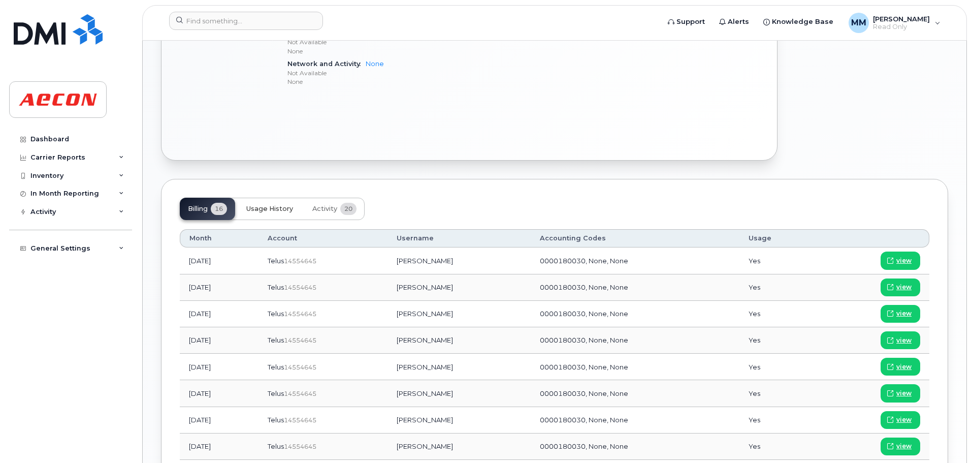
click at [254, 205] on span "Usage History" at bounding box center [269, 209] width 47 height 8
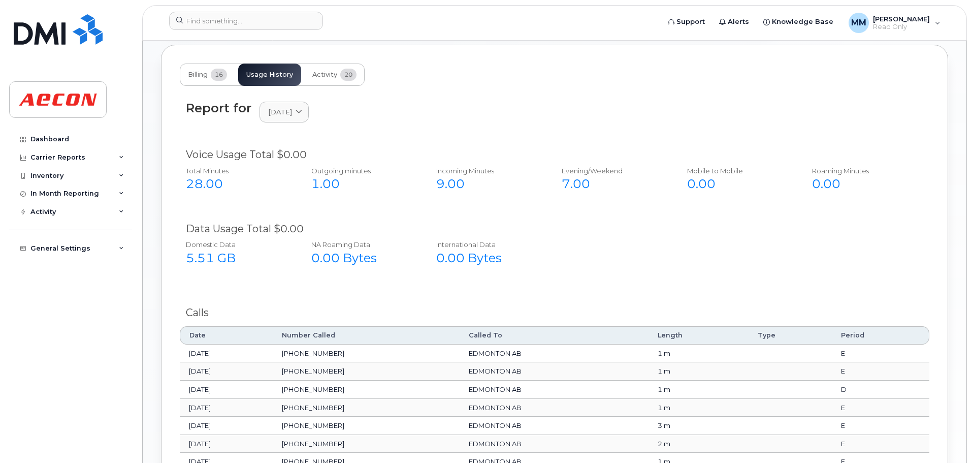
scroll to position [669, 0]
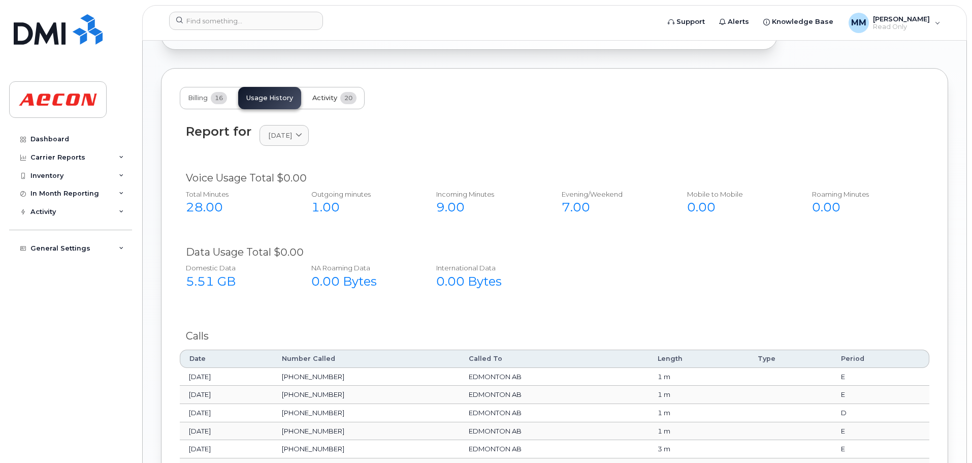
click at [320, 99] on span "Activity" at bounding box center [324, 98] width 25 height 8
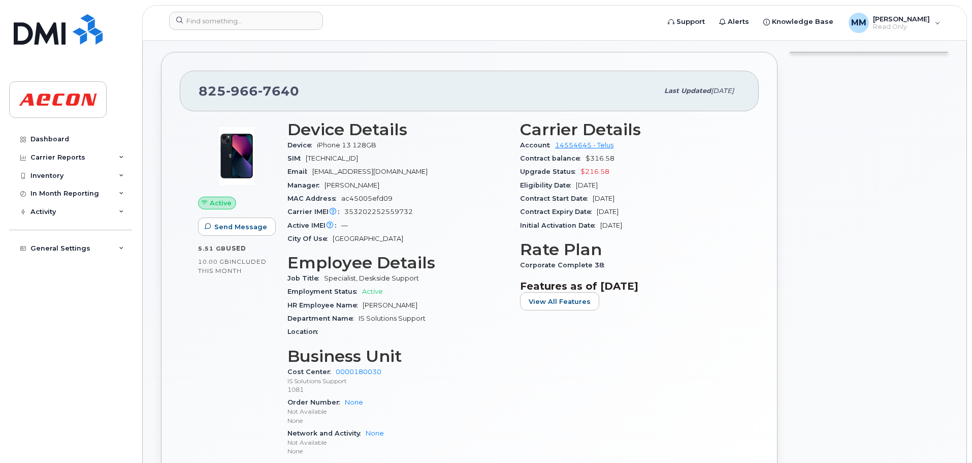
scroll to position [9, 0]
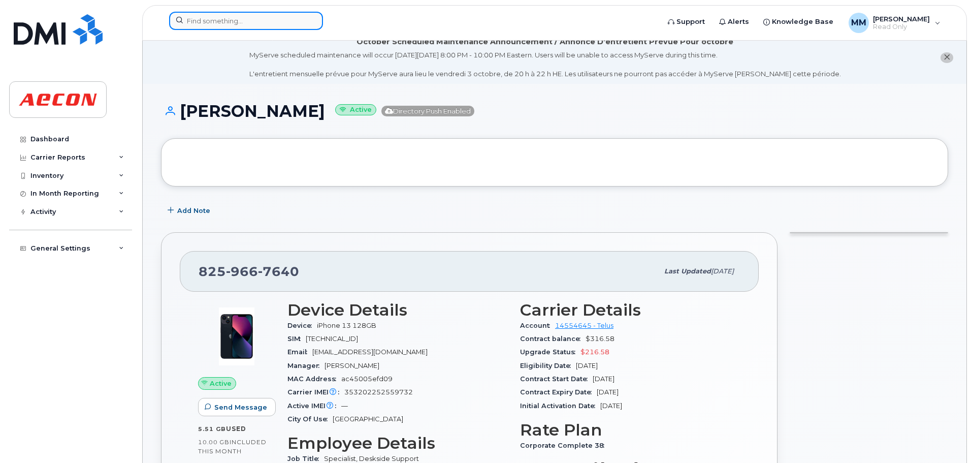
click at [259, 25] on input at bounding box center [246, 21] width 154 height 18
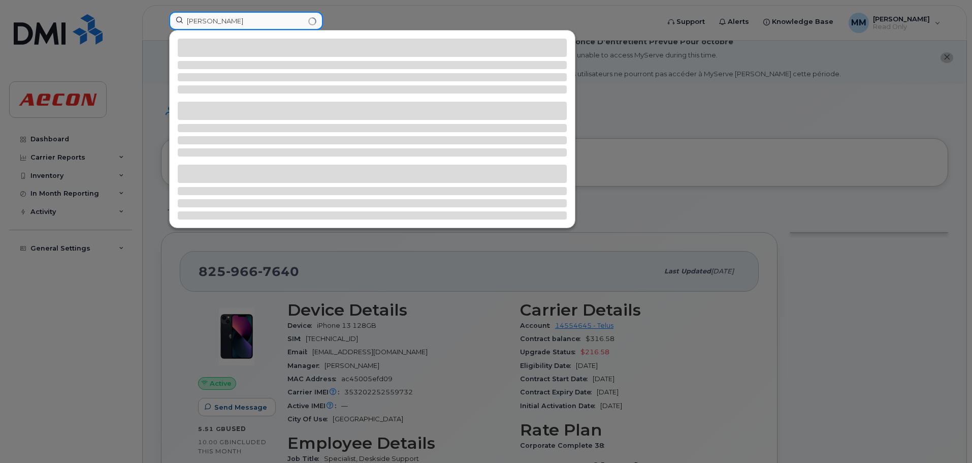
type input "ed RAMSDALE"
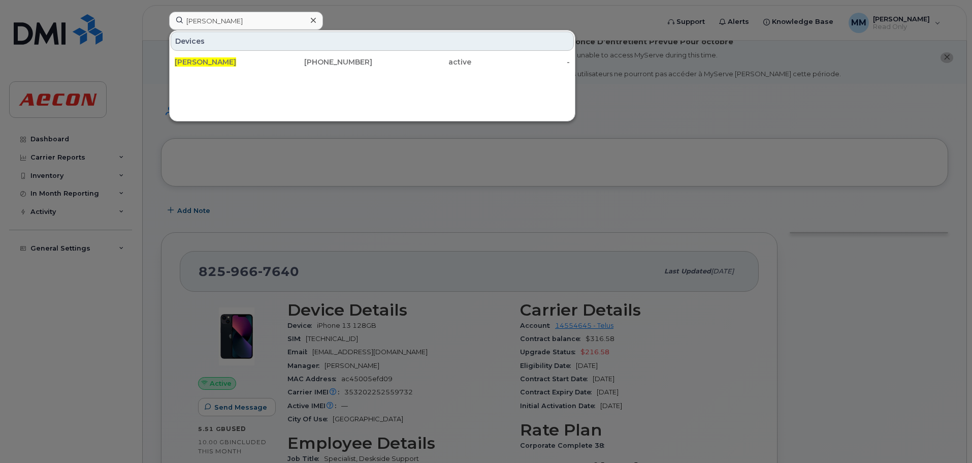
click at [316, 51] on div "Devices Ed Ramsdale 902-317-4436 active -" at bounding box center [372, 51] width 405 height 42
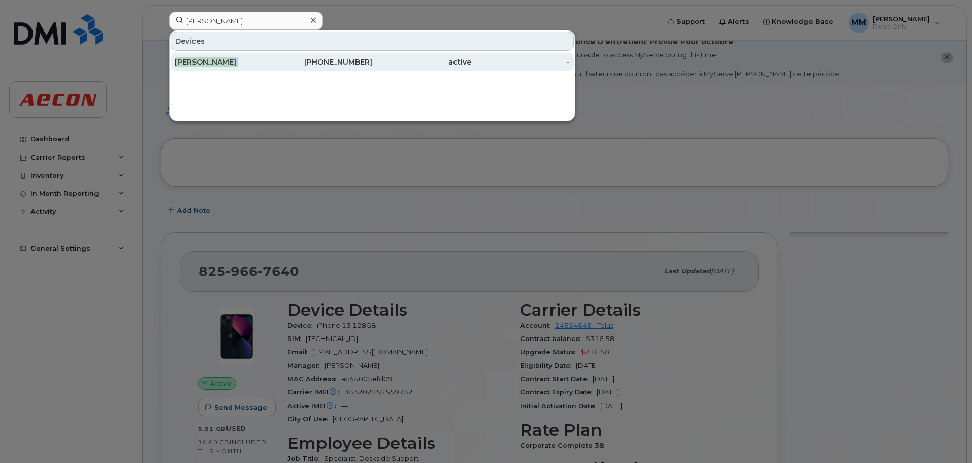
click at [315, 62] on div "902-317-4436" at bounding box center [323, 62] width 99 height 10
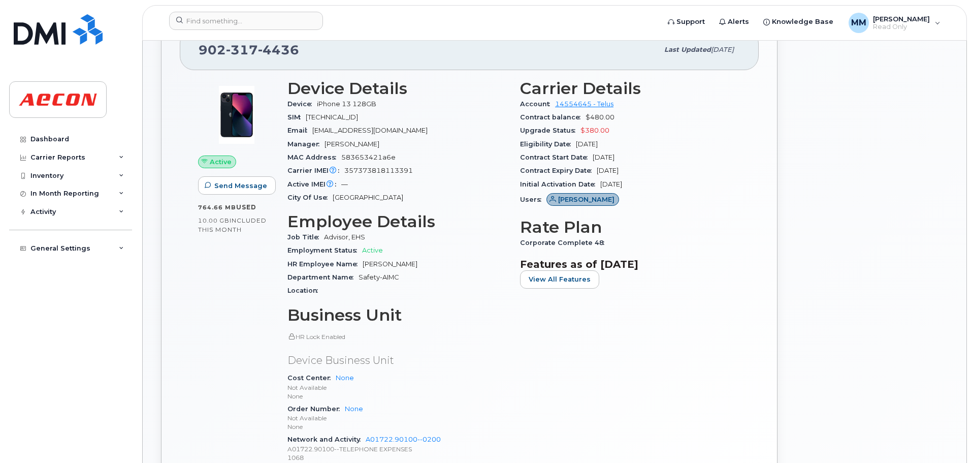
scroll to position [305, 0]
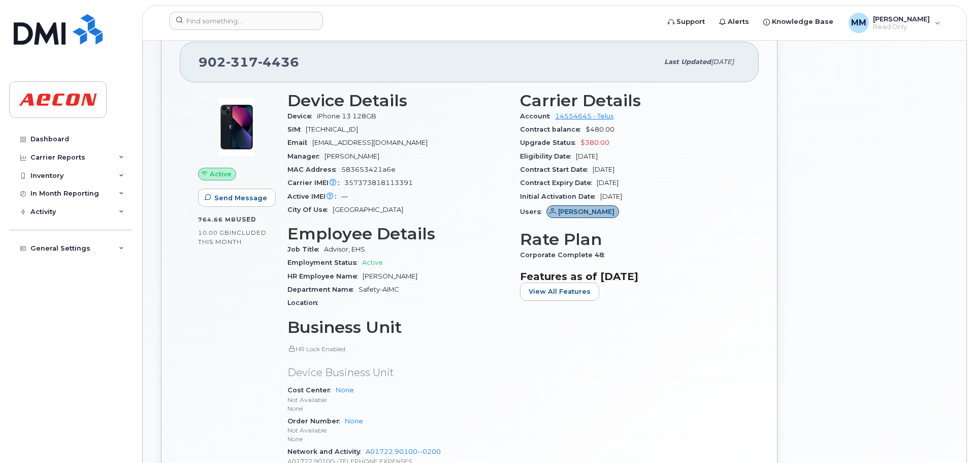
click at [449, 191] on div "Active IMEI Active IMEI is refreshed daily with a delay of up to 48 hours follo…" at bounding box center [397, 196] width 220 height 13
click at [257, 18] on input at bounding box center [246, 21] width 154 height 18
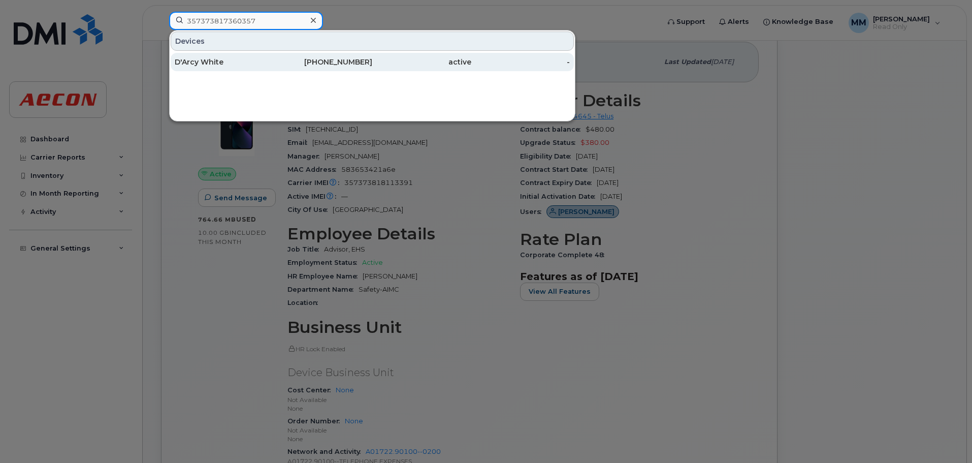
type input "357373817360357"
click at [255, 66] on div "D'Arcy White" at bounding box center [224, 62] width 99 height 10
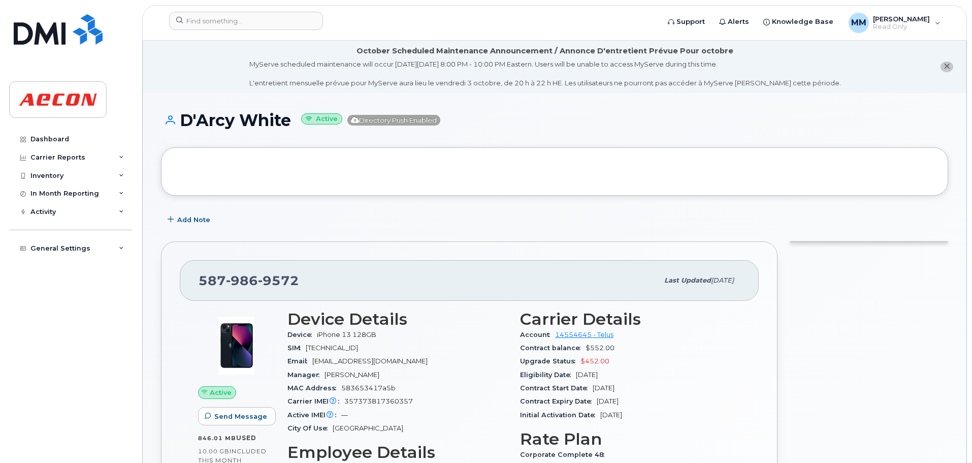
click at [286, 122] on h1 "D'Arcy White Active Directory Push Enabled" at bounding box center [554, 120] width 787 height 18
drag, startPoint x: 293, startPoint y: 122, endPoint x: 128, endPoint y: 45, distance: 182.6
copy h1 "D'Arcy White"
paste input "[PERSON_NAME]"
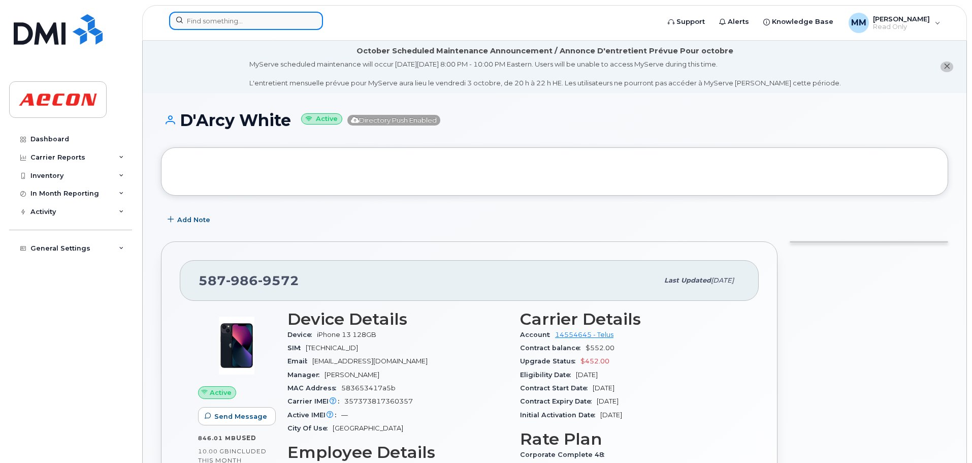
click at [290, 26] on input at bounding box center [246, 21] width 154 height 18
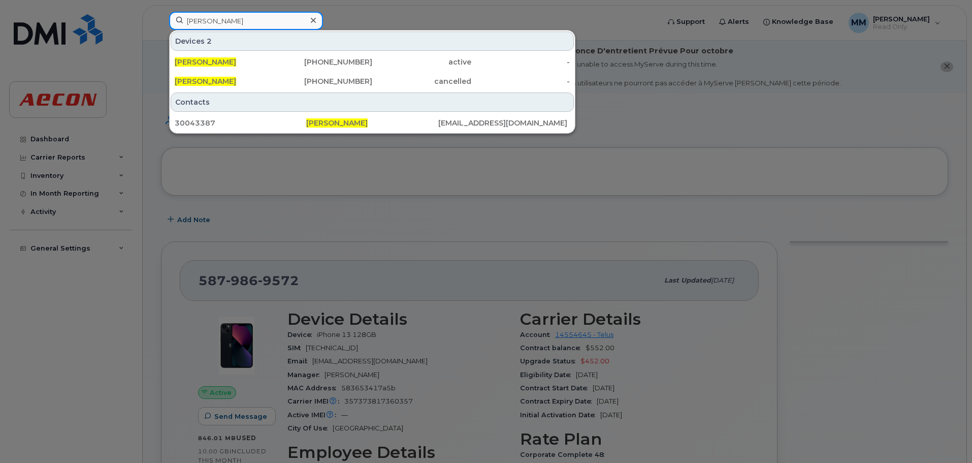
type input "[PERSON_NAME]"
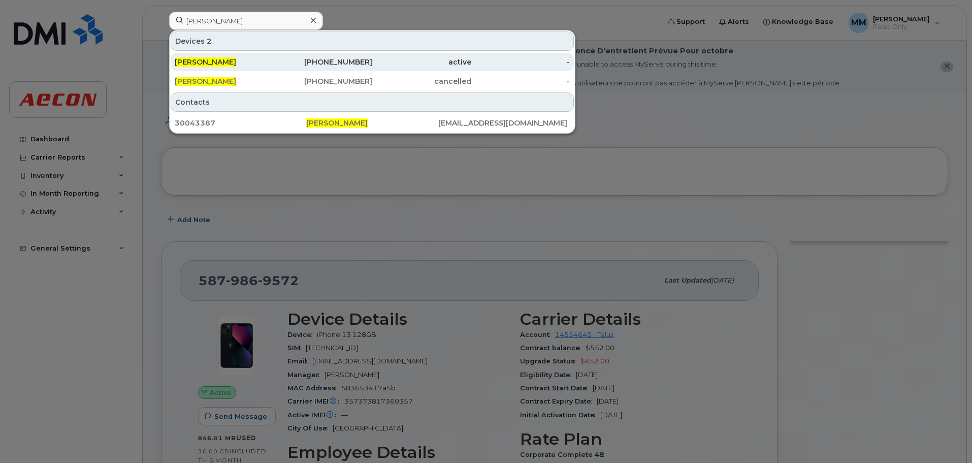
click at [237, 57] on div "[PERSON_NAME]" at bounding box center [224, 62] width 99 height 10
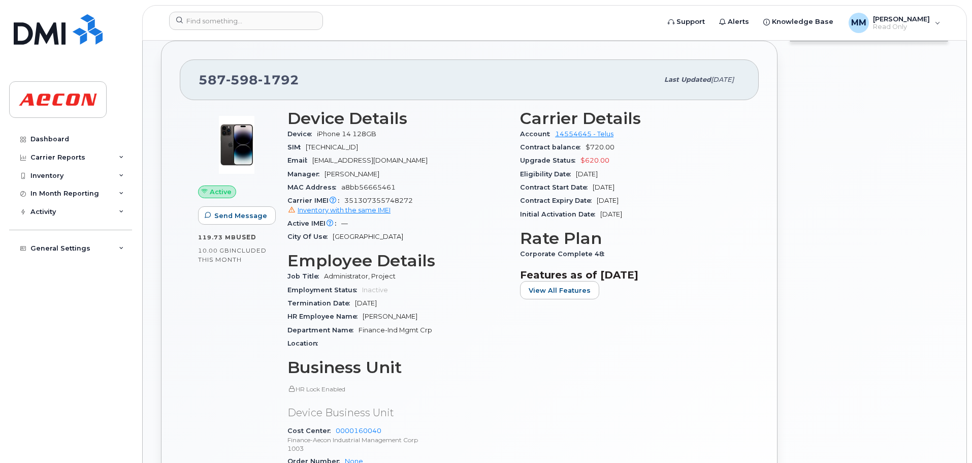
scroll to position [152, 0]
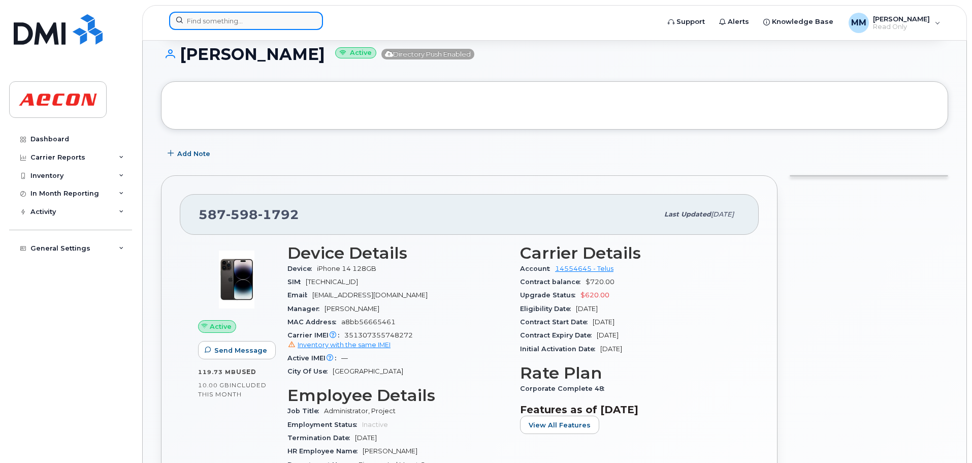
click at [243, 25] on input at bounding box center [246, 21] width 154 height 18
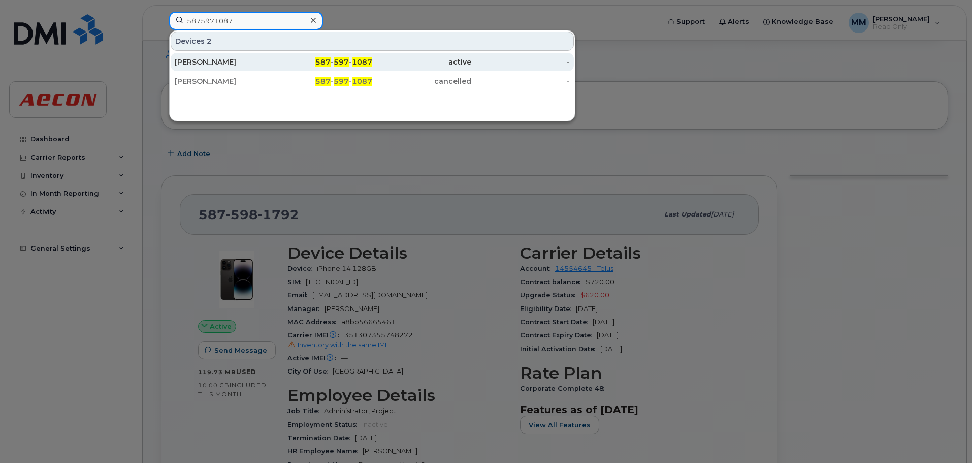
type input "5875971087"
click at [249, 62] on div "Adam Lampinen" at bounding box center [224, 62] width 99 height 10
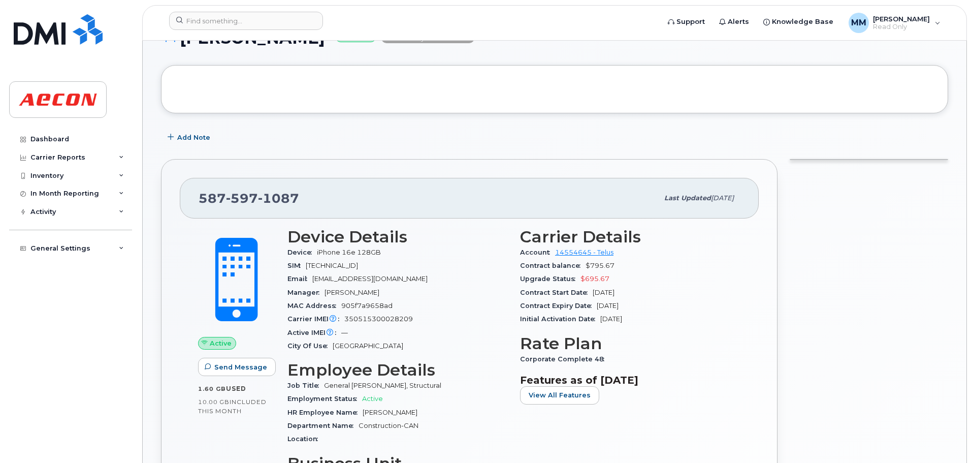
scroll to position [51, 0]
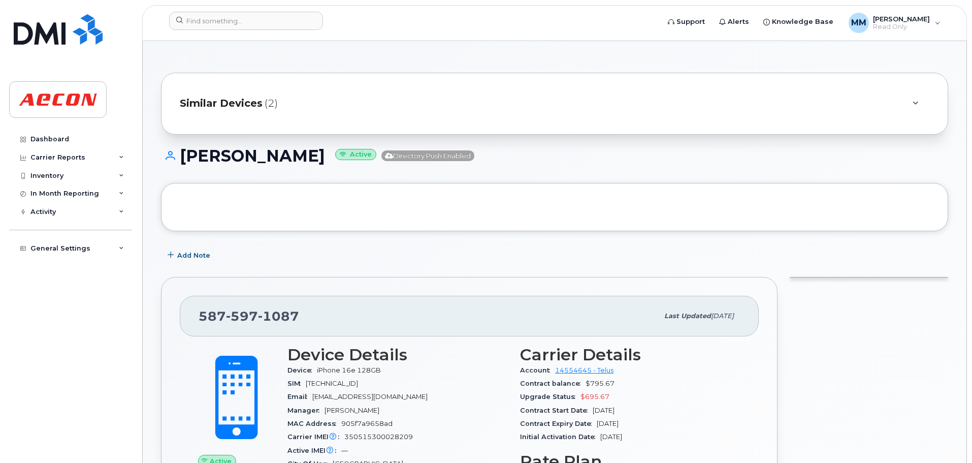
click at [300, 117] on div "Similar Devices (2)" at bounding box center [554, 104] width 787 height 62
click at [918, 104] on icon at bounding box center [915, 103] width 6 height 7
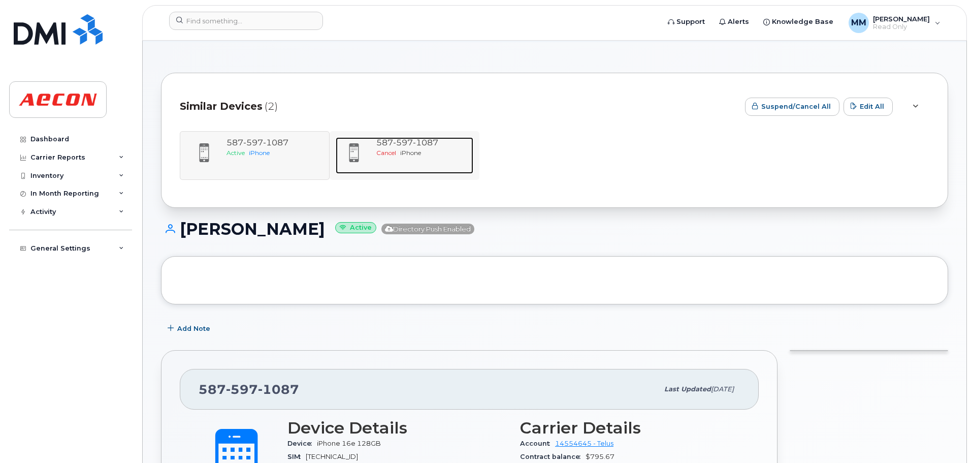
click at [438, 146] on span "1087" at bounding box center [425, 143] width 25 height 10
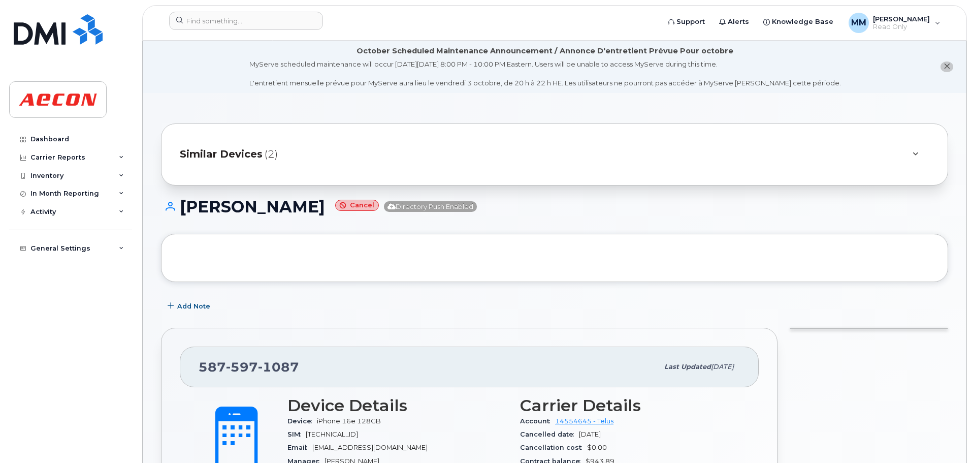
click at [325, 144] on div "Similar Devices (2)" at bounding box center [540, 154] width 721 height 24
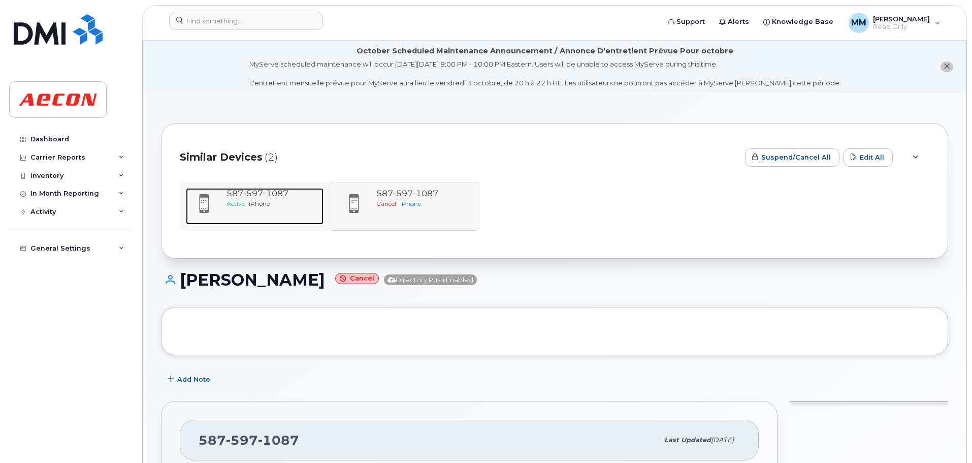
click at [264, 194] on span "1087" at bounding box center [275, 193] width 25 height 10
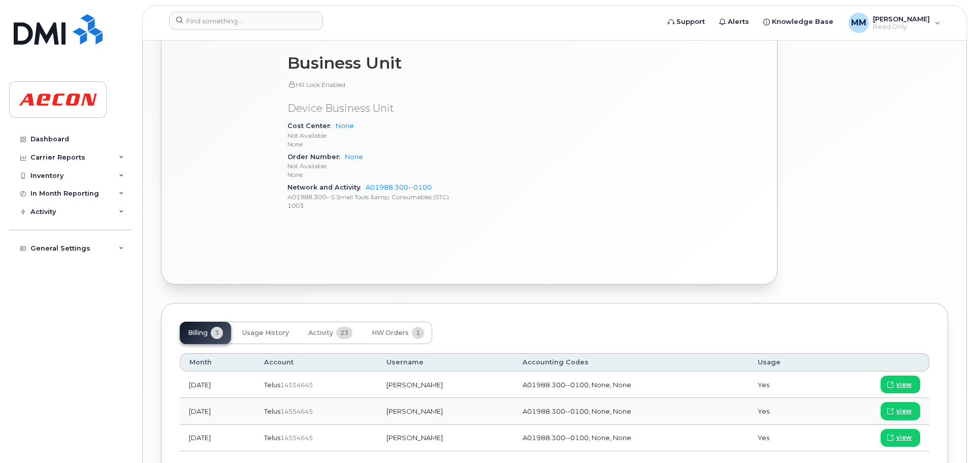
scroll to position [636, 0]
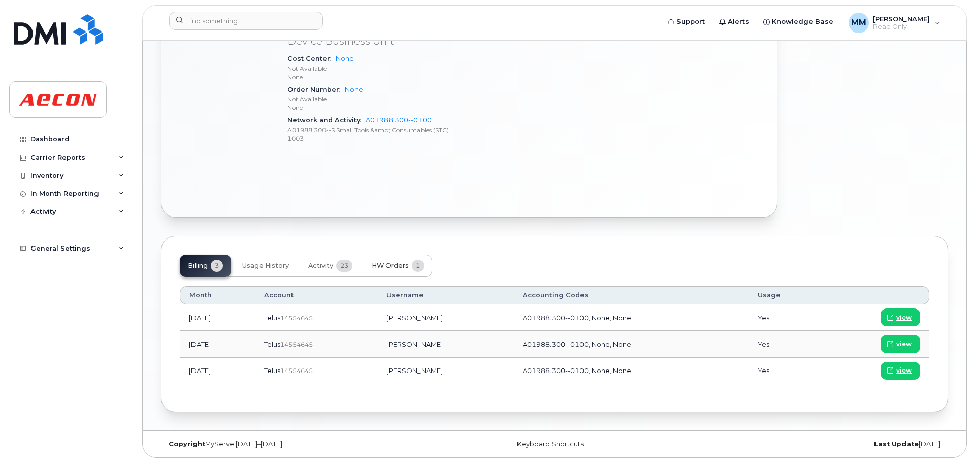
click at [374, 267] on span "HW Orders" at bounding box center [390, 265] width 37 height 8
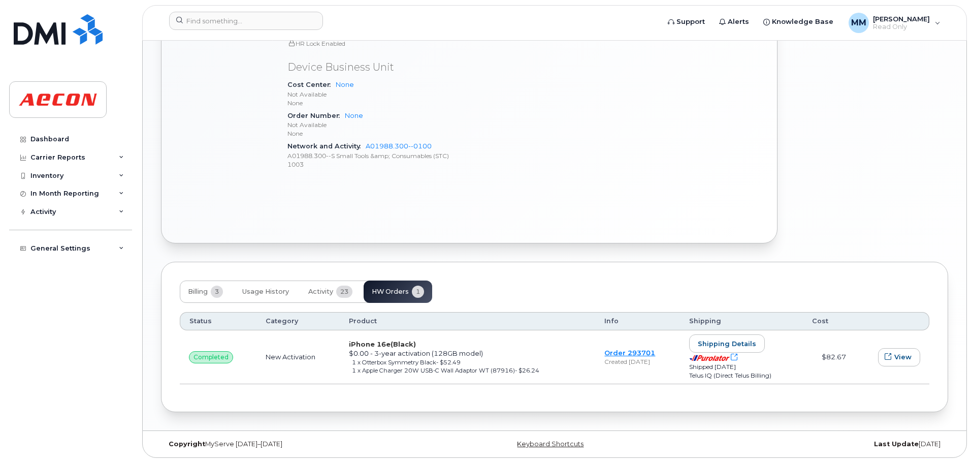
scroll to position [610, 0]
click at [335, 285] on button "Activity 23" at bounding box center [330, 291] width 60 height 22
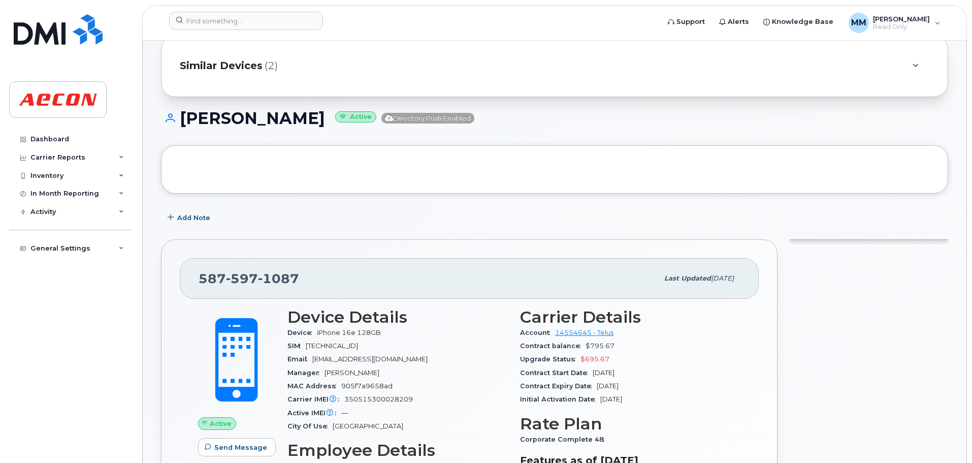
scroll to position [0, 0]
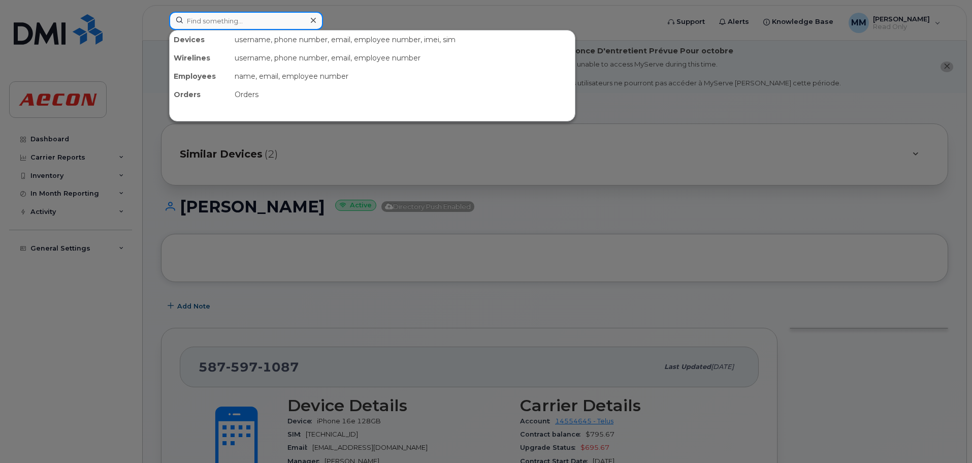
click at [250, 25] on input at bounding box center [246, 21] width 154 height 18
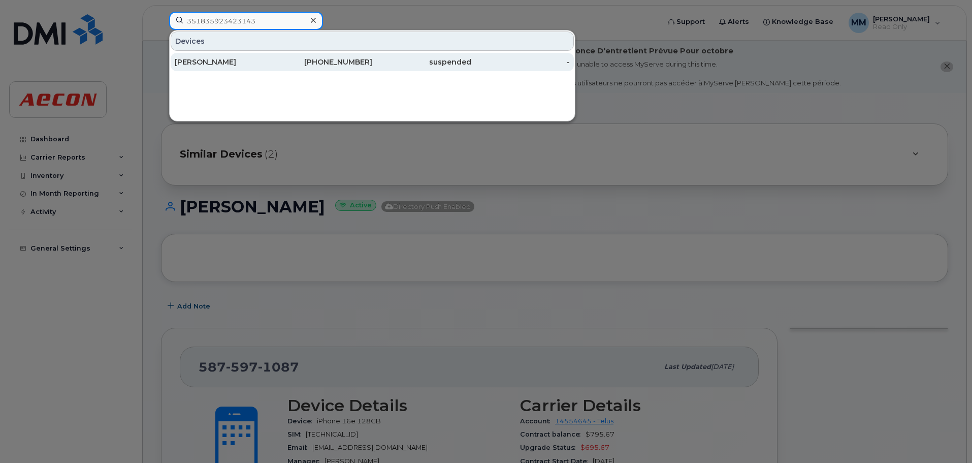
type input "351835923423143"
click at [313, 67] on div "825-963-1372" at bounding box center [323, 62] width 99 height 10
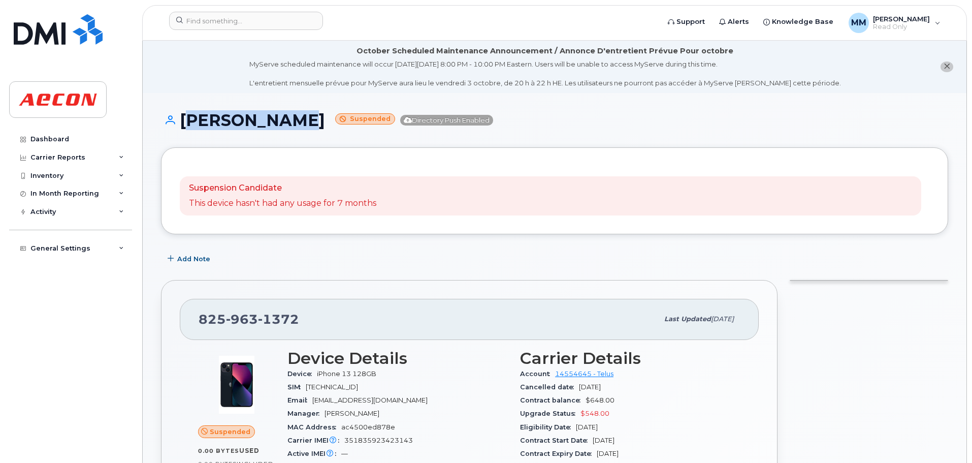
drag, startPoint x: 242, startPoint y: 121, endPoint x: 285, endPoint y: 135, distance: 45.8
click at [178, 118] on h1 "[PERSON_NAME] Suspended Directory Push Enabled" at bounding box center [554, 120] width 787 height 18
drag, startPoint x: 253, startPoint y: 323, endPoint x: 182, endPoint y: 315, distance: 72.1
click at [182, 315] on div "[PHONE_NUMBER] Last updated [DATE]" at bounding box center [469, 319] width 579 height 41
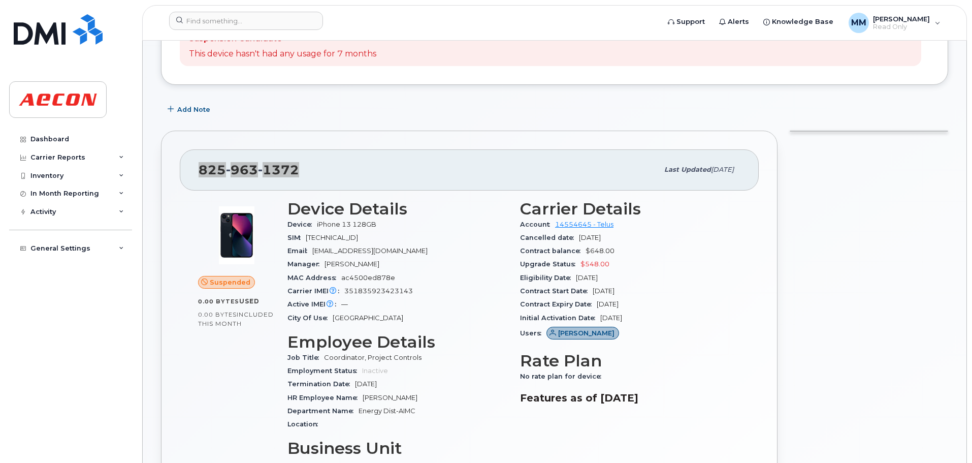
scroll to position [152, 0]
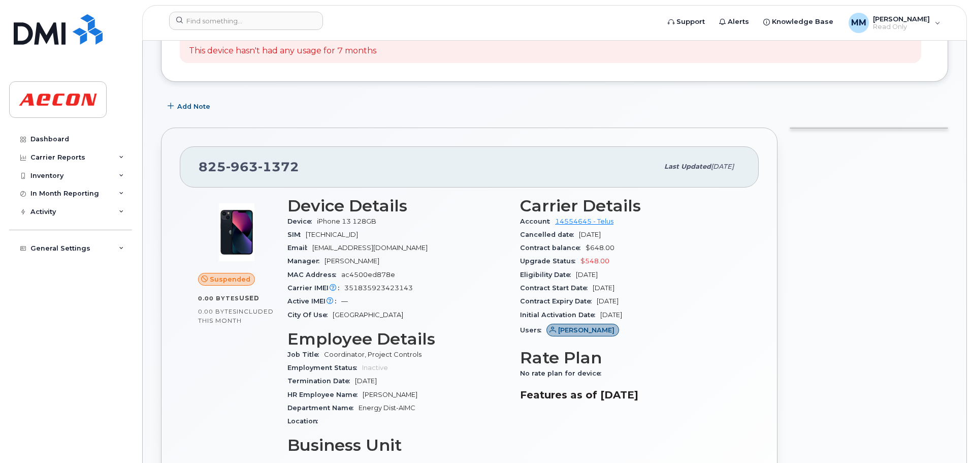
click at [397, 287] on span "351835923423143" at bounding box center [378, 288] width 69 height 8
copy span "351835923423143"
drag, startPoint x: 394, startPoint y: 223, endPoint x: 314, endPoint y: 221, distance: 79.7
click at [314, 221] on div "Device iPhone 13 128GB" at bounding box center [397, 221] width 220 height 13
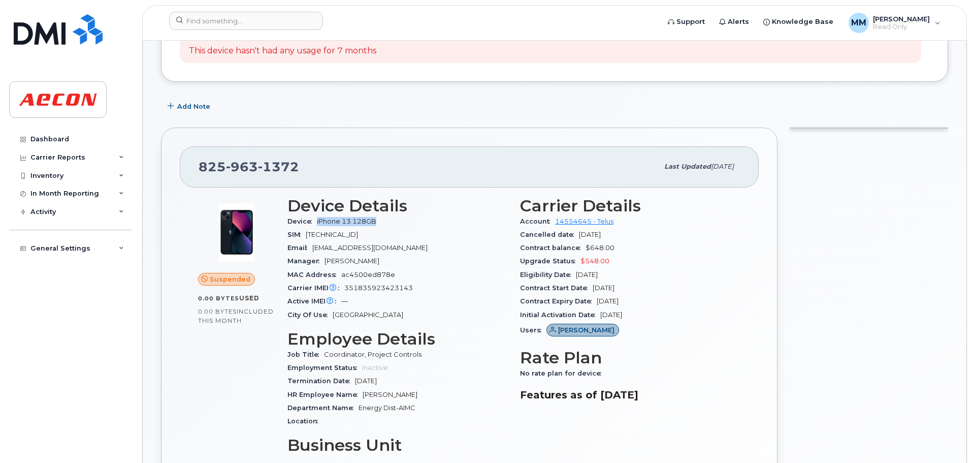
copy span "iPhone 13 128GB"
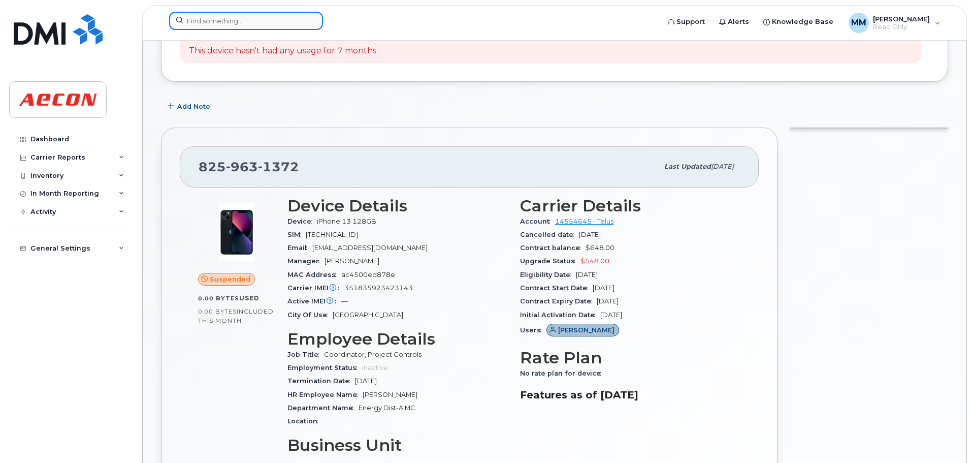
click at [270, 22] on input at bounding box center [246, 21] width 154 height 18
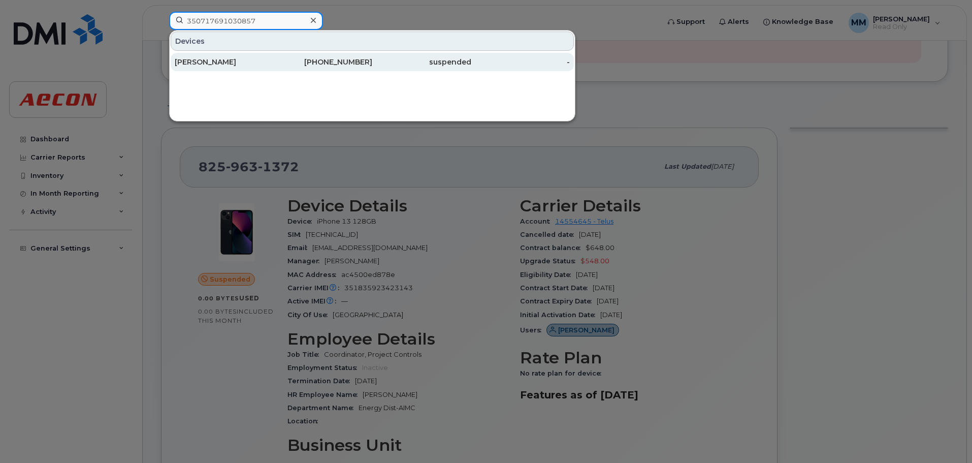
type input "350717691030857"
click at [316, 58] on div "780-819-1346" at bounding box center [323, 62] width 99 height 10
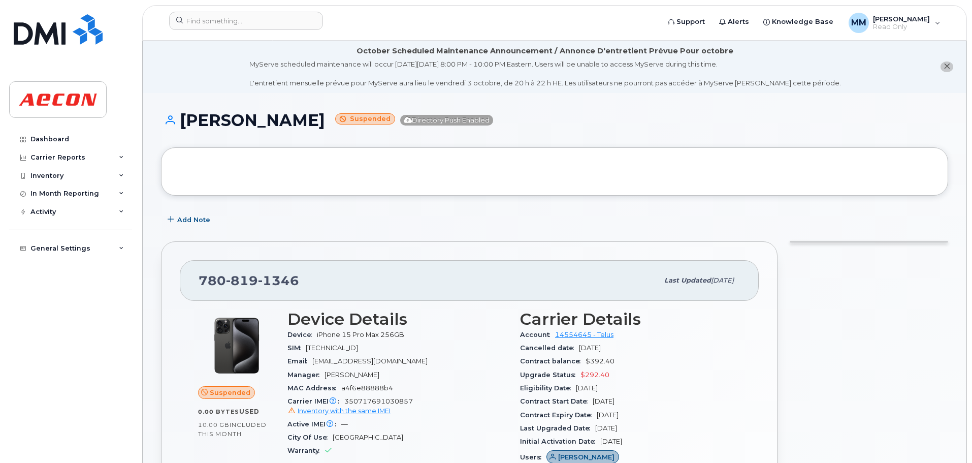
scroll to position [102, 0]
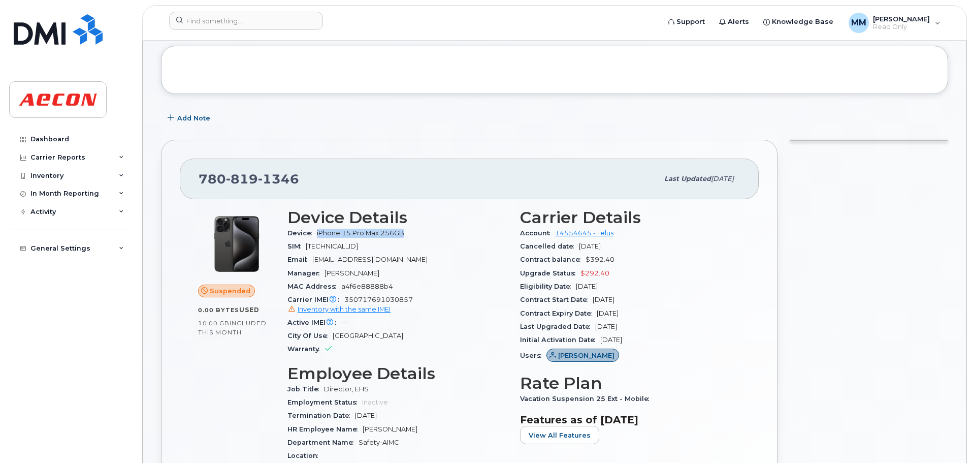
drag, startPoint x: 404, startPoint y: 232, endPoint x: 318, endPoint y: 237, distance: 85.5
click at [318, 237] on div "Device iPhone 15 Pro Max 256GB" at bounding box center [397, 232] width 220 height 13
copy span "iPhone 15 Pro Max 256GB"
drag, startPoint x: 518, startPoint y: 258, endPoint x: 502, endPoint y: 258, distance: 16.3
click at [518, 258] on div "Carrier Details Account 14554645 - Telus Cancelled date Sep 01, 2025 Contract b…" at bounding box center [630, 422] width 233 height 441
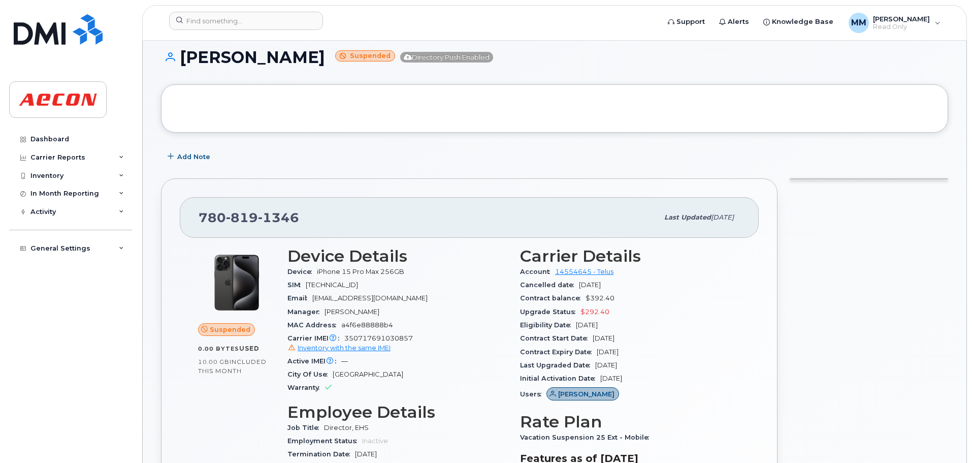
scroll to position [51, 0]
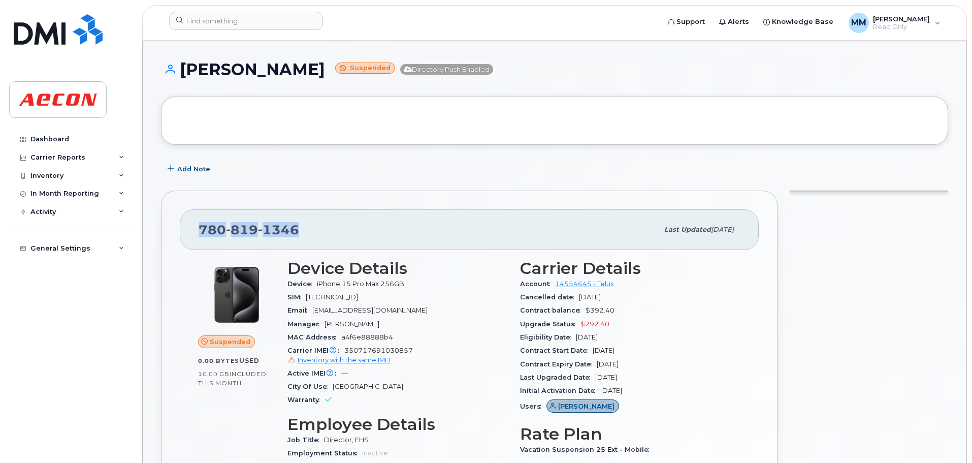
drag, startPoint x: 309, startPoint y: 223, endPoint x: 854, endPoint y: 281, distance: 547.8
click at [174, 228] on div "780 819 1346 Last updated Sep 22, 2025 Suspended 0.00 Bytes  used 10.00 GB  inc…" at bounding box center [469, 471] width 616 height 562
copy span "780 819 1346"
drag, startPoint x: 306, startPoint y: 68, endPoint x: 322, endPoint y: 125, distance: 59.6
click at [179, 72] on h1 "William Rowan Suspended Directory Push Enabled" at bounding box center [554, 69] width 787 height 18
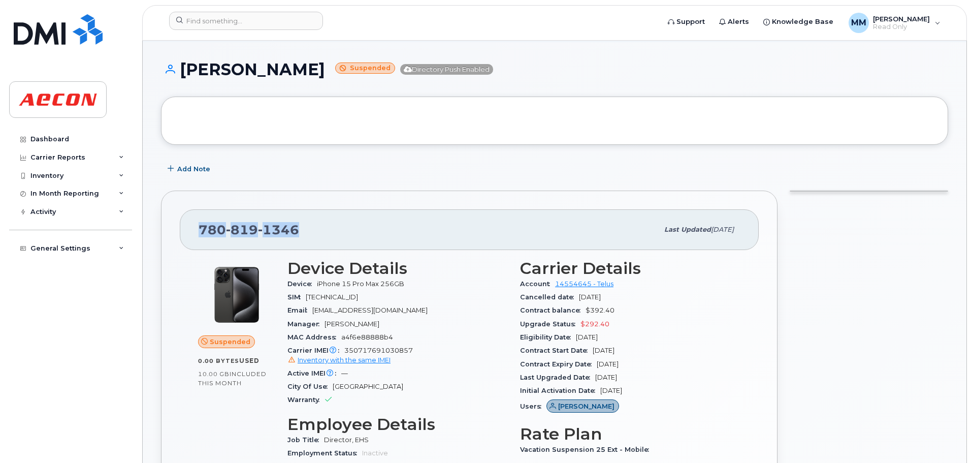
copy h1 "William Rowan"
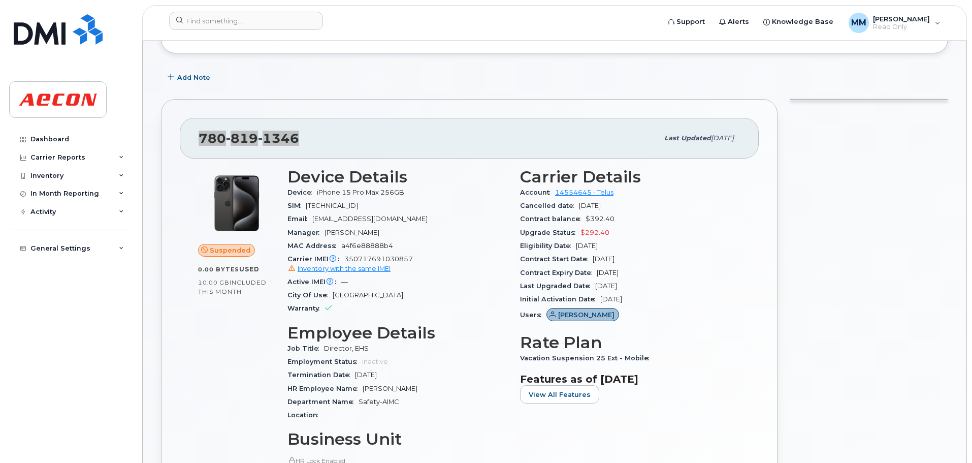
scroll to position [152, 0]
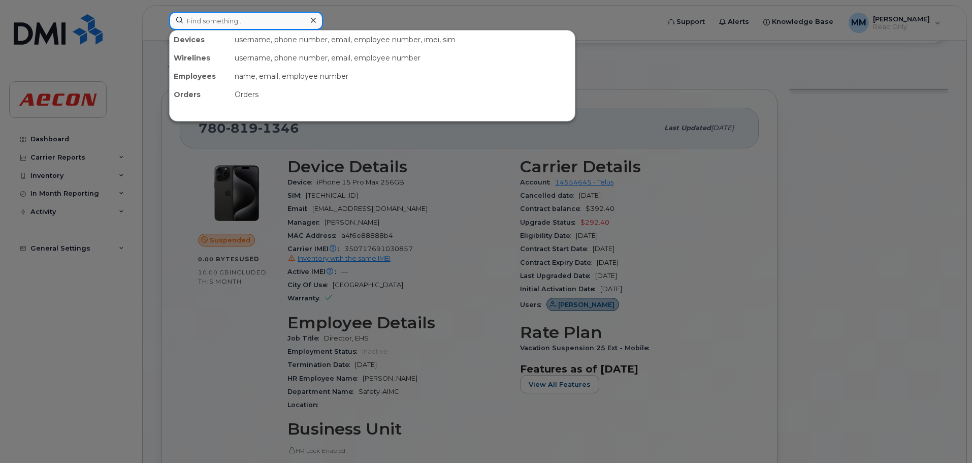
click at [308, 19] on div at bounding box center [246, 21] width 154 height 18
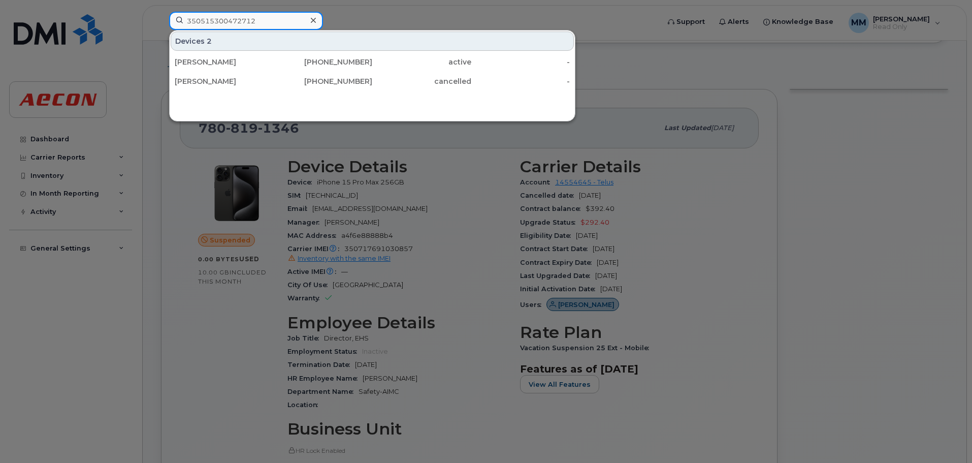
type input "350515300472712"
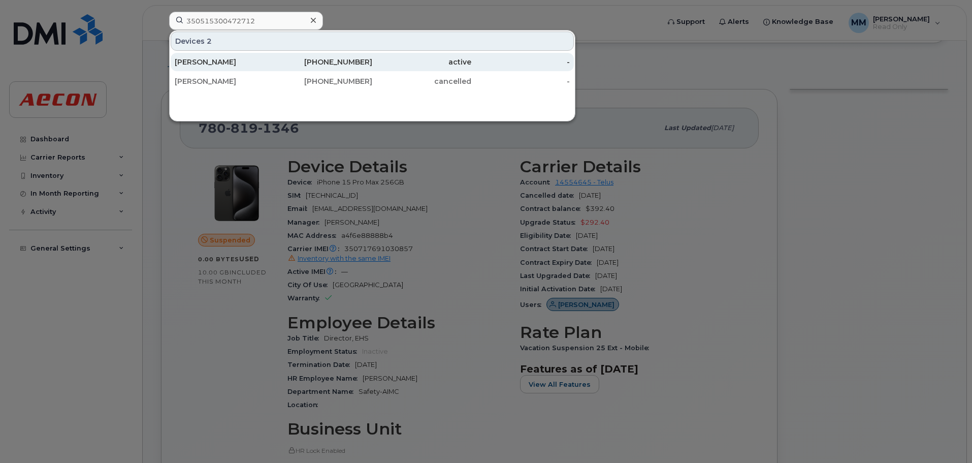
click at [328, 57] on div "587-588-5766" at bounding box center [323, 62] width 99 height 10
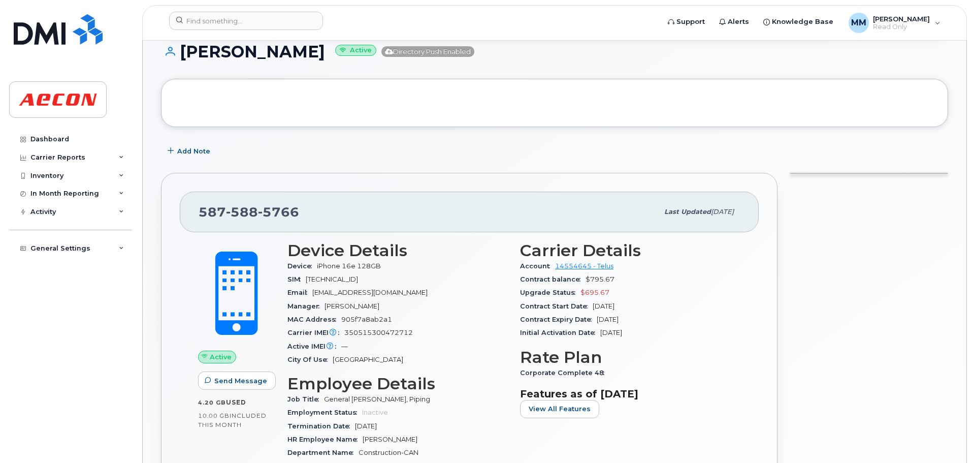
scroll to position [152, 0]
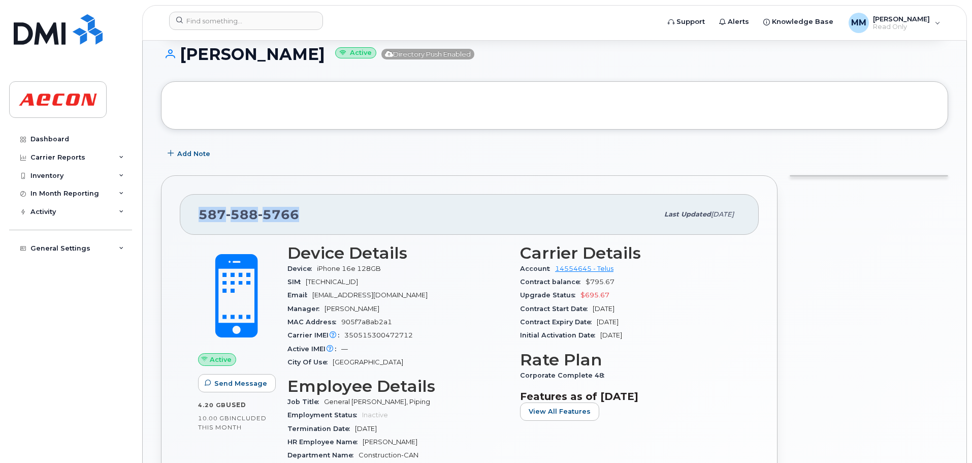
drag, startPoint x: 312, startPoint y: 221, endPoint x: 198, endPoint y: 225, distance: 114.8
click at [198, 225] on div "[PHONE_NUMBER] Last updated [DATE]" at bounding box center [469, 214] width 579 height 41
copy span "[PHONE_NUMBER]"
click at [358, 283] on span "[TECHNICAL_ID]" at bounding box center [332, 282] width 52 height 8
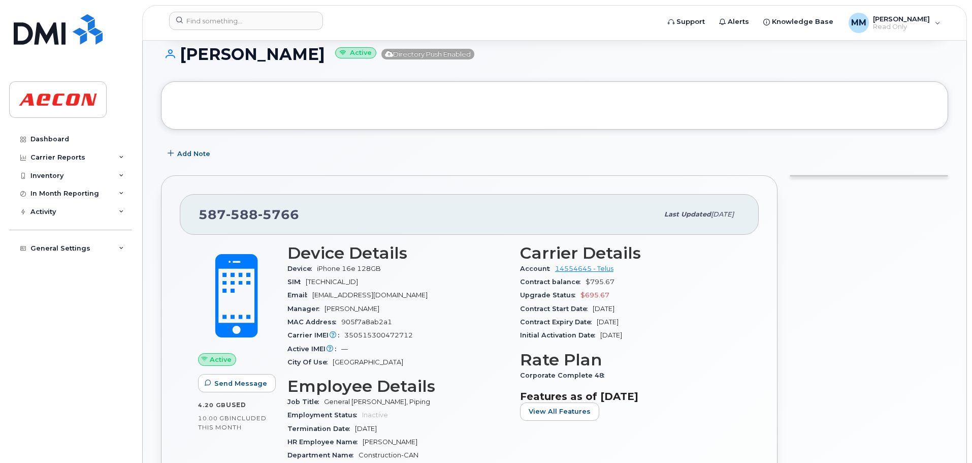
copy span "[TECHNICAL_ID]"
drag, startPoint x: 258, startPoint y: 56, endPoint x: 416, endPoint y: 71, distance: 158.6
click at [161, 56] on h1 "[PERSON_NAME] Active Directory Push Enabled" at bounding box center [554, 54] width 787 height 18
copy h1 "[PERSON_NAME]"
drag, startPoint x: 387, startPoint y: 268, endPoint x: 315, endPoint y: 272, distance: 71.7
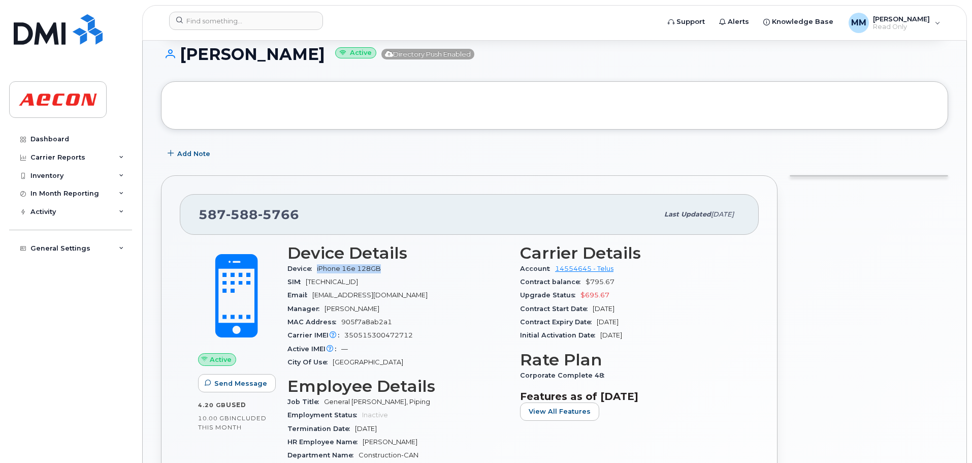
click at [315, 272] on div "Device iPhone 16e 128GB" at bounding box center [397, 268] width 220 height 13
copy span "iPhone 16e 128GB"
click at [682, 349] on div "Carrier Details Account 14554645 - Telus Contract balance $795.67 Upgrade Statu…" at bounding box center [630, 447] width 233 height 418
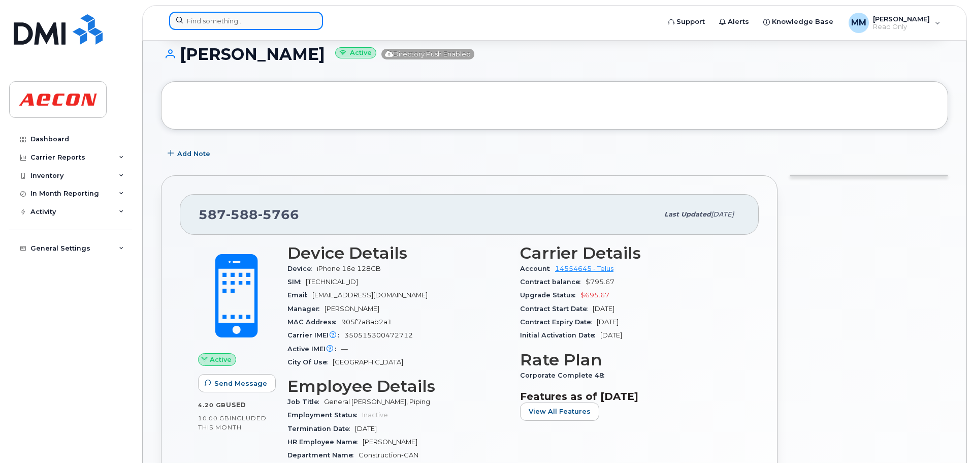
click at [237, 15] on input at bounding box center [246, 21] width 154 height 18
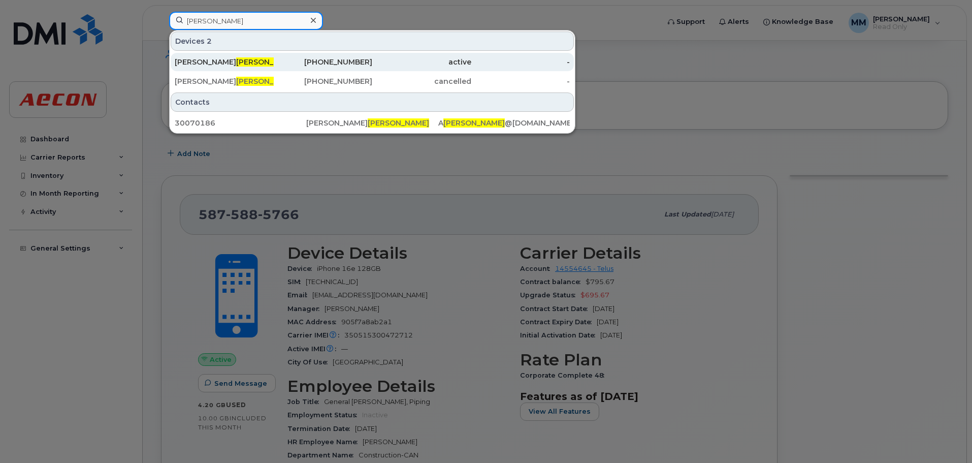
type input "lampinen"
click at [309, 64] on div "587-597-1087" at bounding box center [323, 62] width 99 height 10
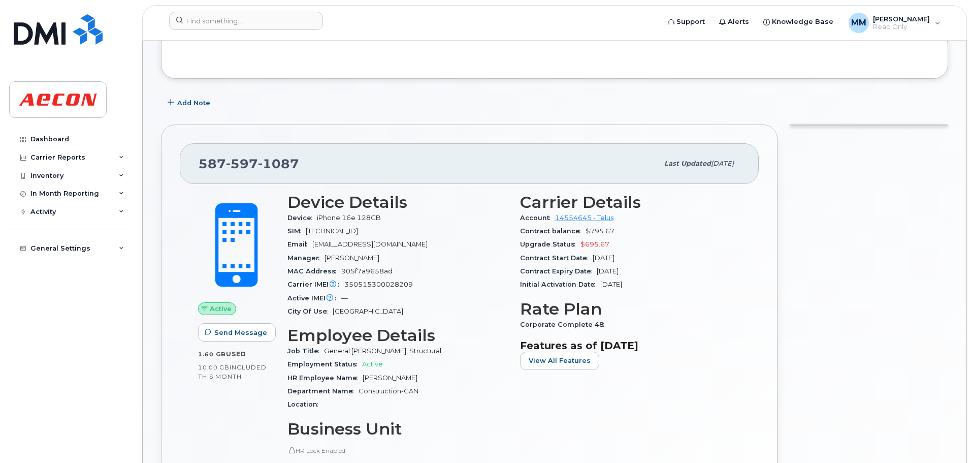
scroll to position [254, 0]
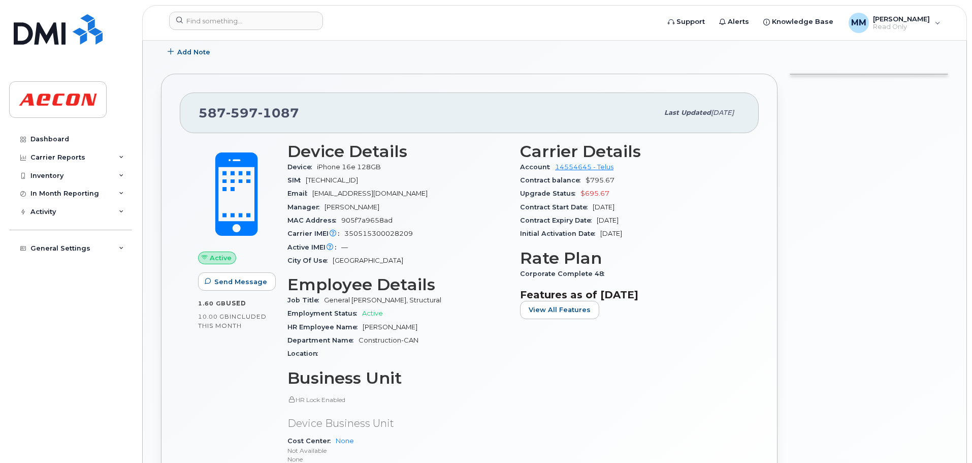
click at [382, 232] on span "350515300028209" at bounding box center [378, 234] width 69 height 8
copy span "350515300028209"
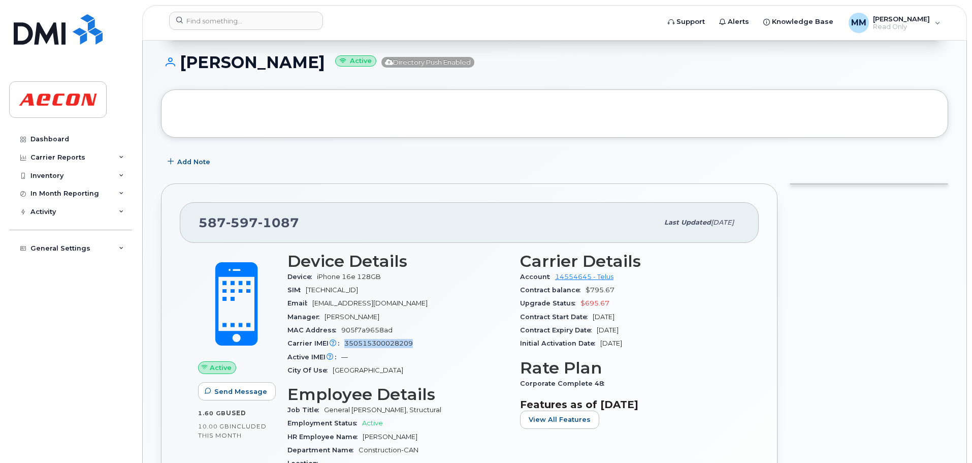
scroll to position [0, 0]
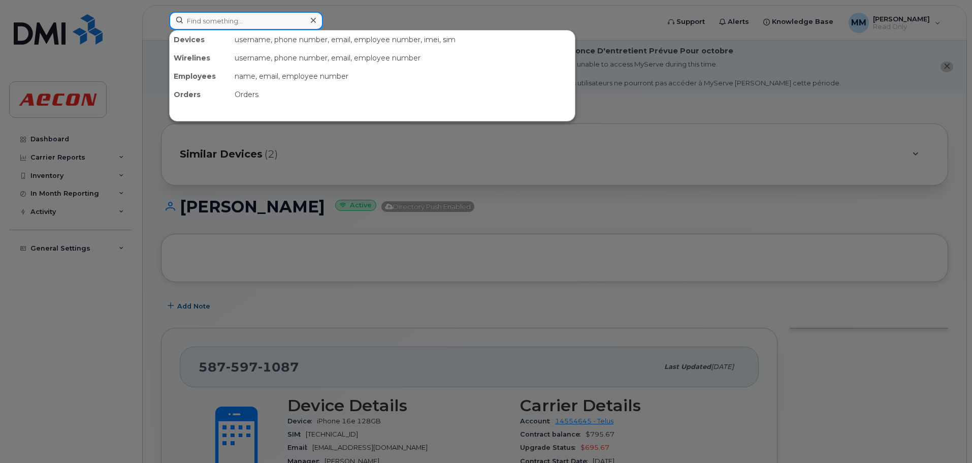
click at [288, 20] on input at bounding box center [246, 21] width 154 height 18
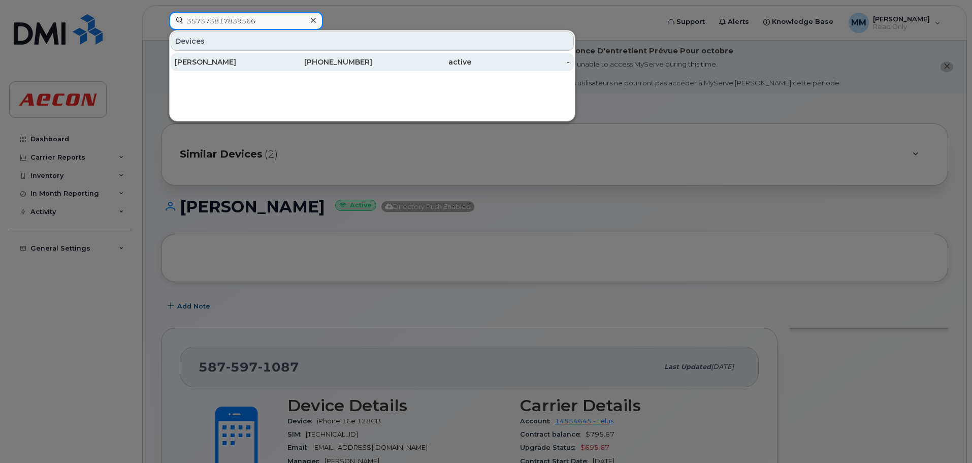
type input "357373817839566"
click at [276, 60] on div "[PHONE_NUMBER]" at bounding box center [323, 62] width 99 height 10
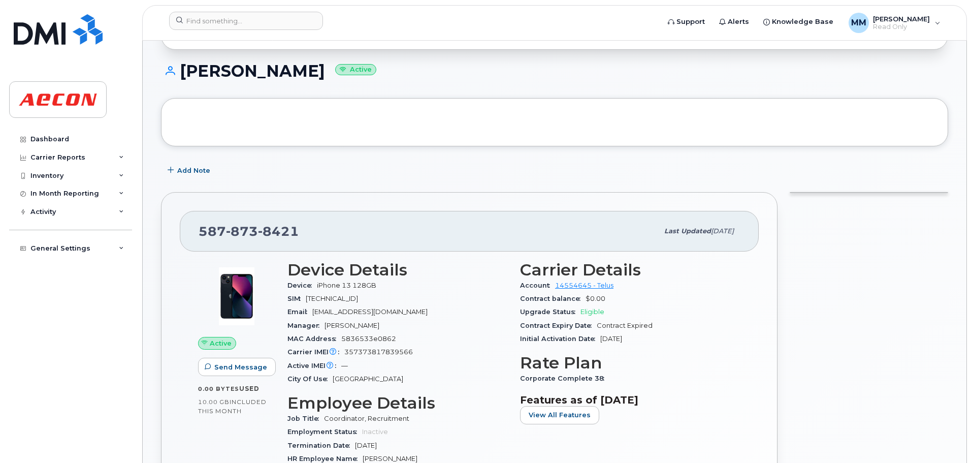
scroll to position [152, 0]
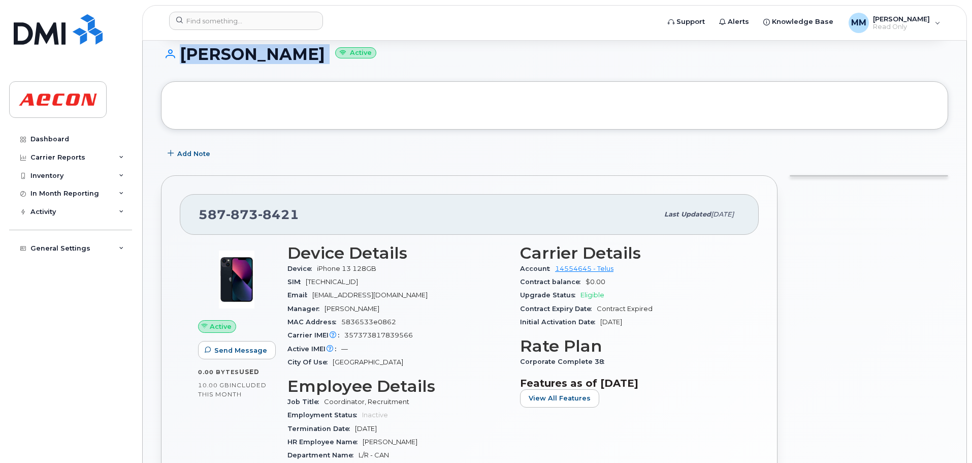
drag, startPoint x: 325, startPoint y: 56, endPoint x: 171, endPoint y: 54, distance: 154.9
click at [171, 54] on h1 "Amy Estabrooks Active" at bounding box center [554, 54] width 787 height 18
copy h1 "Amy Estabrooks"
click at [377, 335] on span "357373817839566" at bounding box center [378, 335] width 69 height 8
click at [377, 334] on span "357373817839566" at bounding box center [378, 335] width 69 height 8
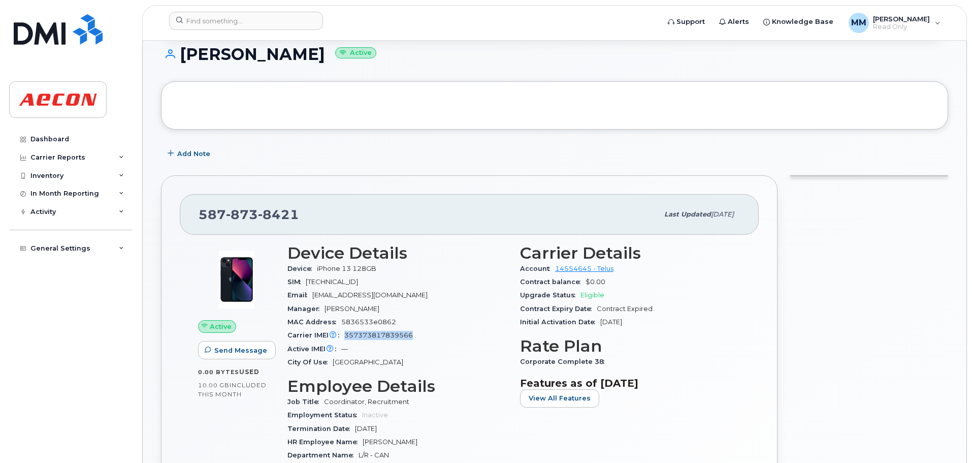
copy span "357373817839566"
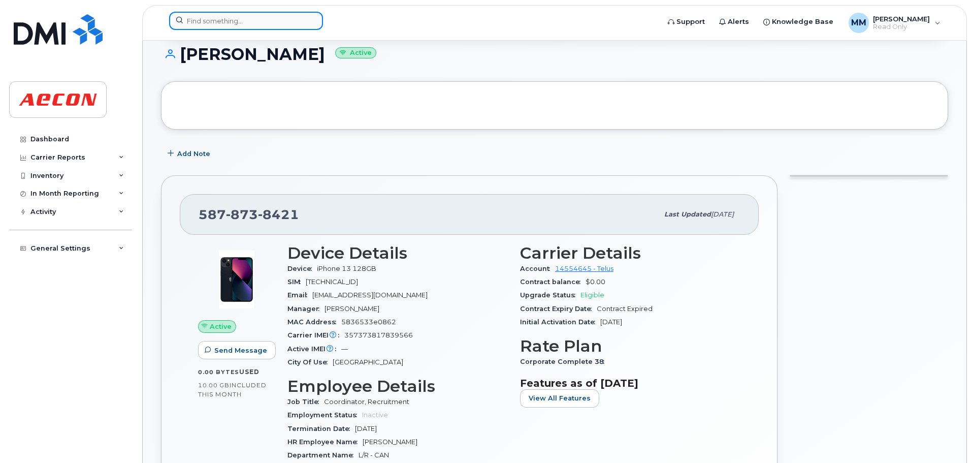
click at [242, 21] on input at bounding box center [246, 21] width 154 height 18
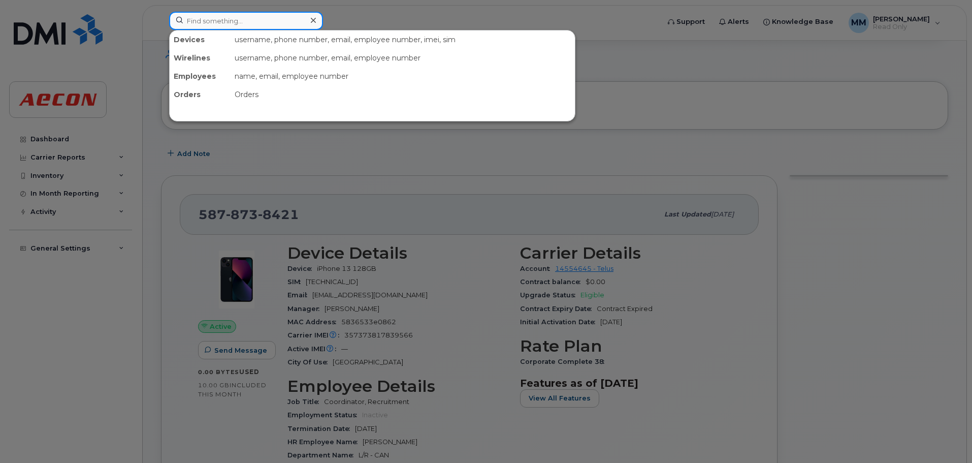
type input "q"
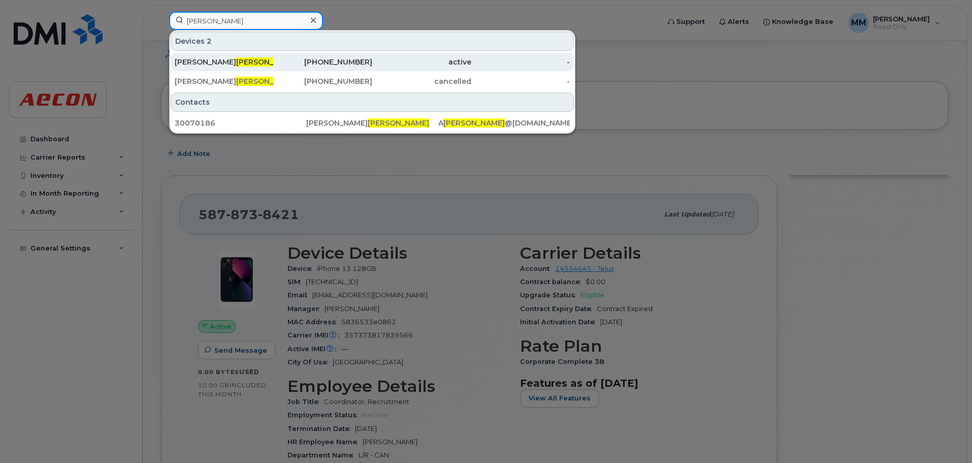
type input "lampinen"
click at [265, 67] on div "Adam Lampinen" at bounding box center [224, 62] width 99 height 18
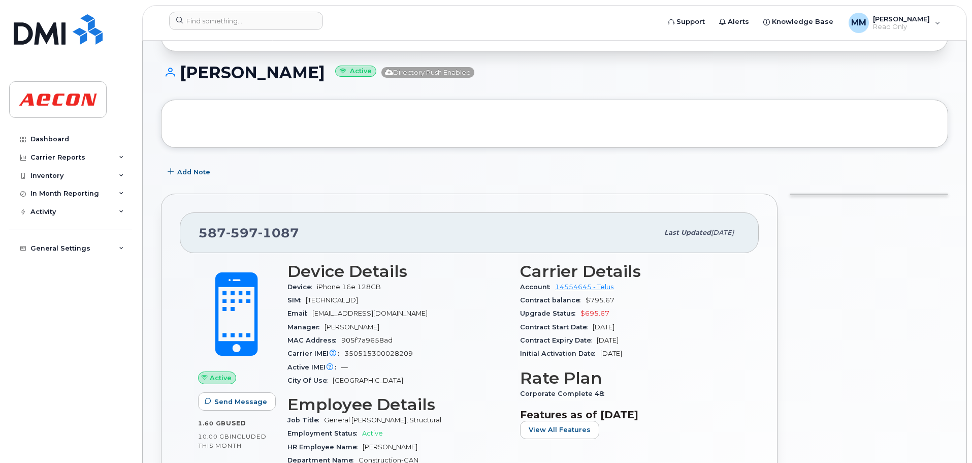
scroll to position [51, 0]
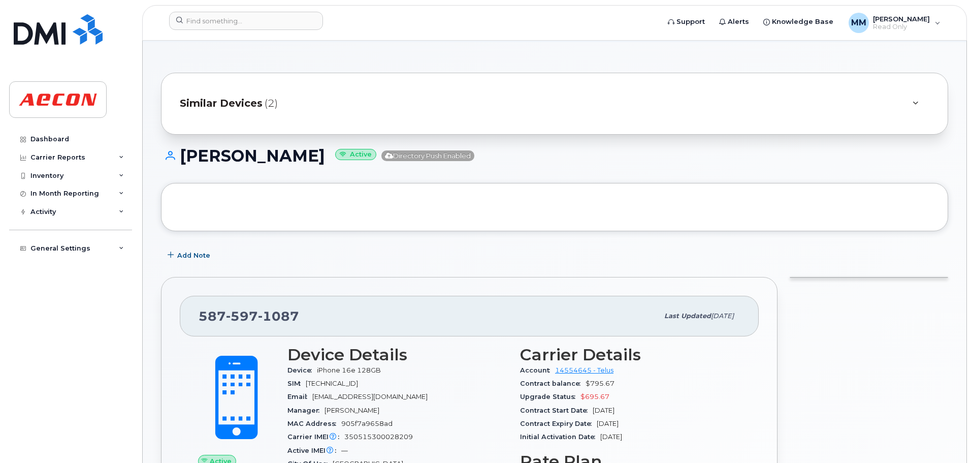
click at [376, 96] on div "Similar Devices (2)" at bounding box center [540, 103] width 721 height 24
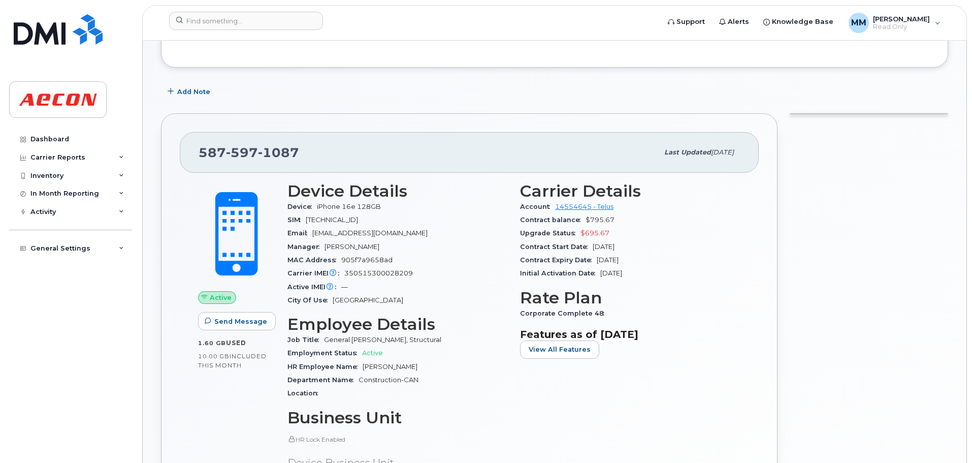
scroll to position [305, 0]
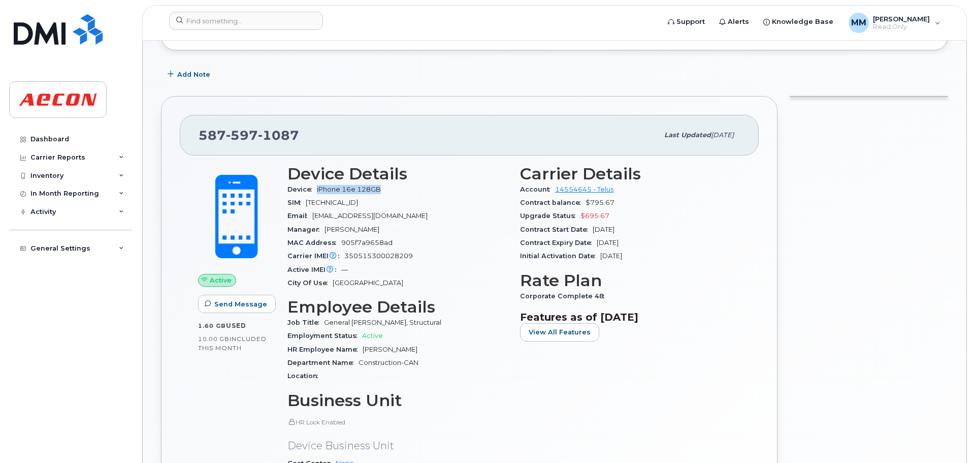
drag, startPoint x: 391, startPoint y: 190, endPoint x: 314, endPoint y: 191, distance: 77.2
click at [314, 191] on div "Device iPhone 16e 128GB" at bounding box center [397, 189] width 220 height 13
copy span "iPhone 16e 128GB"
click at [387, 259] on span "350515300028209" at bounding box center [378, 256] width 69 height 8
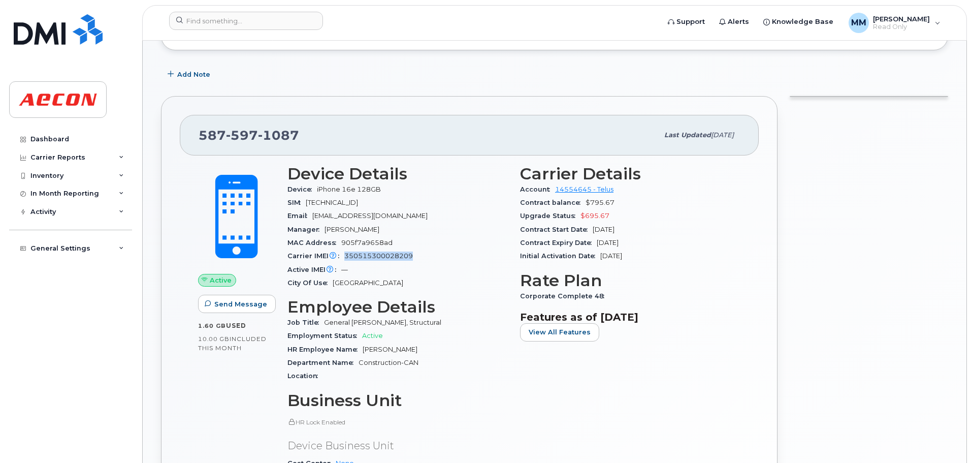
copy span "350515300028209"
drag, startPoint x: 311, startPoint y: 148, endPoint x: 827, endPoint y: 178, distance: 517.3
click at [139, 139] on body "Support Alerts Knowledge Base MM [PERSON_NAME] Read Only English Français Adjus…" at bounding box center [486, 280] width 972 height 1171
copy span "[PHONE_NUMBER]"
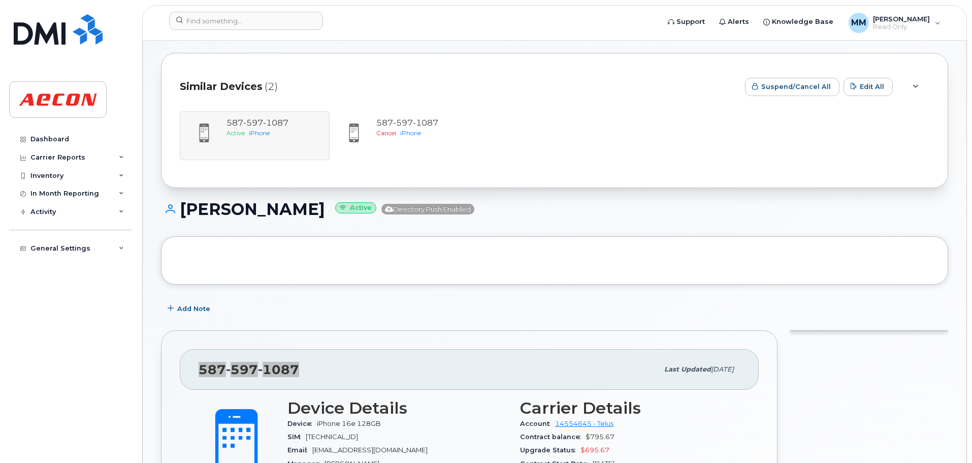
scroll to position [51, 0]
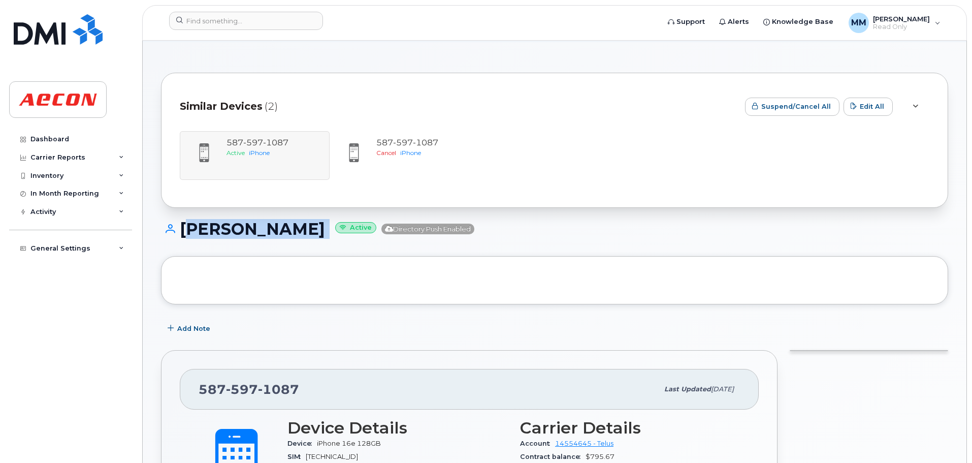
drag, startPoint x: 326, startPoint y: 228, endPoint x: 667, endPoint y: 275, distance: 343.8
click at [180, 239] on div "[PERSON_NAME] Active Directory Push Enabled" at bounding box center [554, 238] width 787 height 36
copy h1 "[PERSON_NAME]"
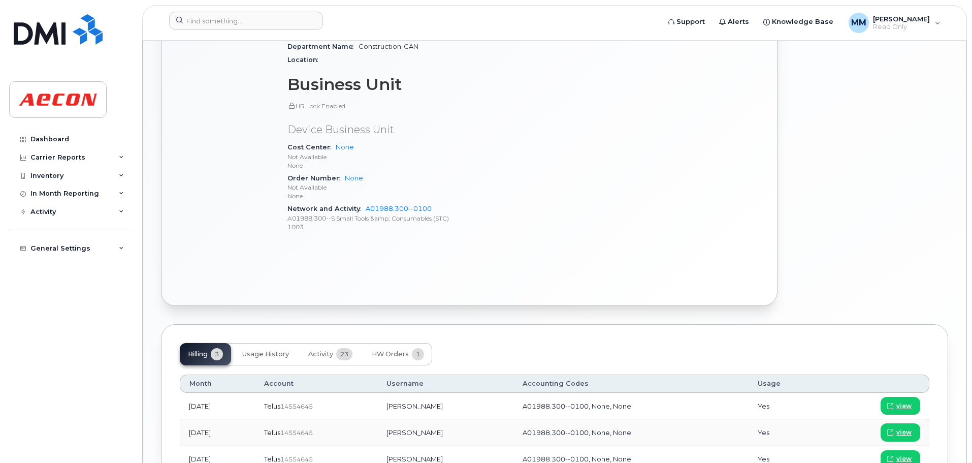
scroll to position [709, 0]
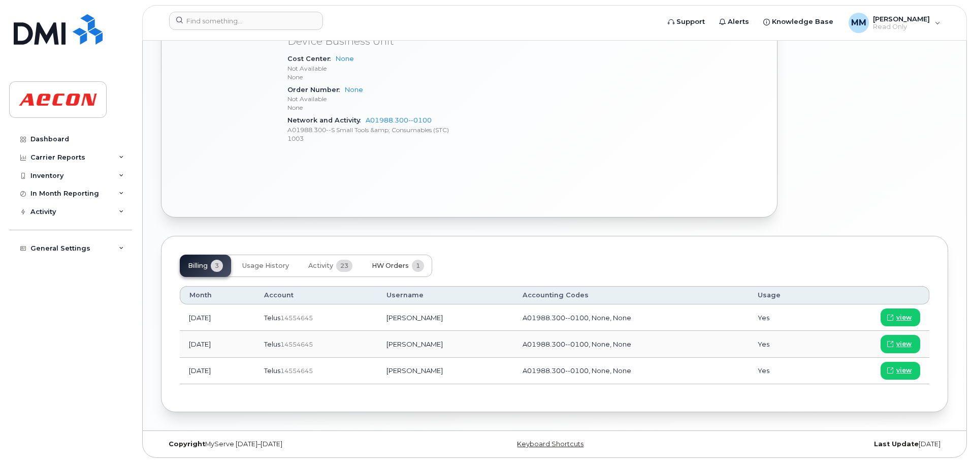
click at [405, 271] on button "HW Orders 1" at bounding box center [398, 265] width 69 height 22
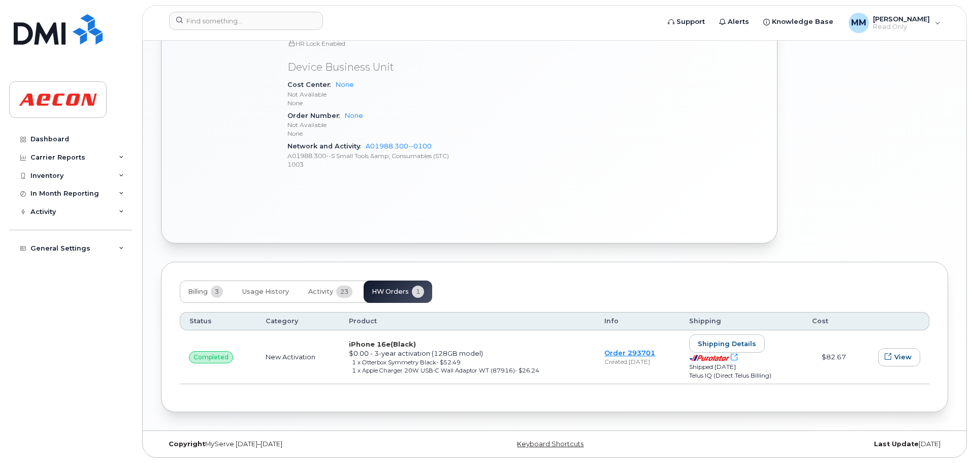
scroll to position [683, 0]
click at [197, 297] on button "Billing 3" at bounding box center [205, 291] width 51 height 22
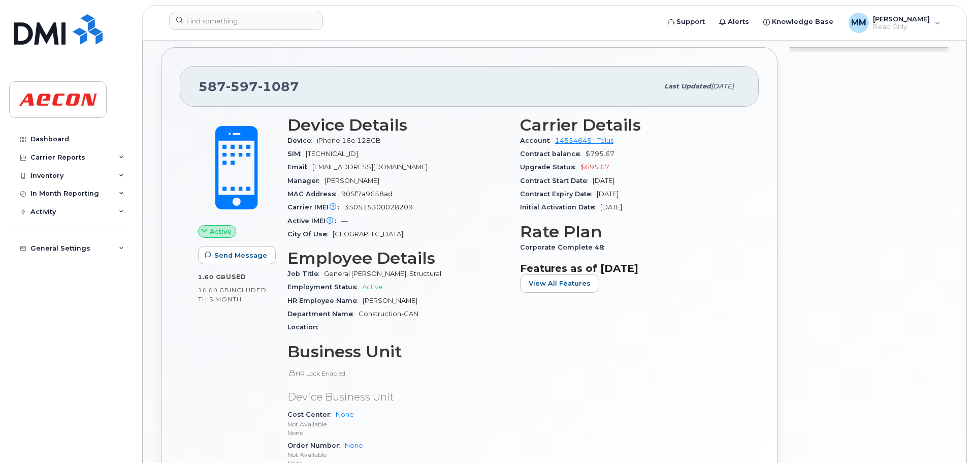
scroll to position [226, 0]
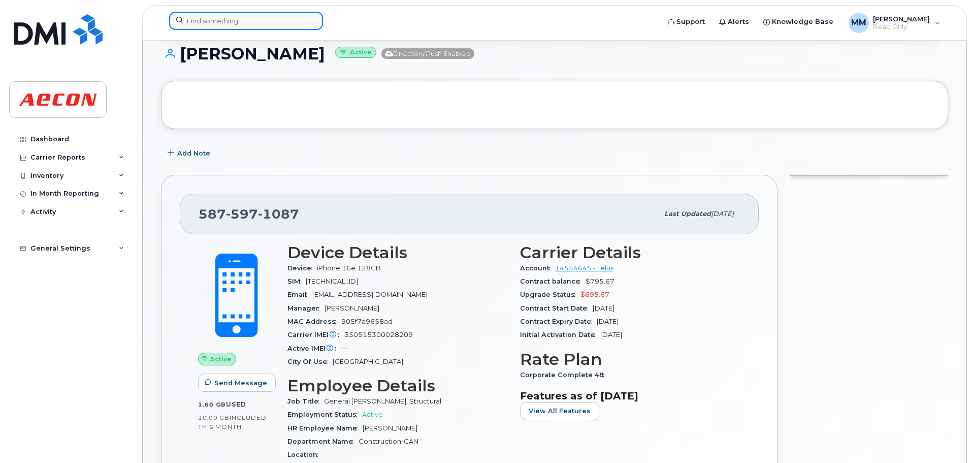
drag, startPoint x: 282, startPoint y: 20, endPoint x: 278, endPoint y: 29, distance: 9.5
click at [279, 29] on input at bounding box center [246, 21] width 154 height 18
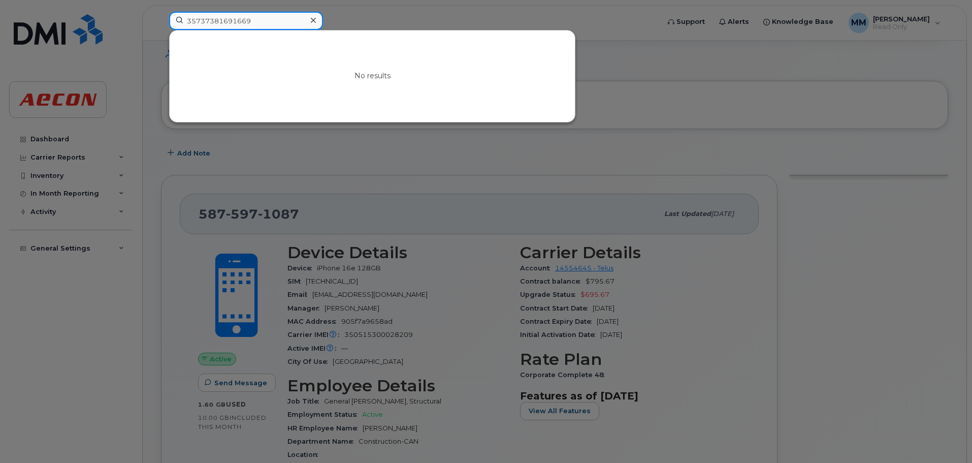
click at [221, 21] on input "35737381691669" at bounding box center [246, 21] width 154 height 18
click at [261, 22] on input "35737381691669" at bounding box center [246, 21] width 154 height 18
type input "35737381691669"
click at [292, 18] on input "35737381691669" at bounding box center [246, 21] width 154 height 18
click at [318, 21] on div at bounding box center [313, 20] width 15 height 15
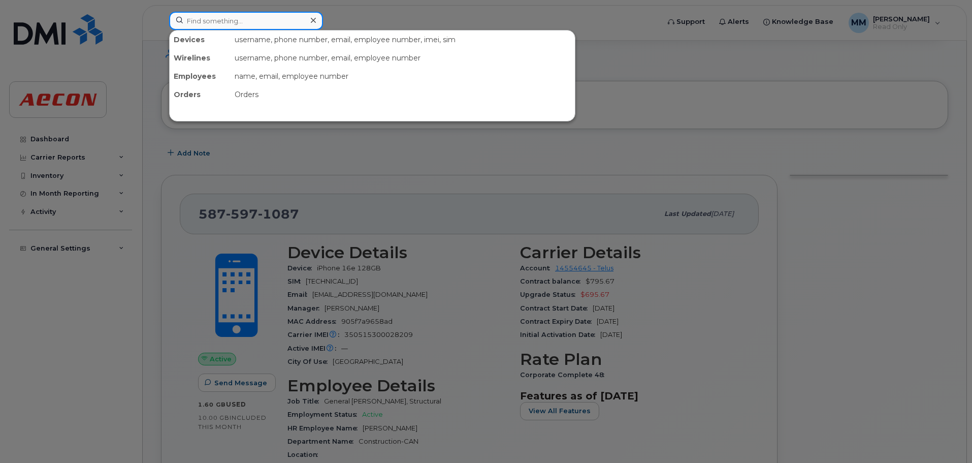
click at [318, 21] on div at bounding box center [246, 21] width 154 height 18
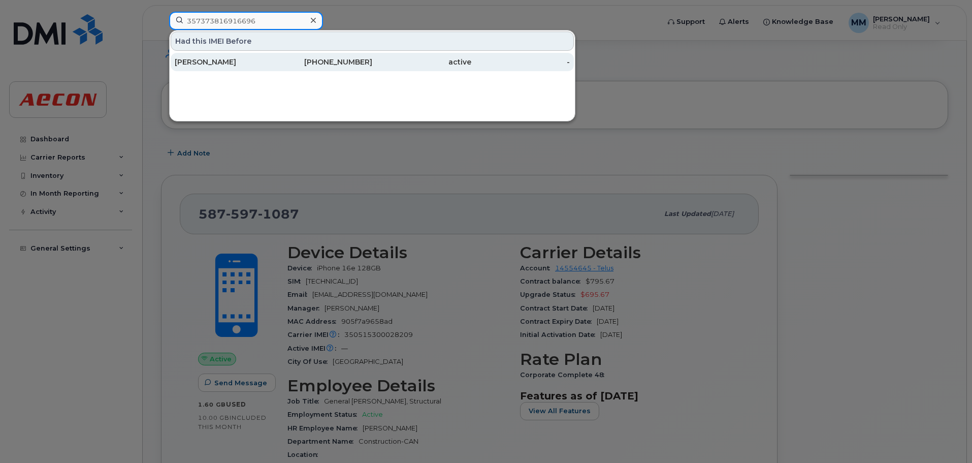
type input "357373816916696"
click at [268, 63] on div "Adnan Nsouli" at bounding box center [224, 62] width 99 height 10
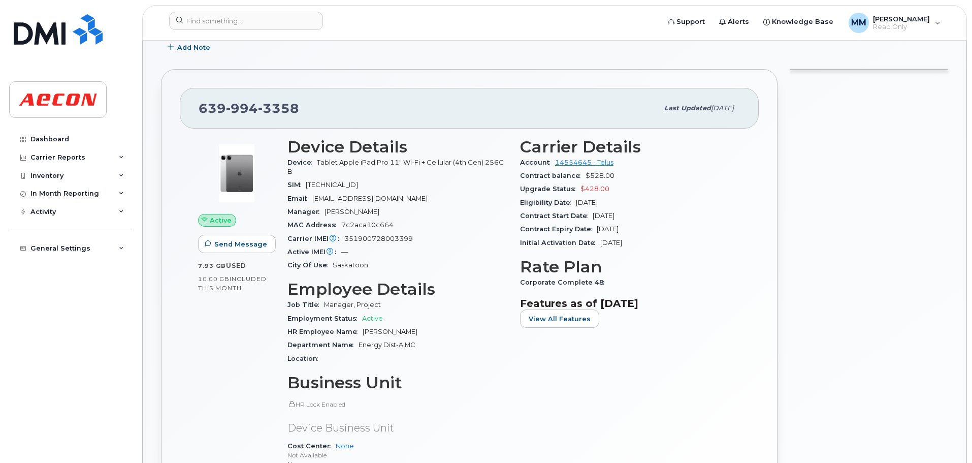
scroll to position [254, 0]
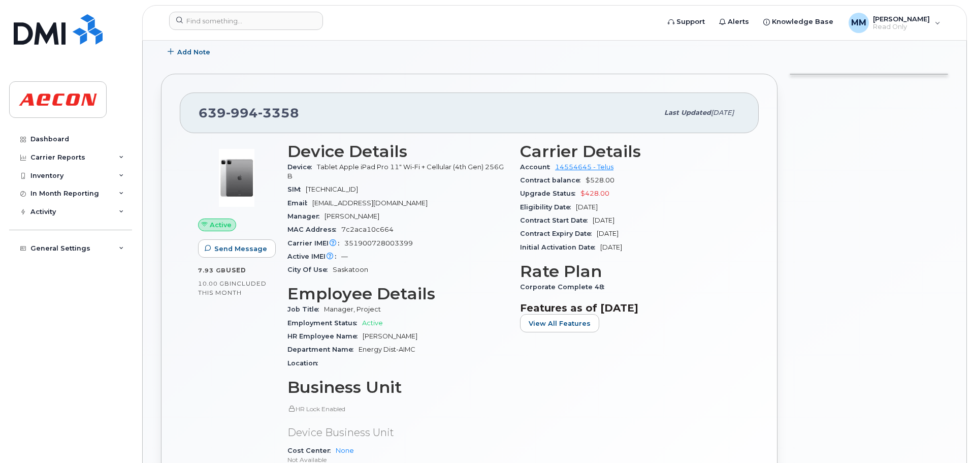
click at [437, 170] on div "Device Tablet Apple iPad Pro 11" Wi-Fi + Cellular (4th Gen) 256GB" at bounding box center [397, 171] width 220 height 23
click at [437, 170] on span "Tablet Apple iPad Pro 11" Wi-Fi + Cellular (4th Gen) 256GB" at bounding box center [395, 171] width 216 height 17
click at [758, 342] on div "Active Send Message 7.93 GB  used 10.00 GB  included this month Device Details …" at bounding box center [469, 361] width 579 height 456
click at [282, 23] on input at bounding box center [246, 21] width 154 height 18
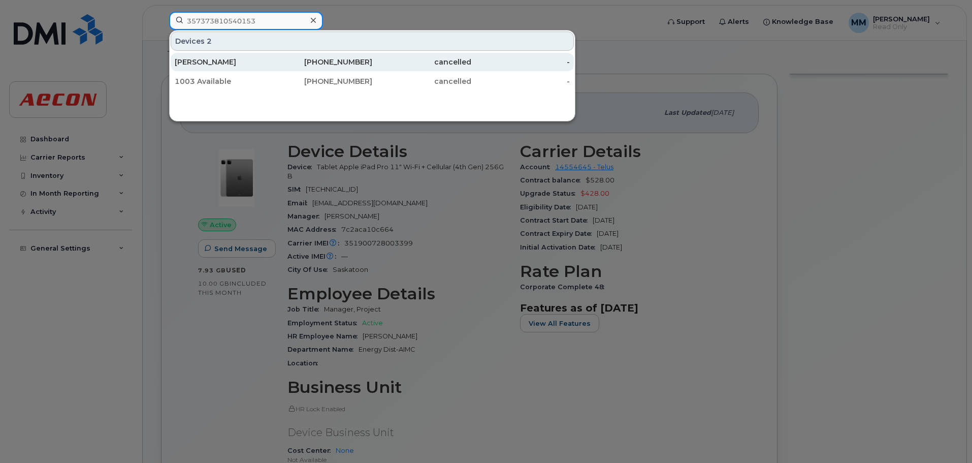
type input "357373810540153"
click at [323, 59] on div "[PHONE_NUMBER]" at bounding box center [323, 62] width 99 height 10
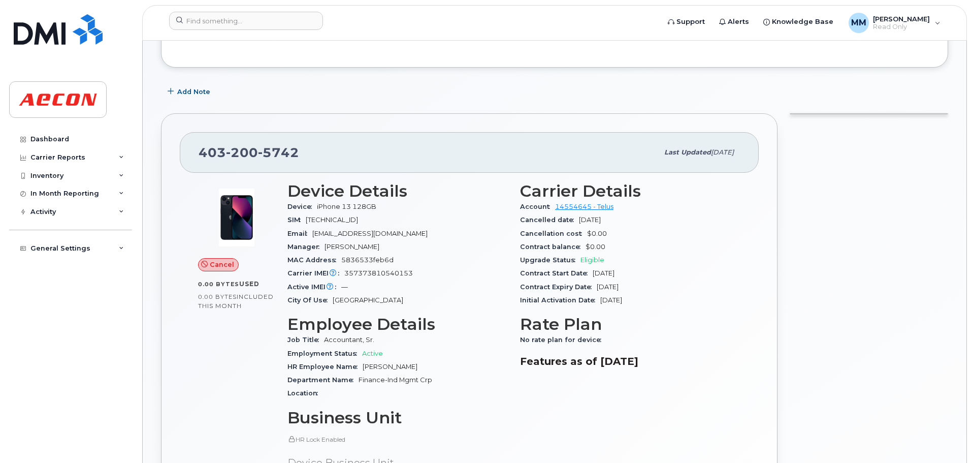
scroll to position [137, 0]
